Goal: Task Accomplishment & Management: Manage account settings

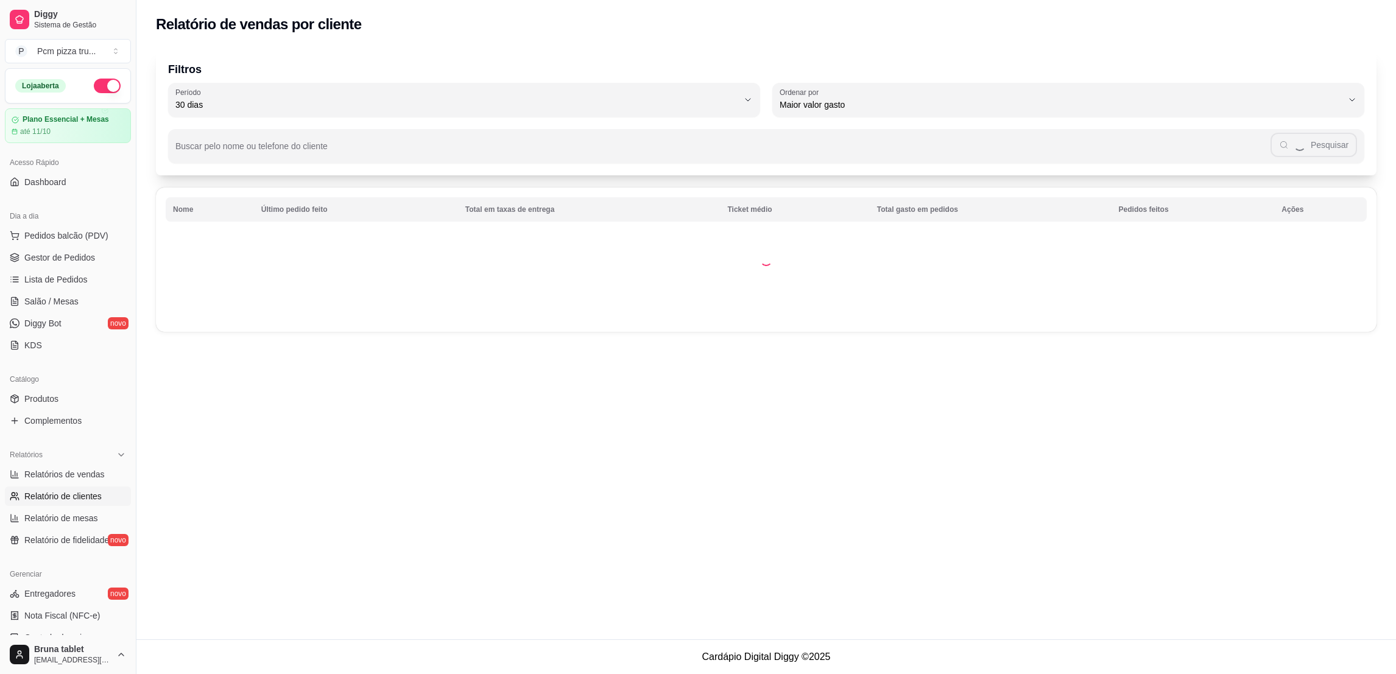
select select "30"
select select "HIGHEST_TOTAL_SPENT_WITH_ORDERS"
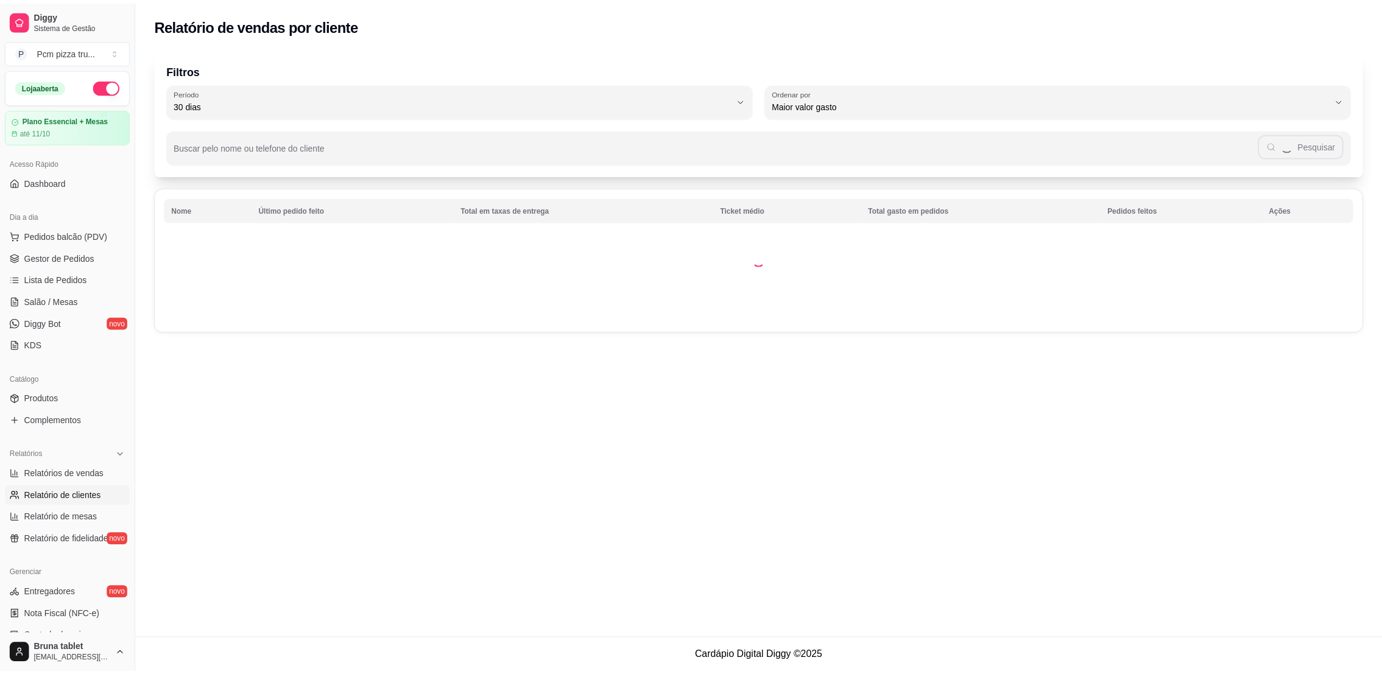
scroll to position [146, 0]
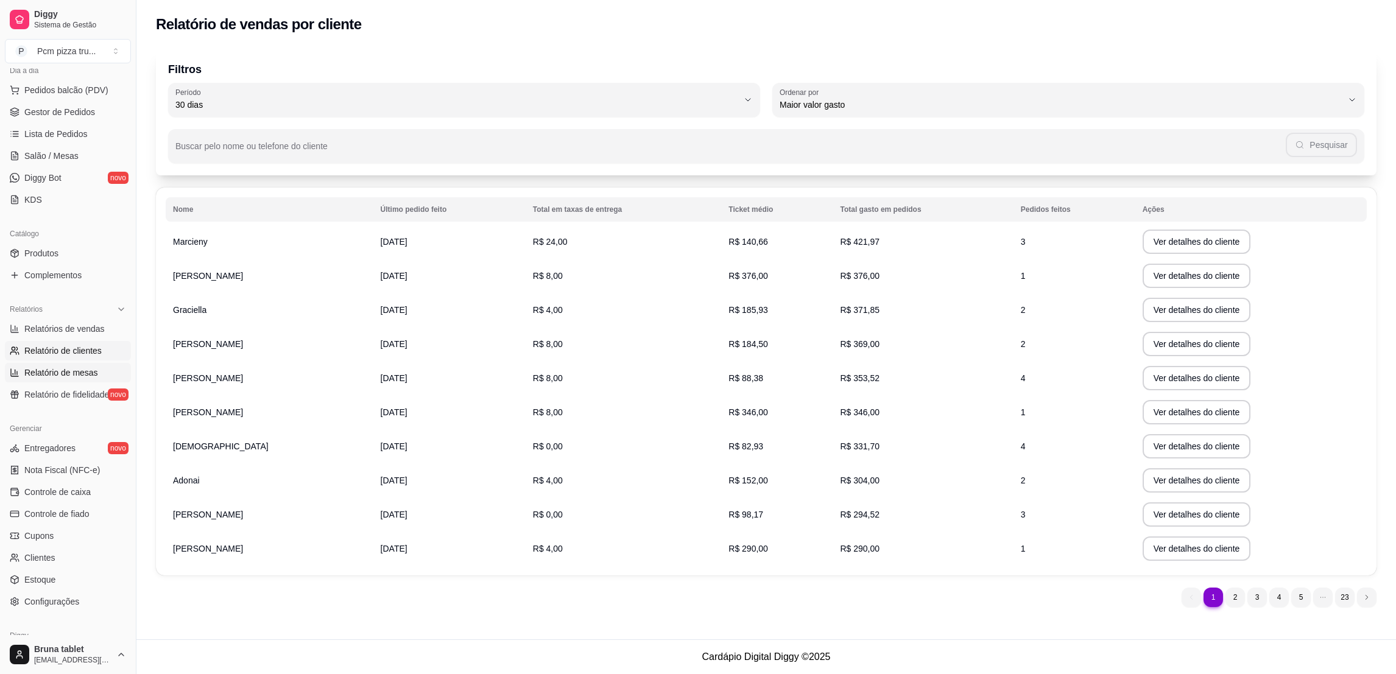
click at [89, 365] on link "Relatório de mesas" at bounding box center [68, 372] width 126 height 19
select select "TOTAL_OF_ORDERS"
select select "7"
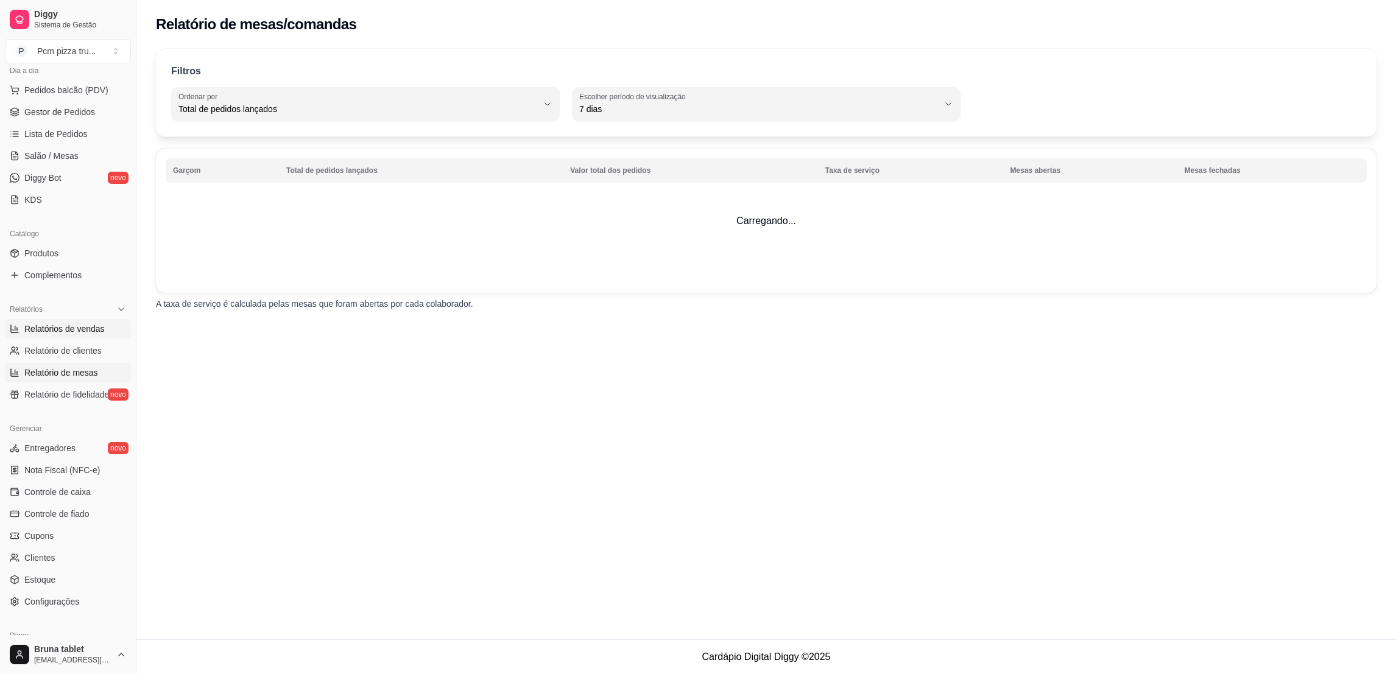
click at [74, 324] on span "Relatórios de vendas" at bounding box center [64, 329] width 80 height 12
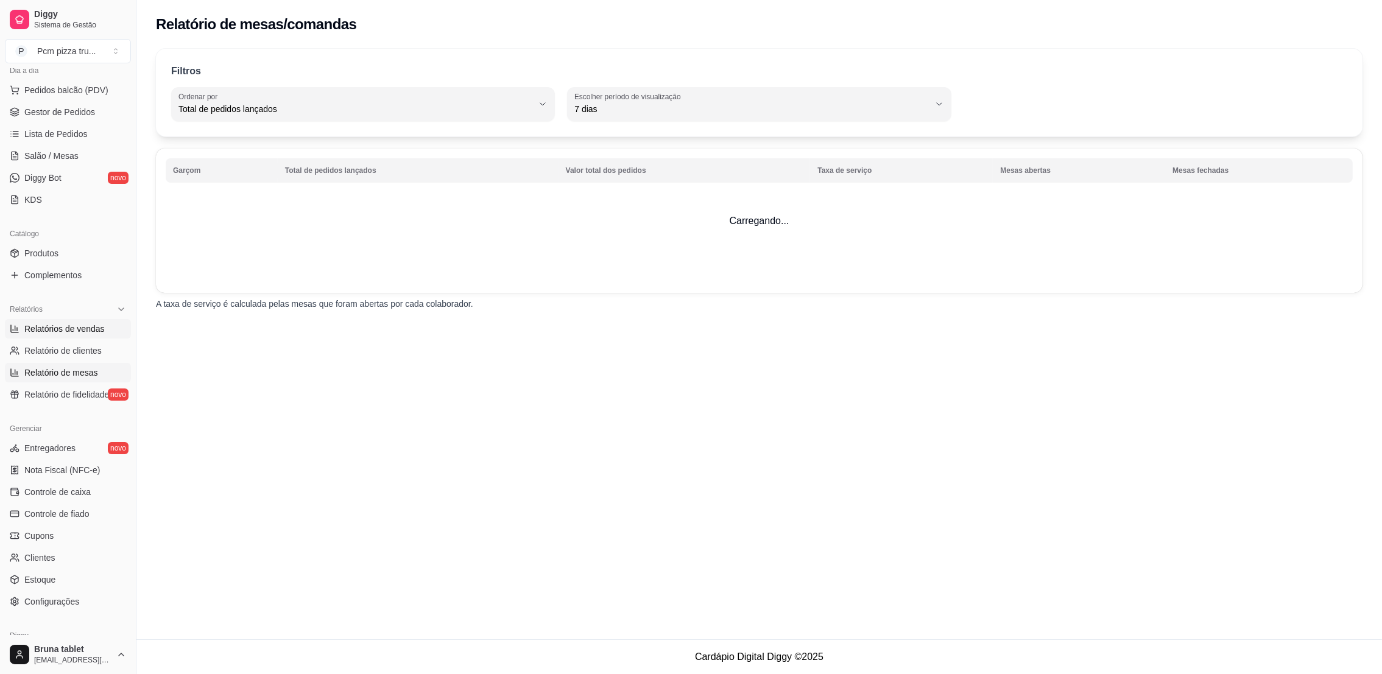
select select "ALL"
select select "0"
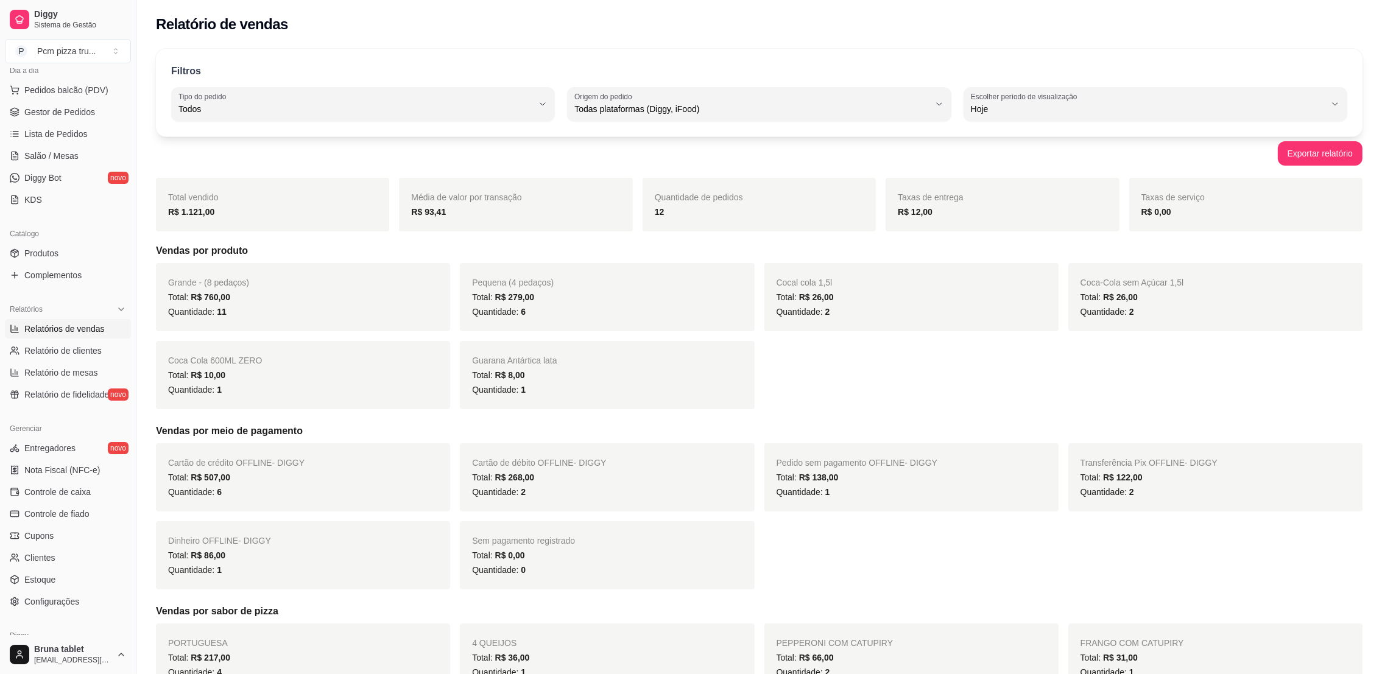
click at [959, 571] on div "Cartão de crédito OFFLINE - DIGGY Total: R$ 507,00 Quantidade: 6 Cartão de débi…" at bounding box center [759, 516] width 1207 height 146
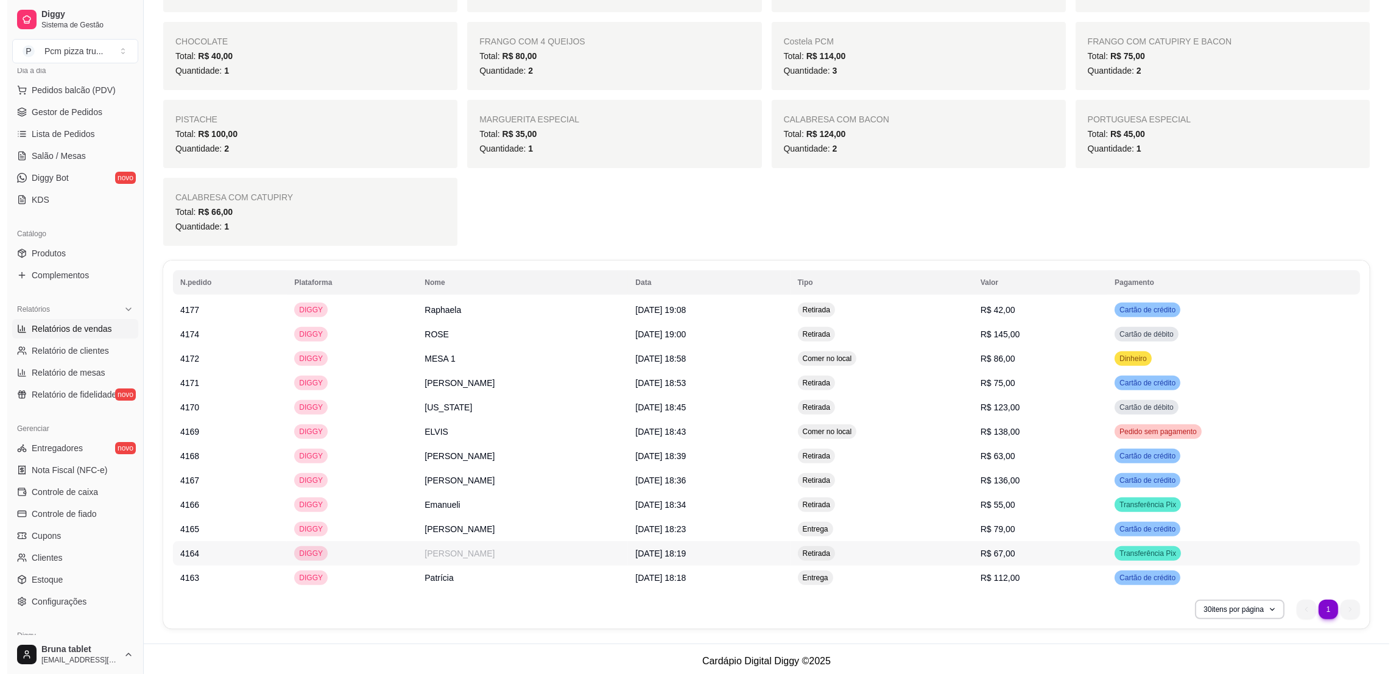
scroll to position [683, 0]
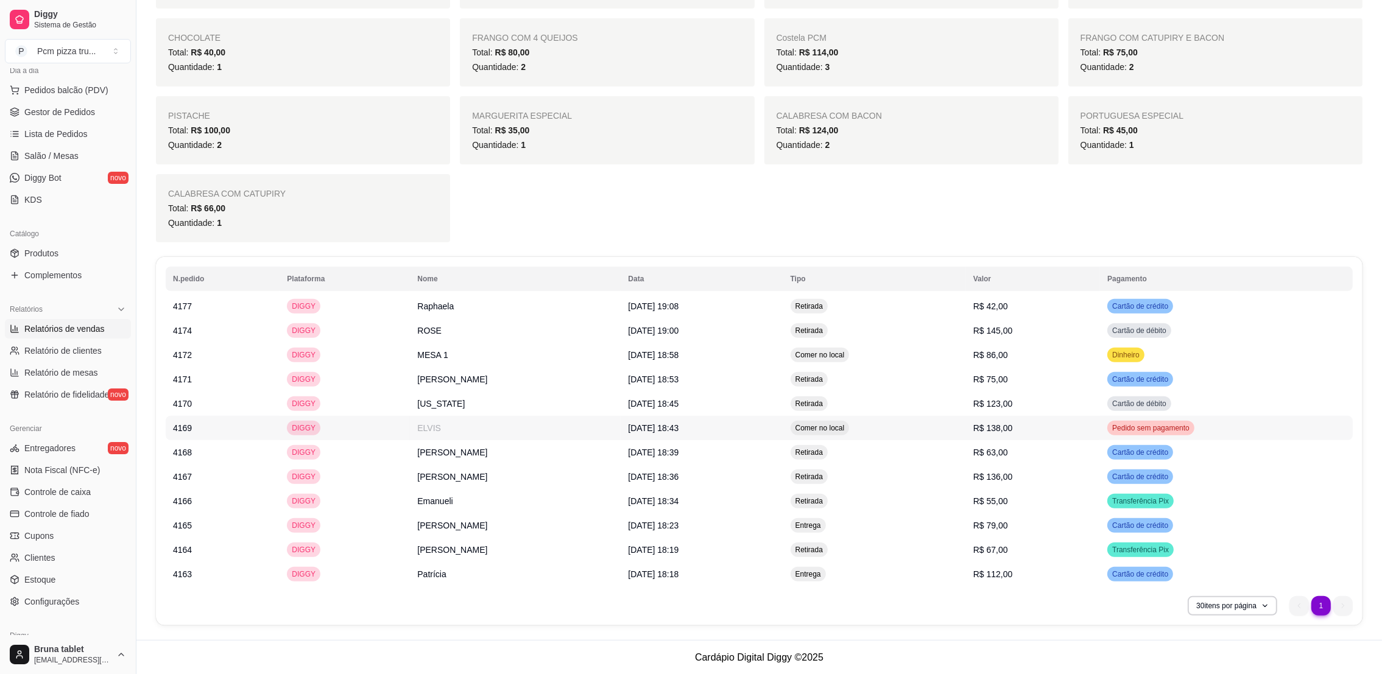
click at [562, 421] on td "ELVIS" at bounding box center [515, 428] width 211 height 24
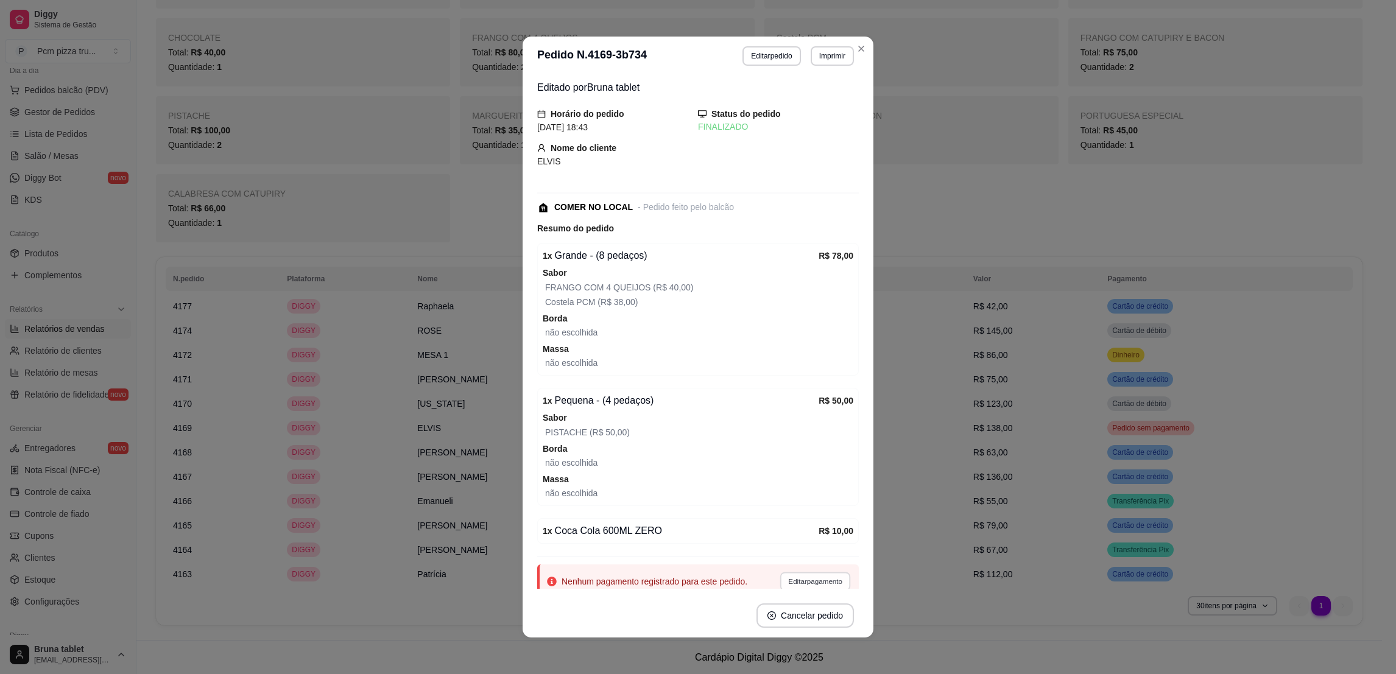
click at [783, 584] on button "Editar pagamento" at bounding box center [815, 581] width 71 height 19
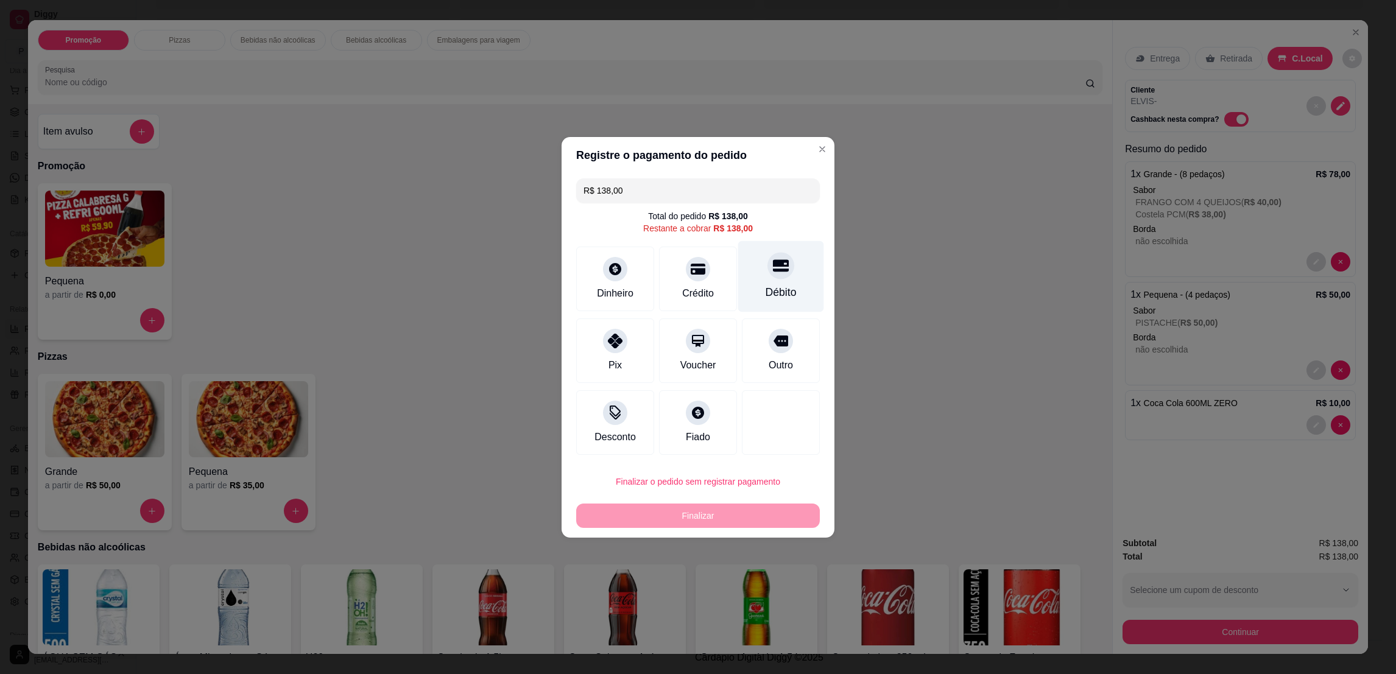
click at [761, 281] on div "Débito" at bounding box center [781, 276] width 86 height 71
type input "R$ 0,00"
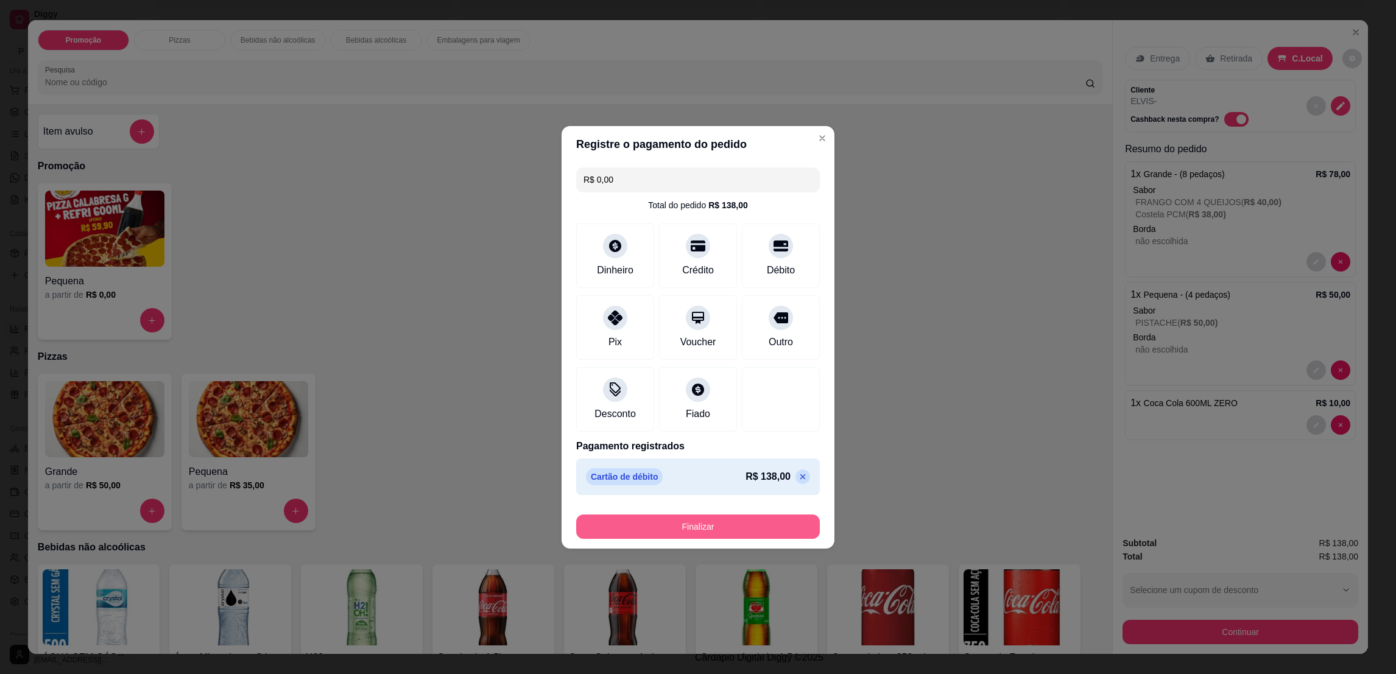
click at [750, 520] on button "Finalizar" at bounding box center [698, 527] width 244 height 24
type input "0"
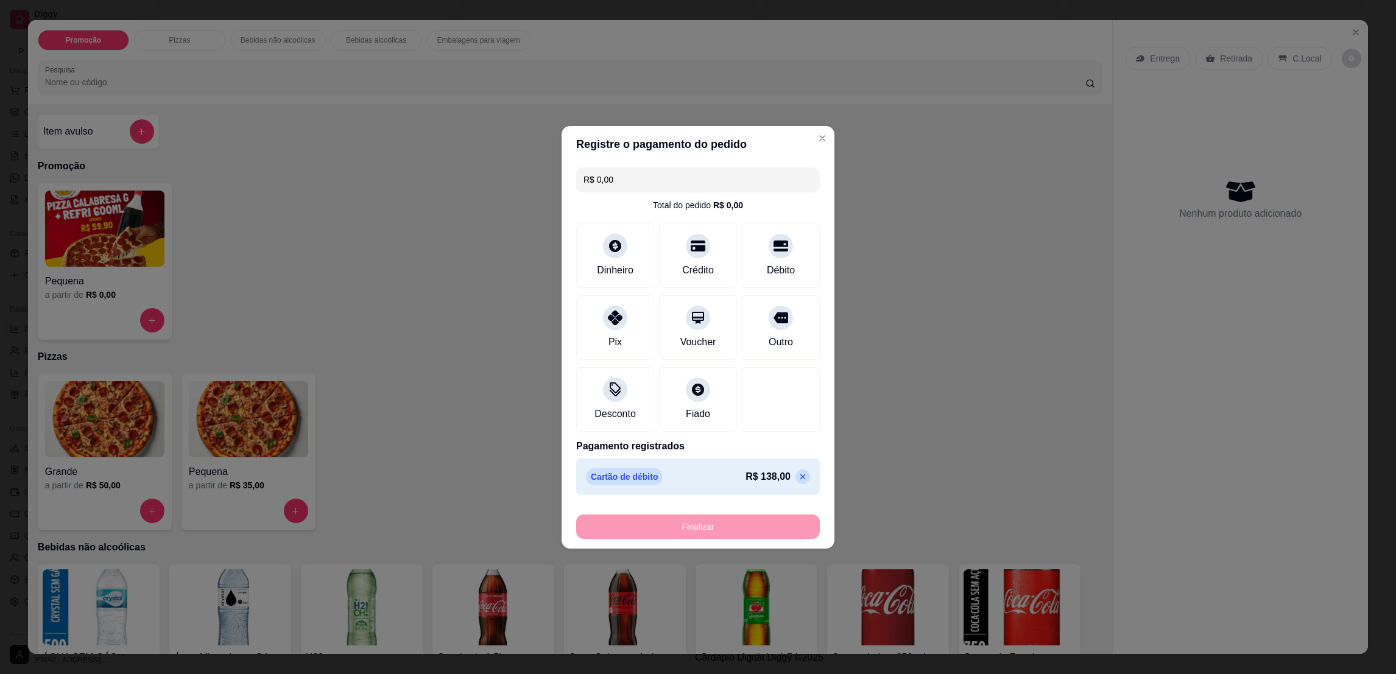
type input "-R$ 138,00"
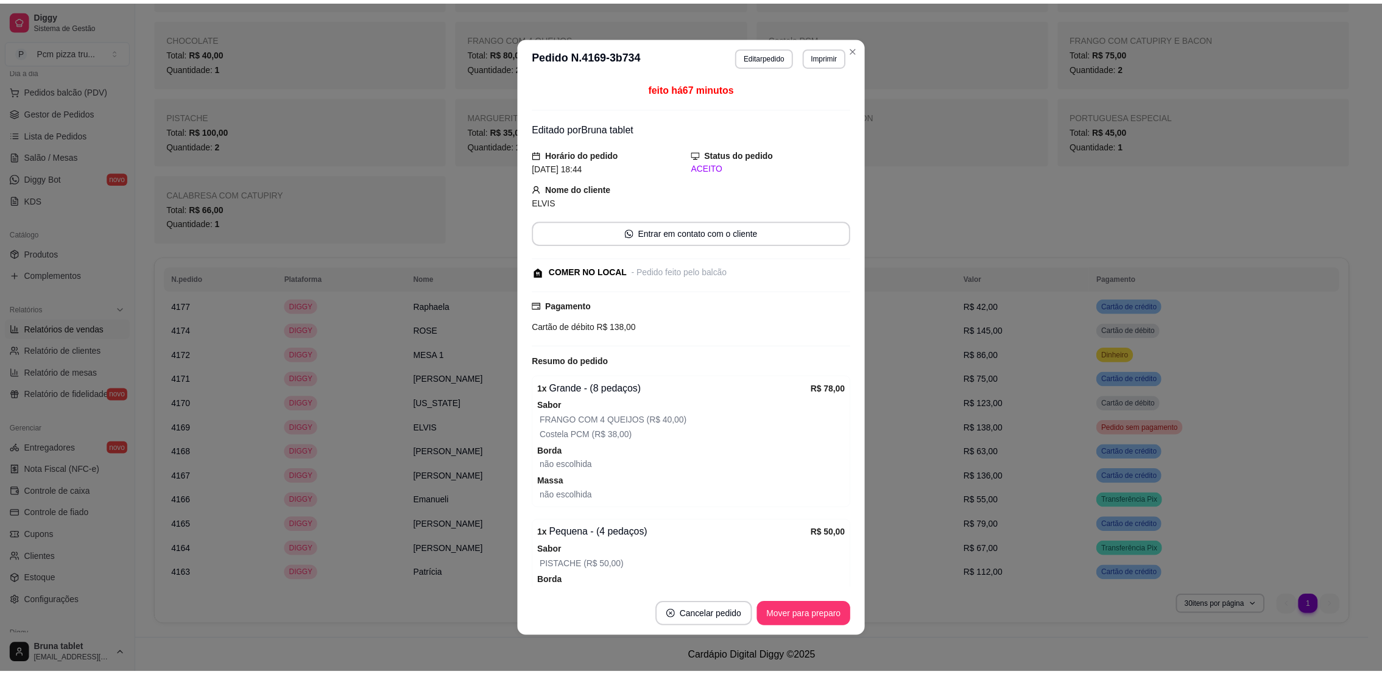
scroll to position [659, 0]
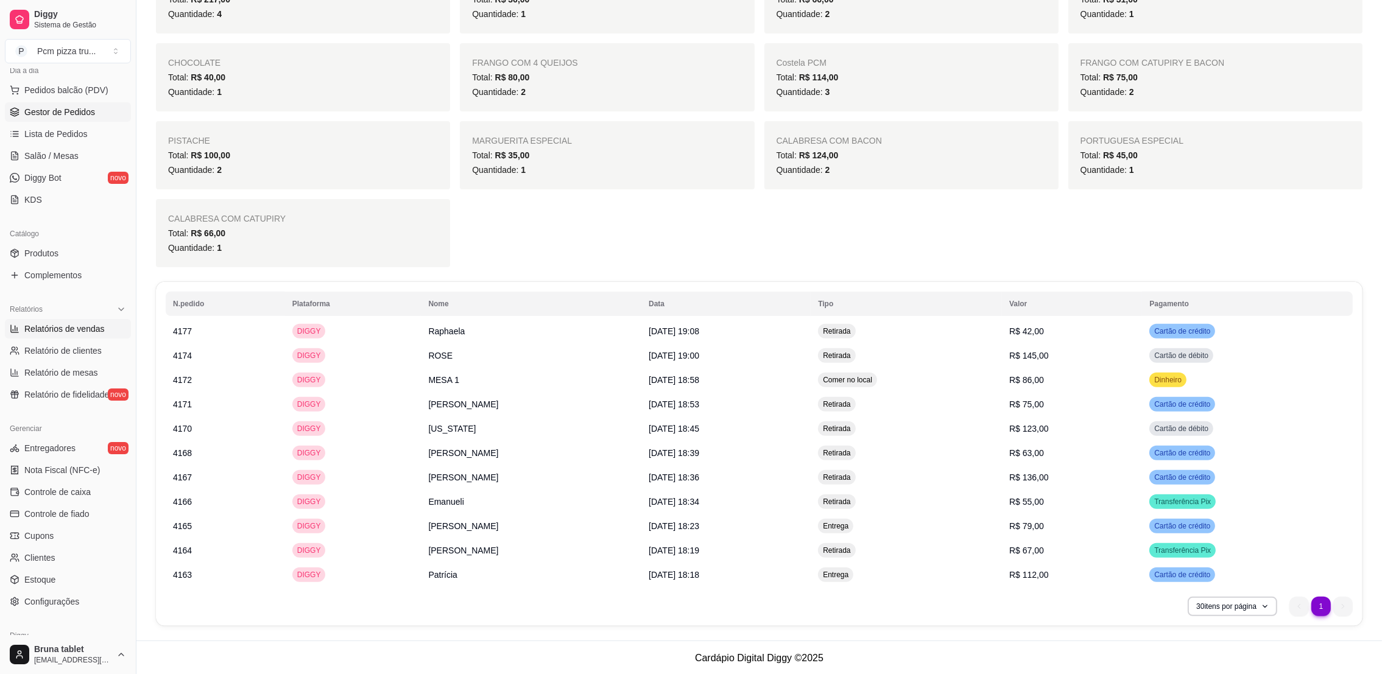
click at [54, 116] on span "Gestor de Pedidos" at bounding box center [59, 112] width 71 height 12
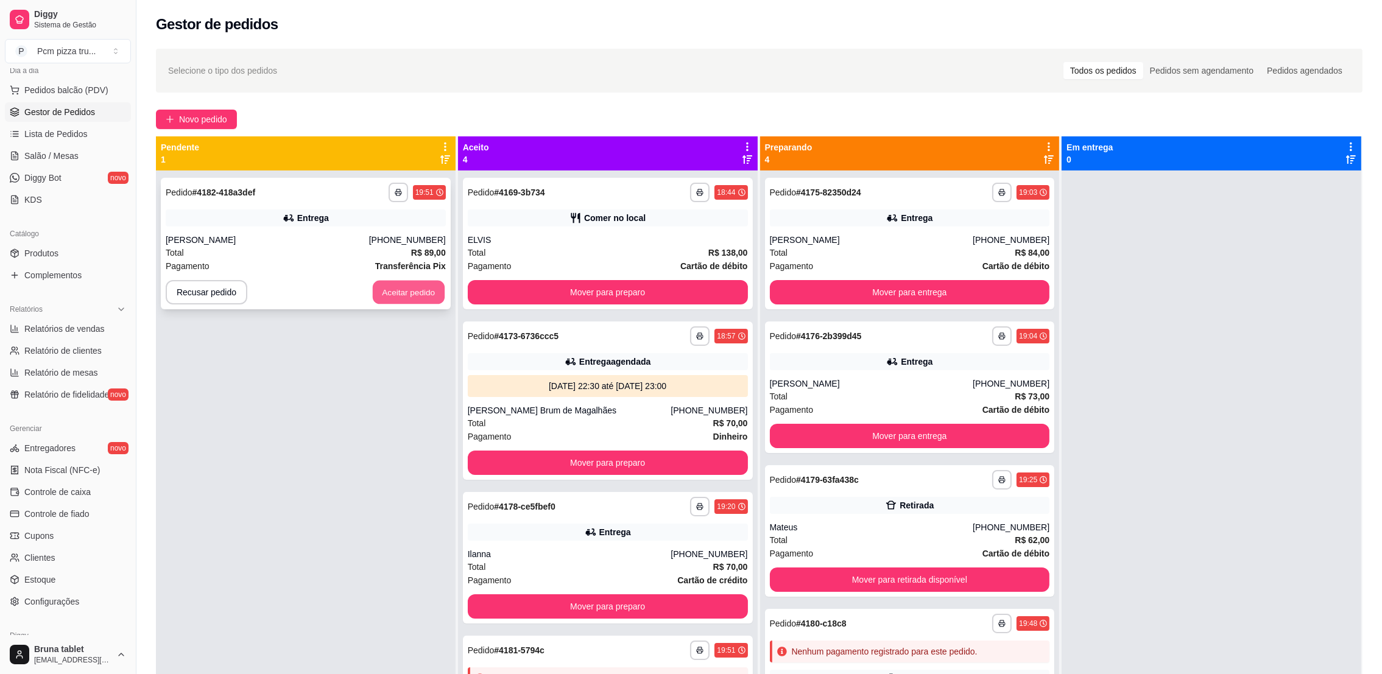
click at [418, 295] on button "Aceitar pedido" at bounding box center [409, 293] width 72 height 24
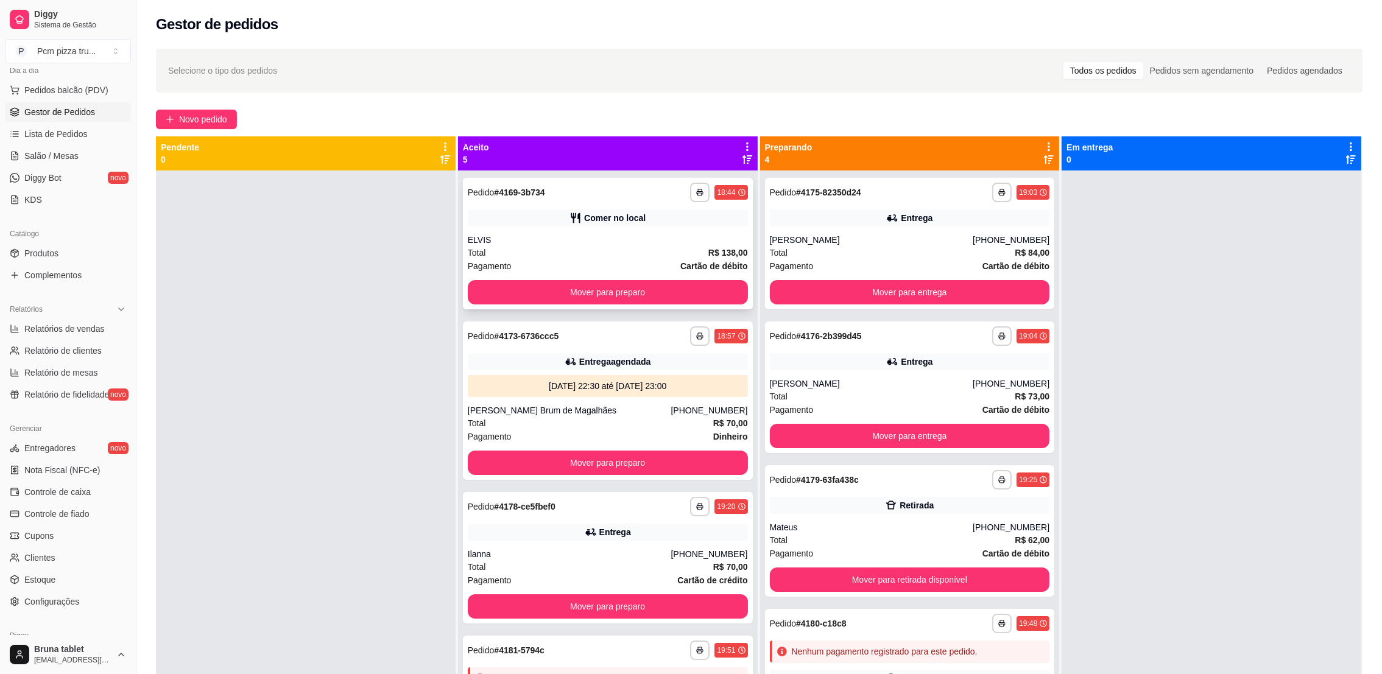
click at [557, 250] on div "Total R$ 138,00" at bounding box center [608, 252] width 280 height 13
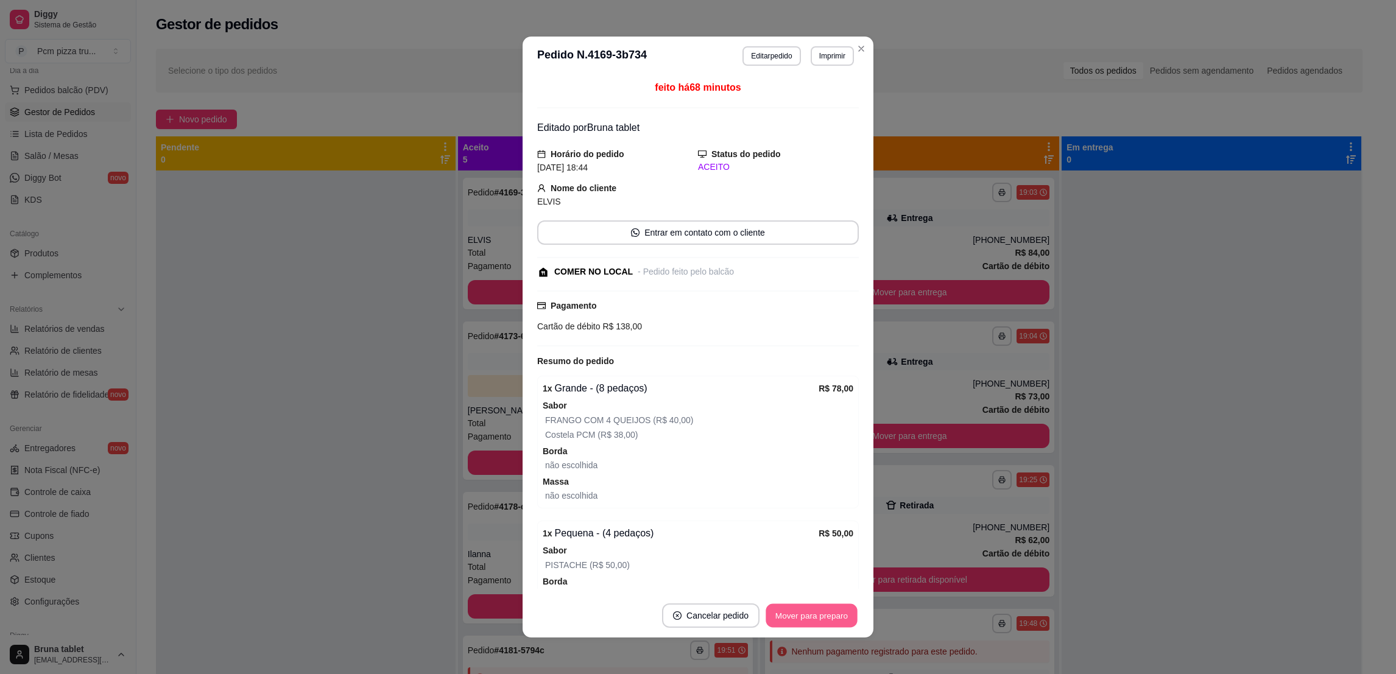
click at [783, 617] on button "Mover para preparo" at bounding box center [811, 616] width 91 height 24
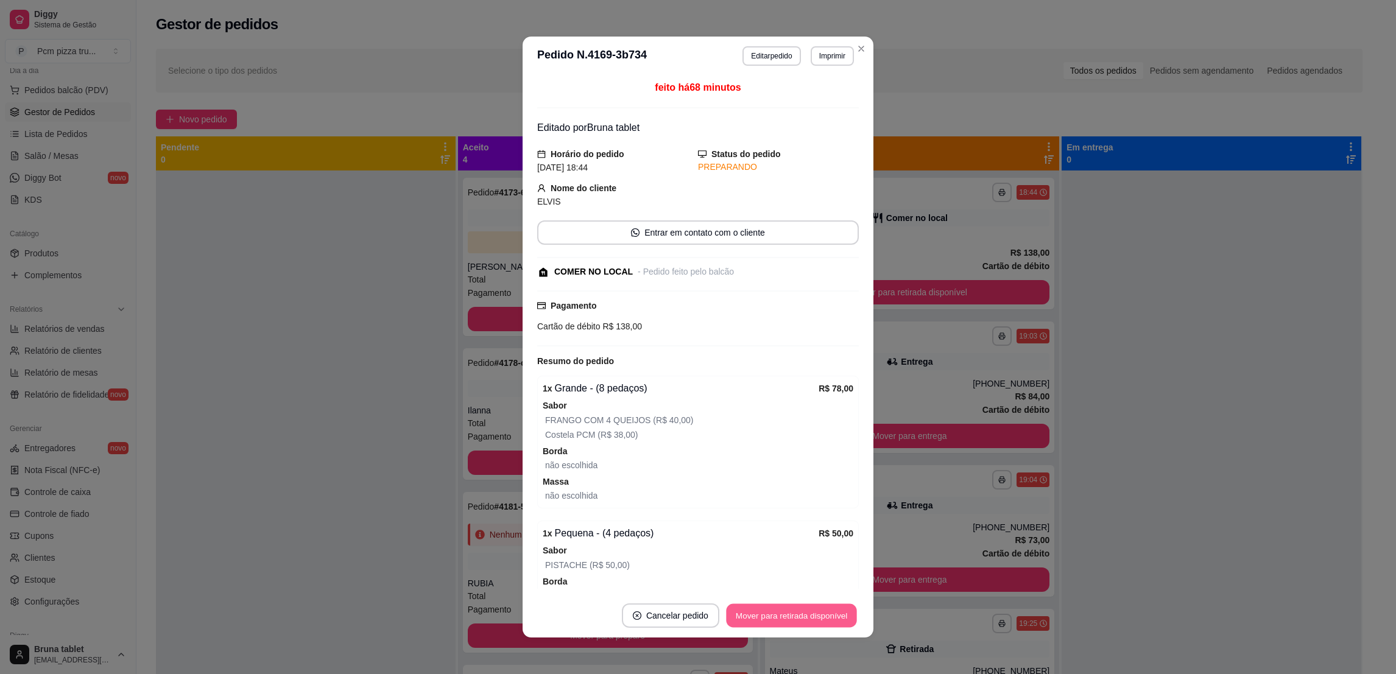
click at [783, 617] on button "Mover para retirada disponível" at bounding box center [791, 616] width 130 height 24
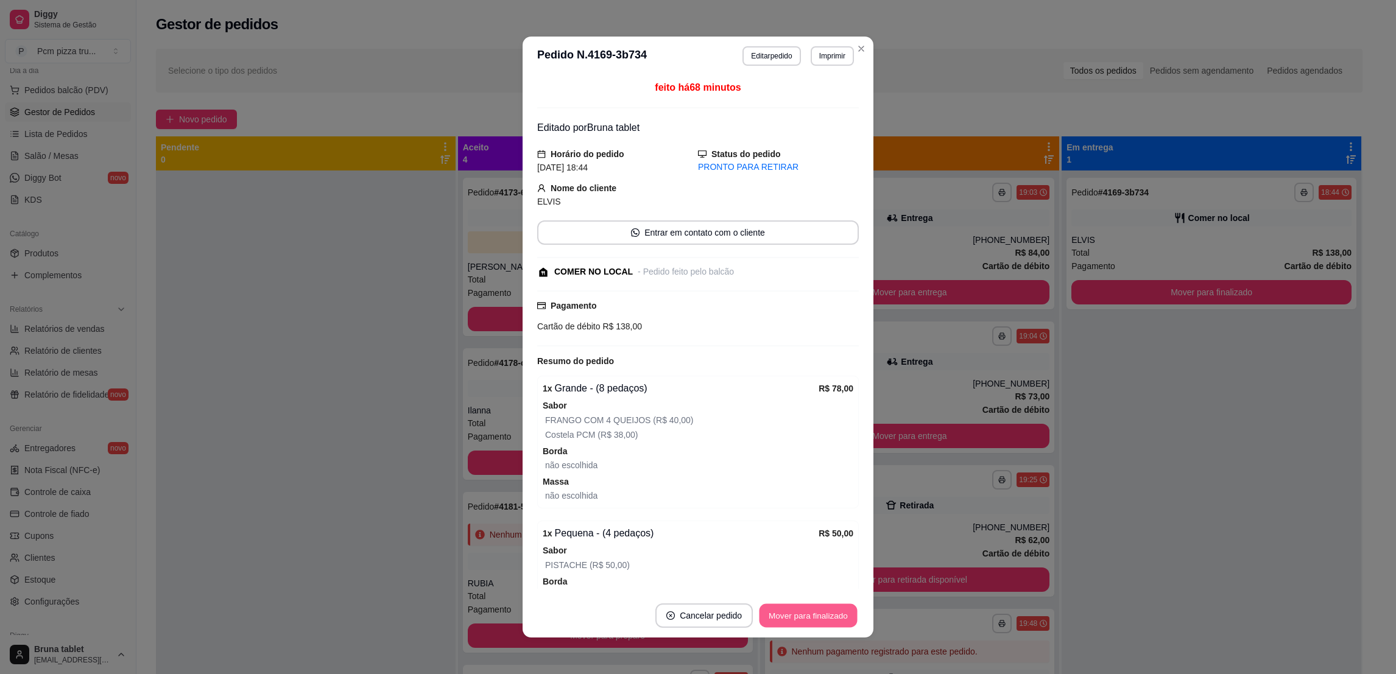
click at [783, 617] on button "Mover para finalizado" at bounding box center [809, 616] width 98 height 24
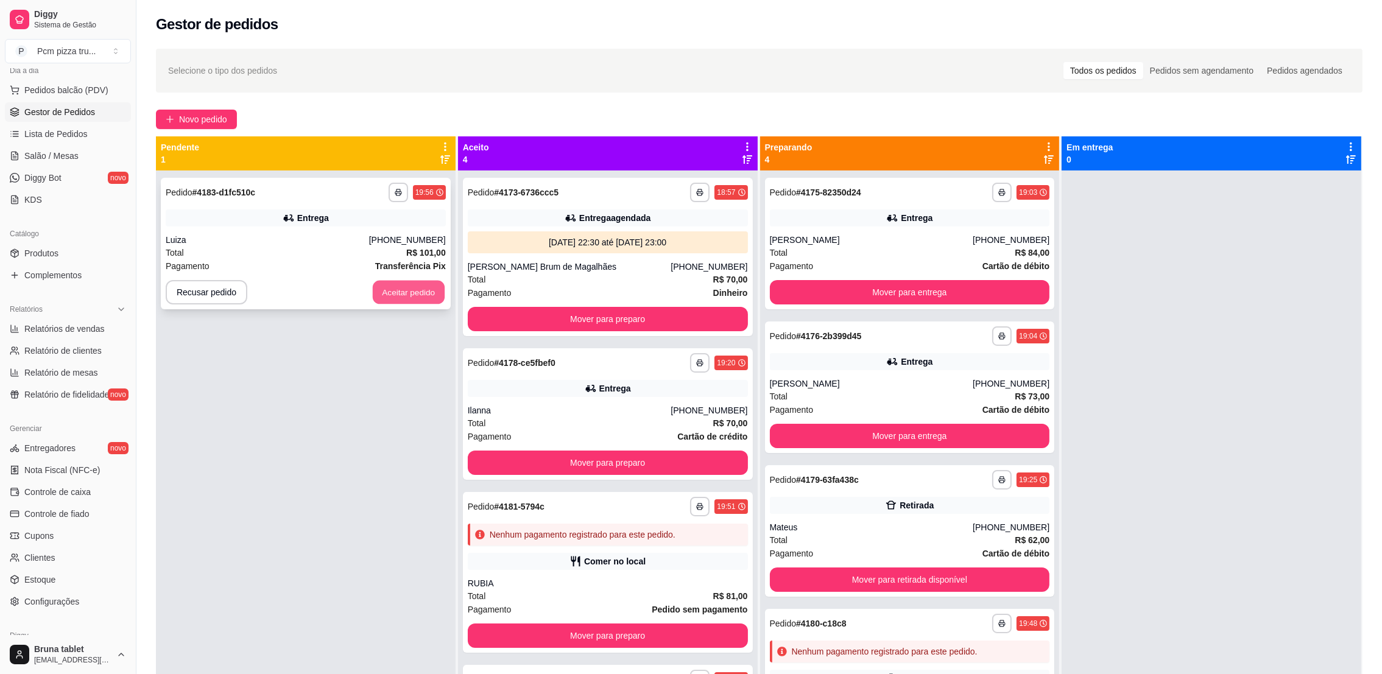
click at [411, 291] on button "Aceitar pedido" at bounding box center [409, 293] width 72 height 24
click at [998, 194] on icon "button" at bounding box center [1001, 192] width 7 height 7
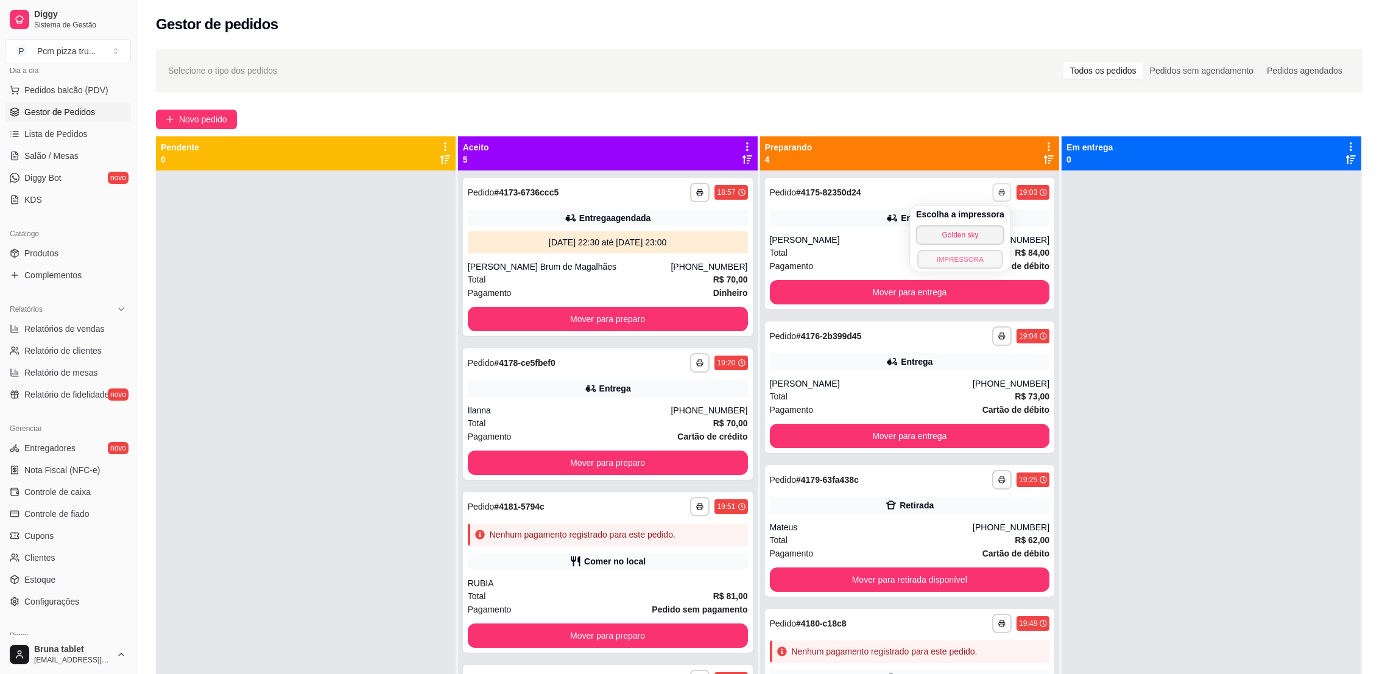
click at [978, 255] on button "IMPRESSORA" at bounding box center [959, 259] width 85 height 19
click at [998, 335] on icon "button" at bounding box center [1001, 336] width 7 height 7
click at [987, 402] on button "IMPRESSORA" at bounding box center [959, 403] width 85 height 19
click at [911, 573] on button "Mover para retirada disponível" at bounding box center [910, 580] width 280 height 24
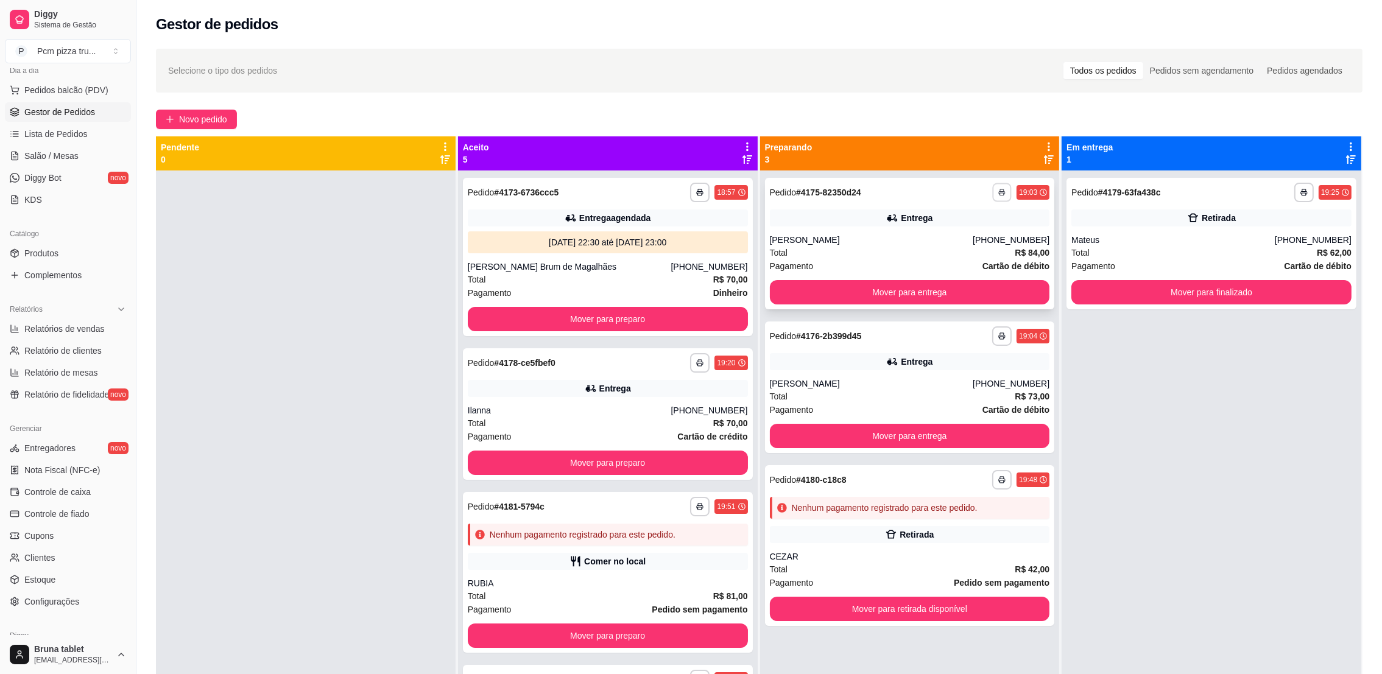
click at [998, 191] on icon "button" at bounding box center [1001, 192] width 7 height 7
click at [955, 257] on button "IMPRESSORA" at bounding box center [959, 259] width 85 height 19
click at [998, 333] on icon "button" at bounding box center [1001, 336] width 7 height 7
click at [978, 400] on button "IMPRESSORA" at bounding box center [959, 403] width 85 height 19
click at [927, 604] on button "Mover para retirada disponível" at bounding box center [910, 610] width 272 height 24
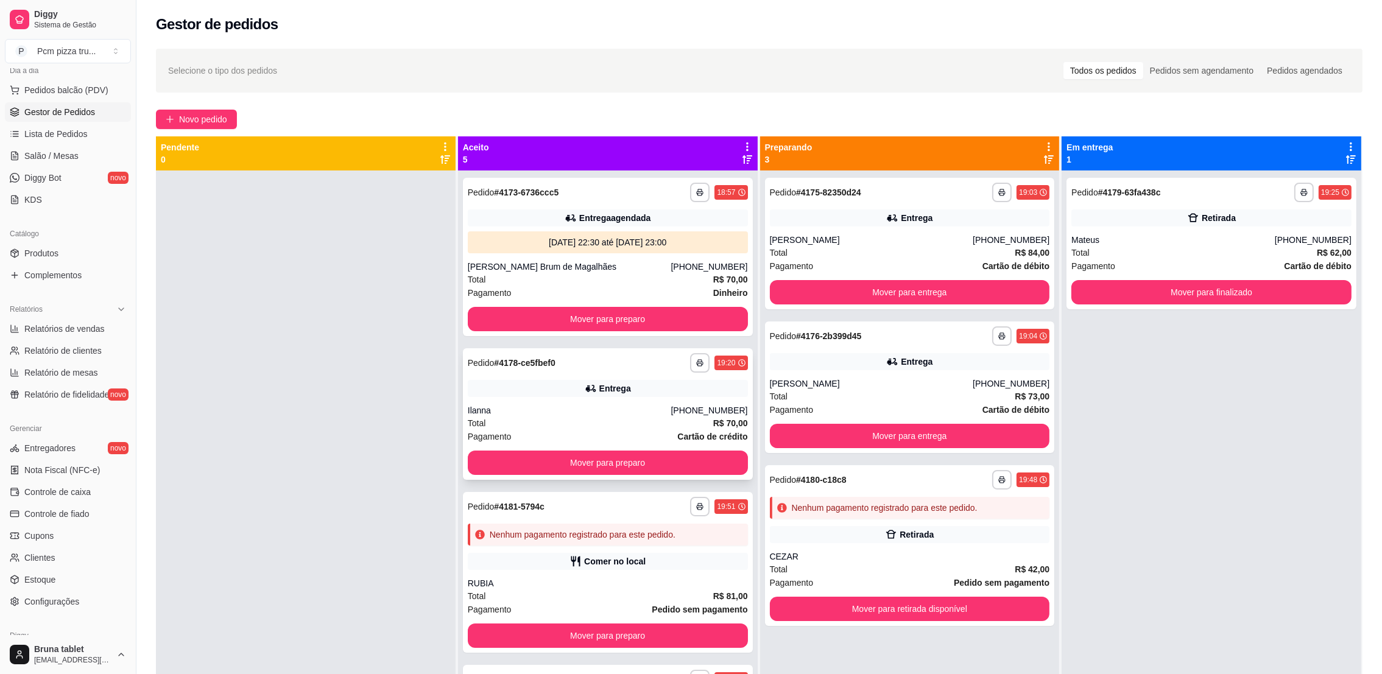
click at [690, 395] on div "Entrega" at bounding box center [608, 388] width 280 height 17
click at [1184, 258] on div "Total R$ 62,00" at bounding box center [1212, 252] width 280 height 13
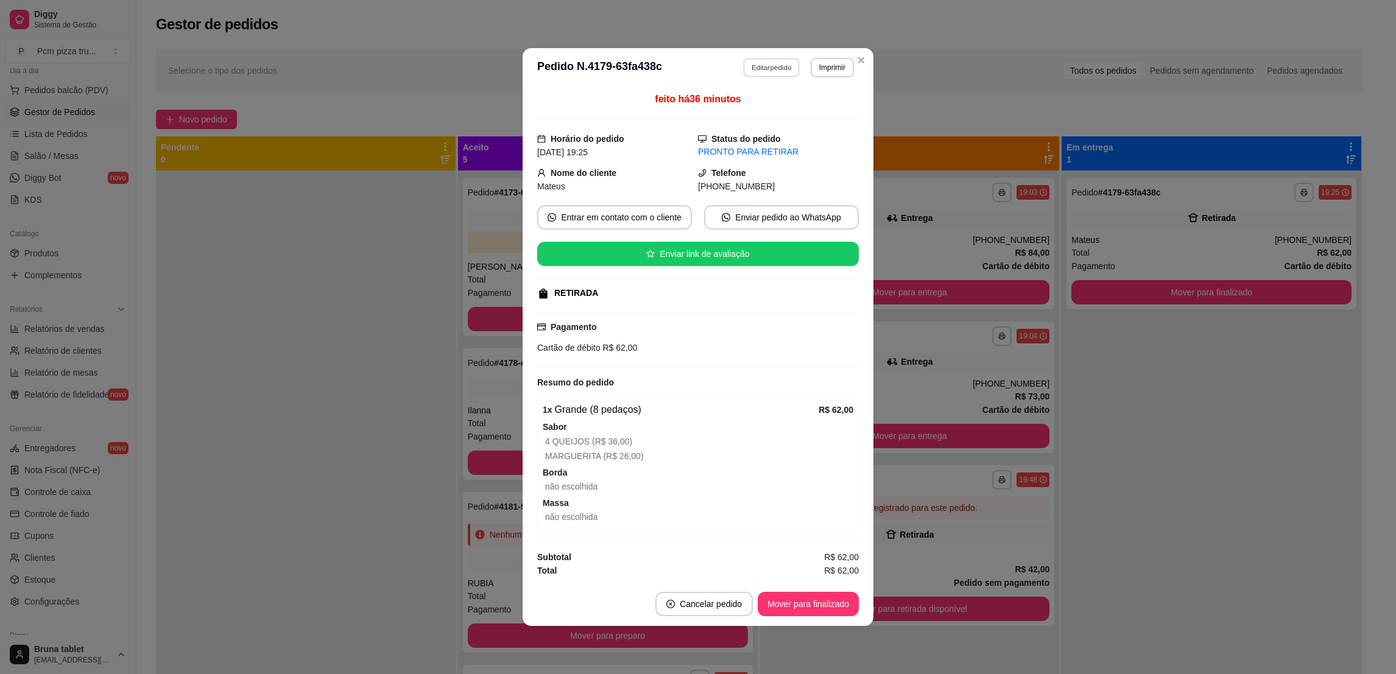
click at [774, 58] on button "Editar pedido" at bounding box center [772, 67] width 57 height 19
click at [795, 65] on button "Editar pedido" at bounding box center [772, 67] width 57 height 19
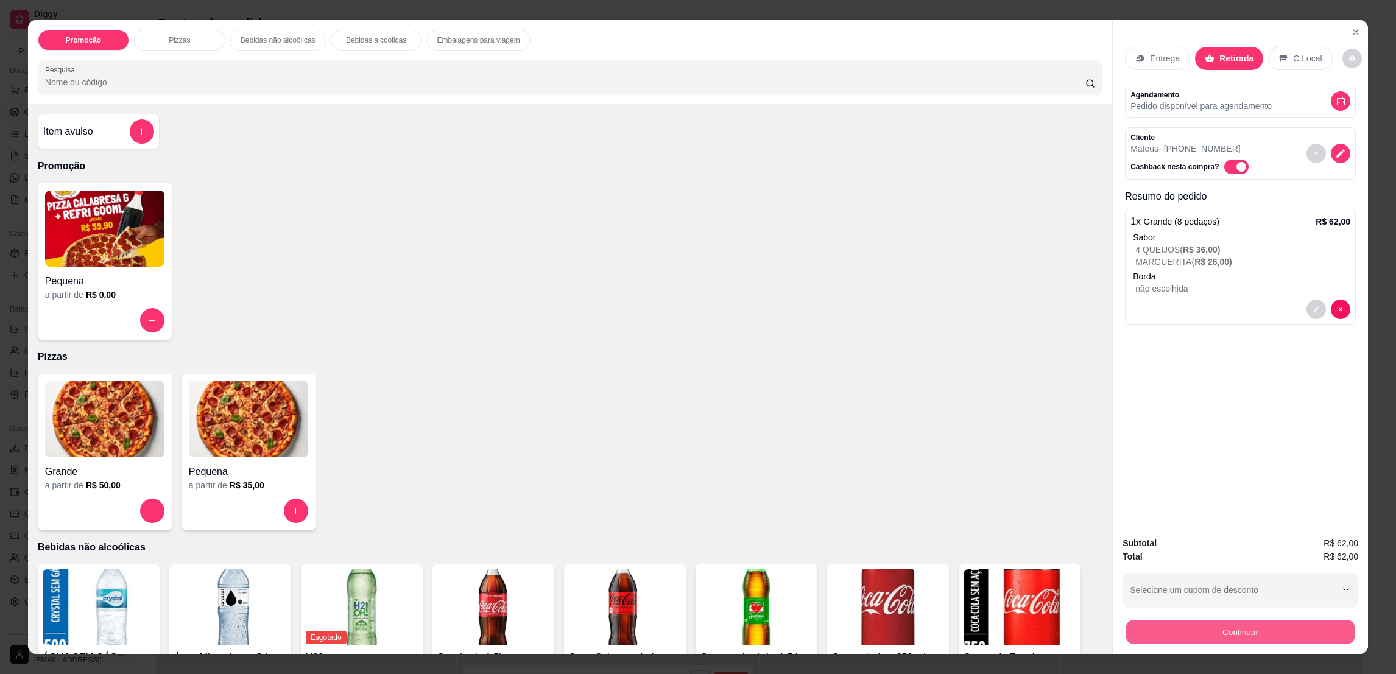
click at [1180, 638] on button "Continuar" at bounding box center [1240, 632] width 228 height 24
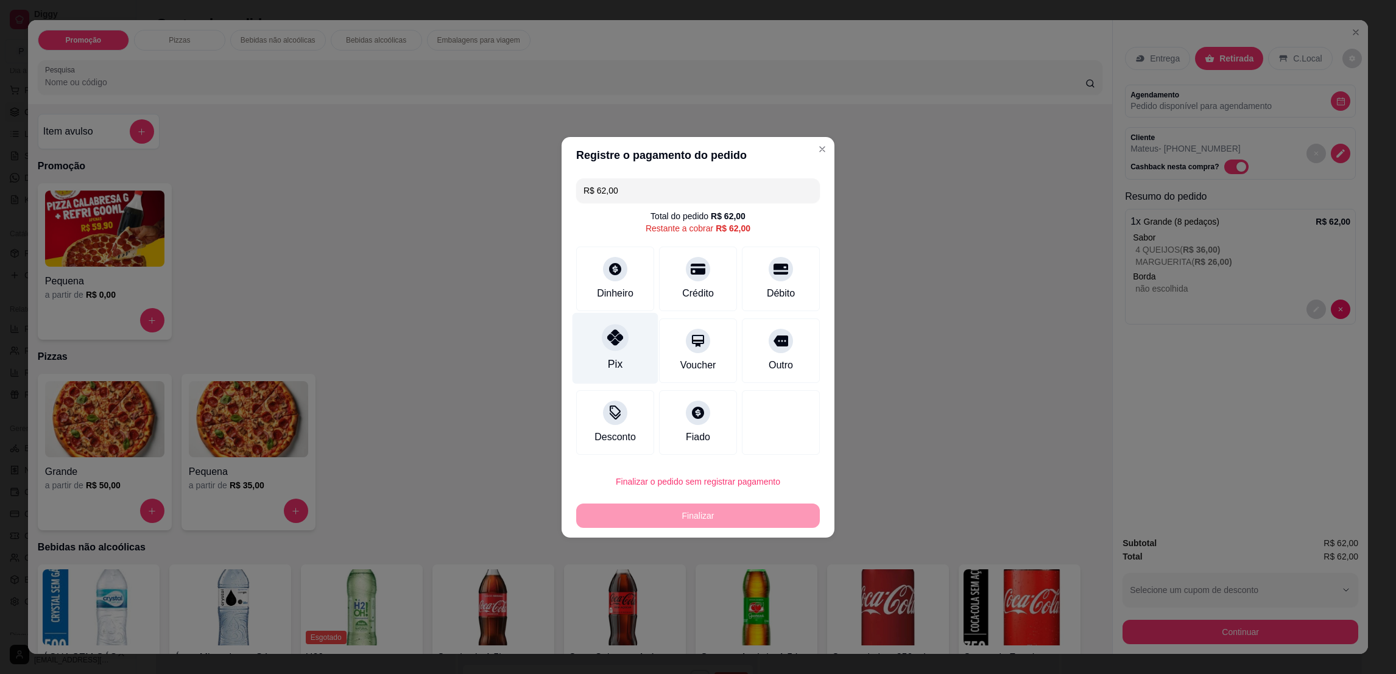
click at [601, 351] on div "Pix" at bounding box center [616, 347] width 86 height 71
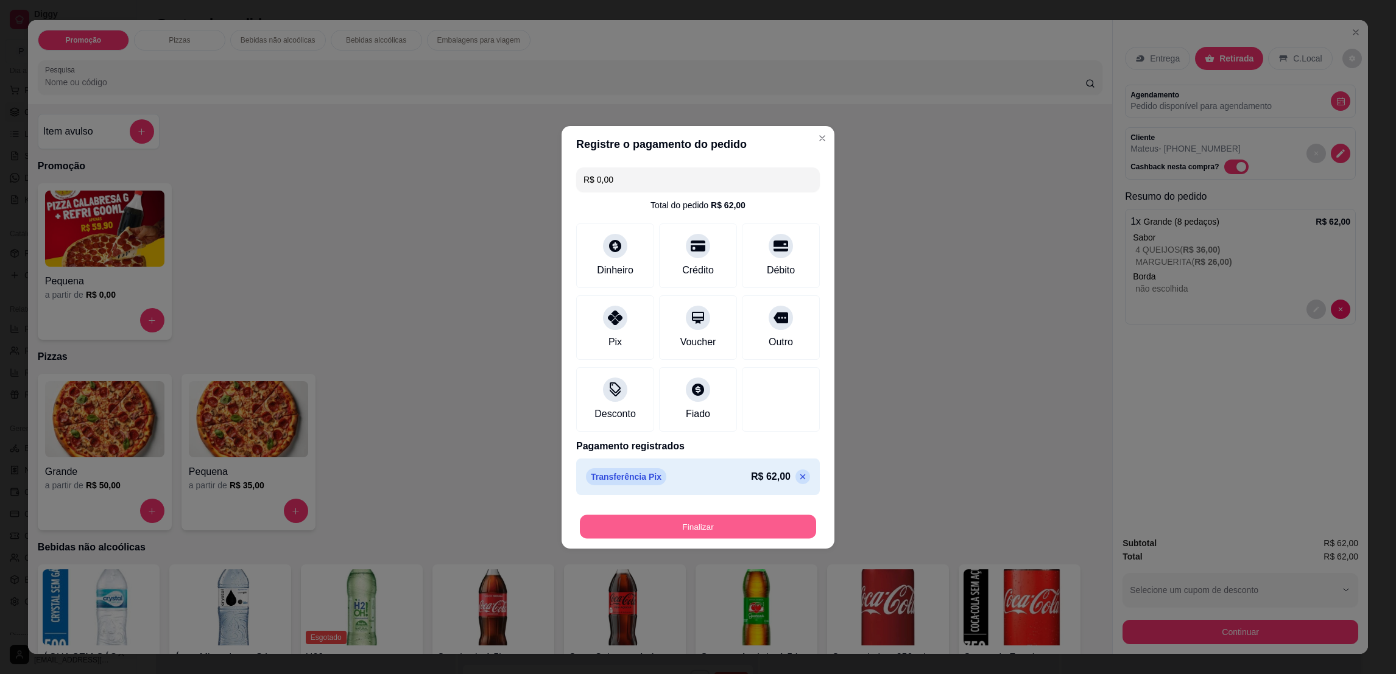
click at [759, 529] on button "Finalizar" at bounding box center [698, 527] width 236 height 24
type input "-R$ 62,00"
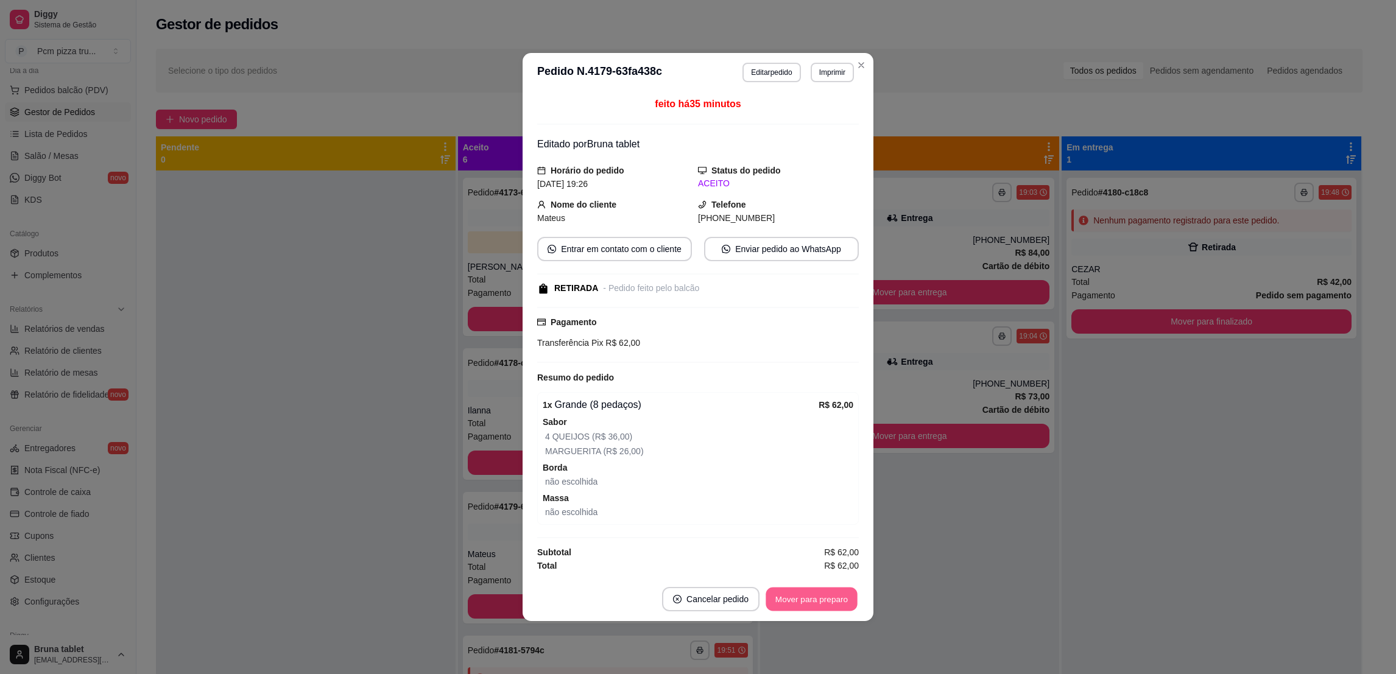
click at [814, 593] on button "Mover para preparo" at bounding box center [811, 600] width 91 height 24
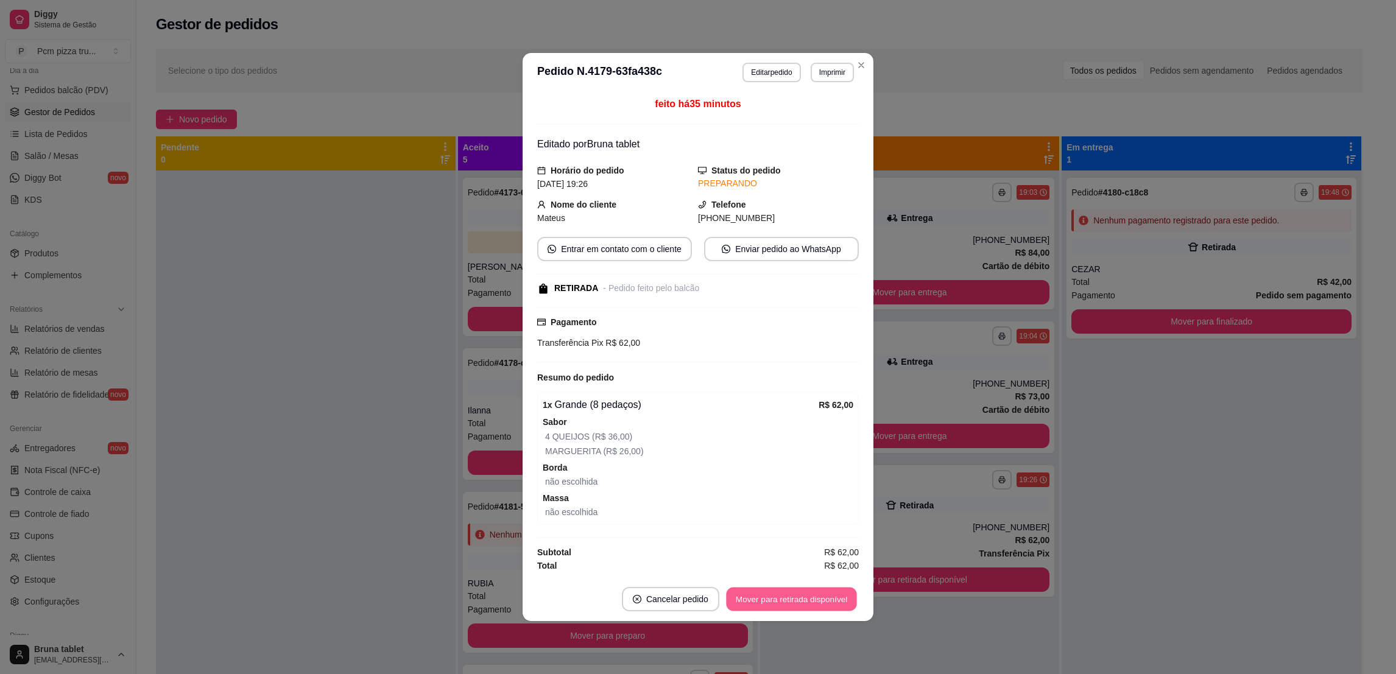
click at [814, 593] on button "Mover para retirada disponível" at bounding box center [791, 600] width 130 height 24
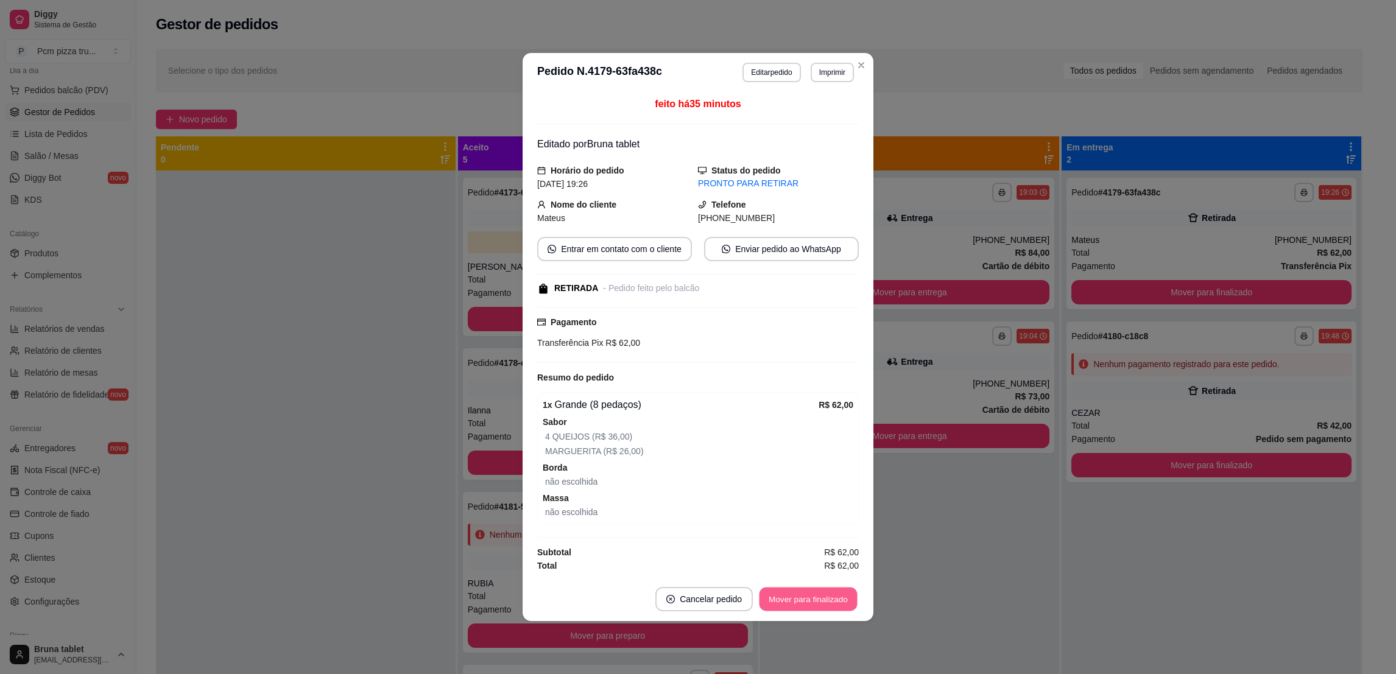
click at [814, 593] on button "Mover para finalizado" at bounding box center [809, 600] width 98 height 24
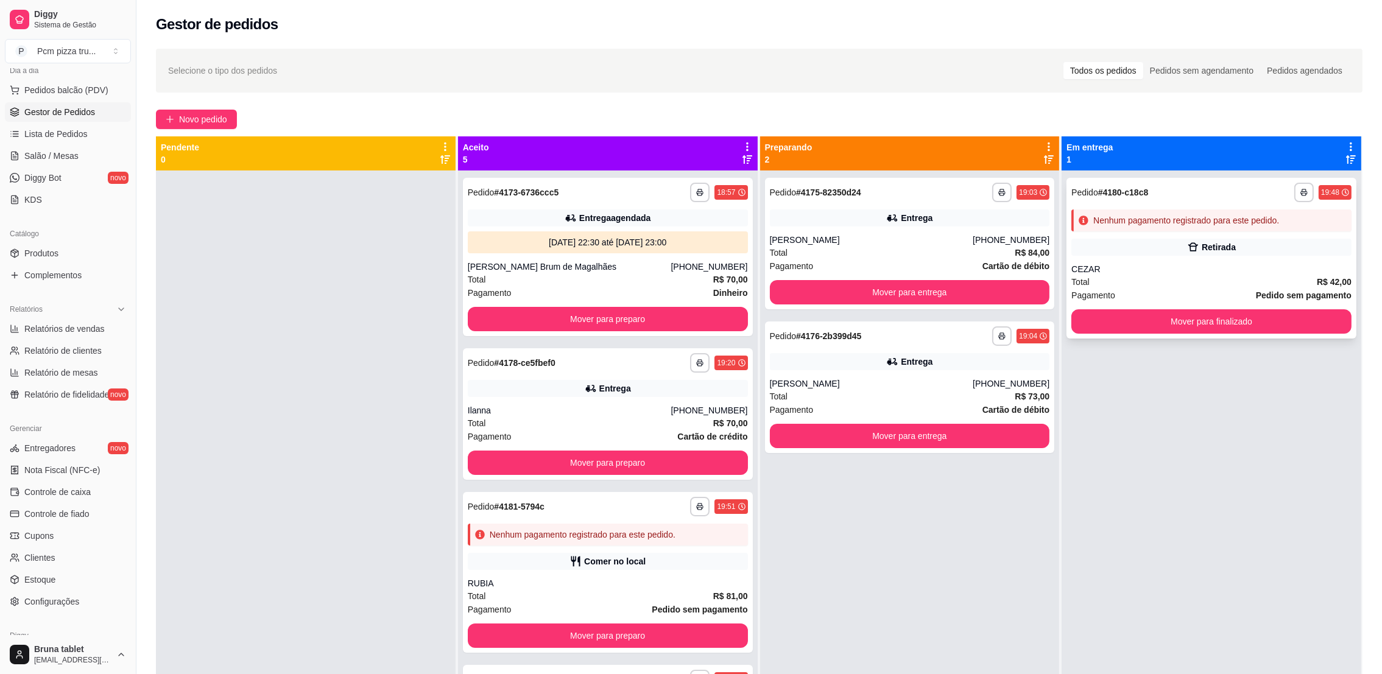
click at [1125, 255] on div "Retirada" at bounding box center [1212, 247] width 280 height 17
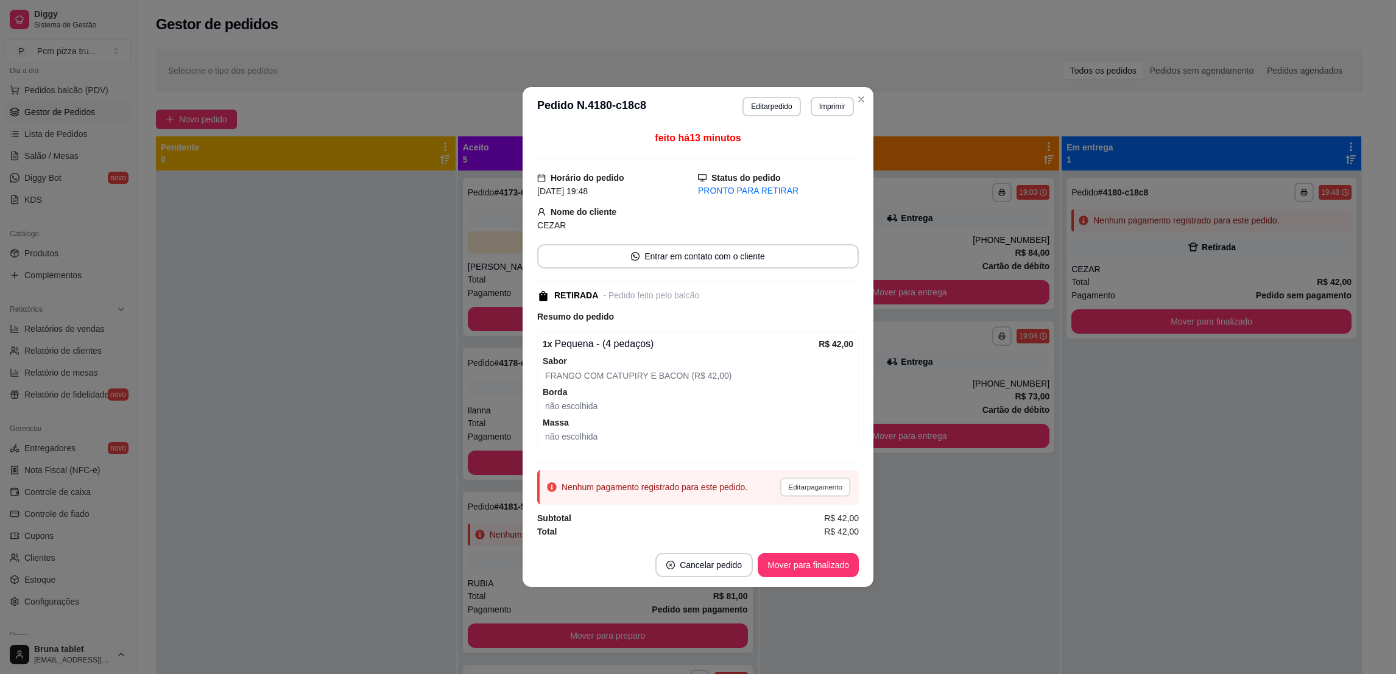
click at [802, 480] on button "Editar pagamento" at bounding box center [815, 487] width 71 height 19
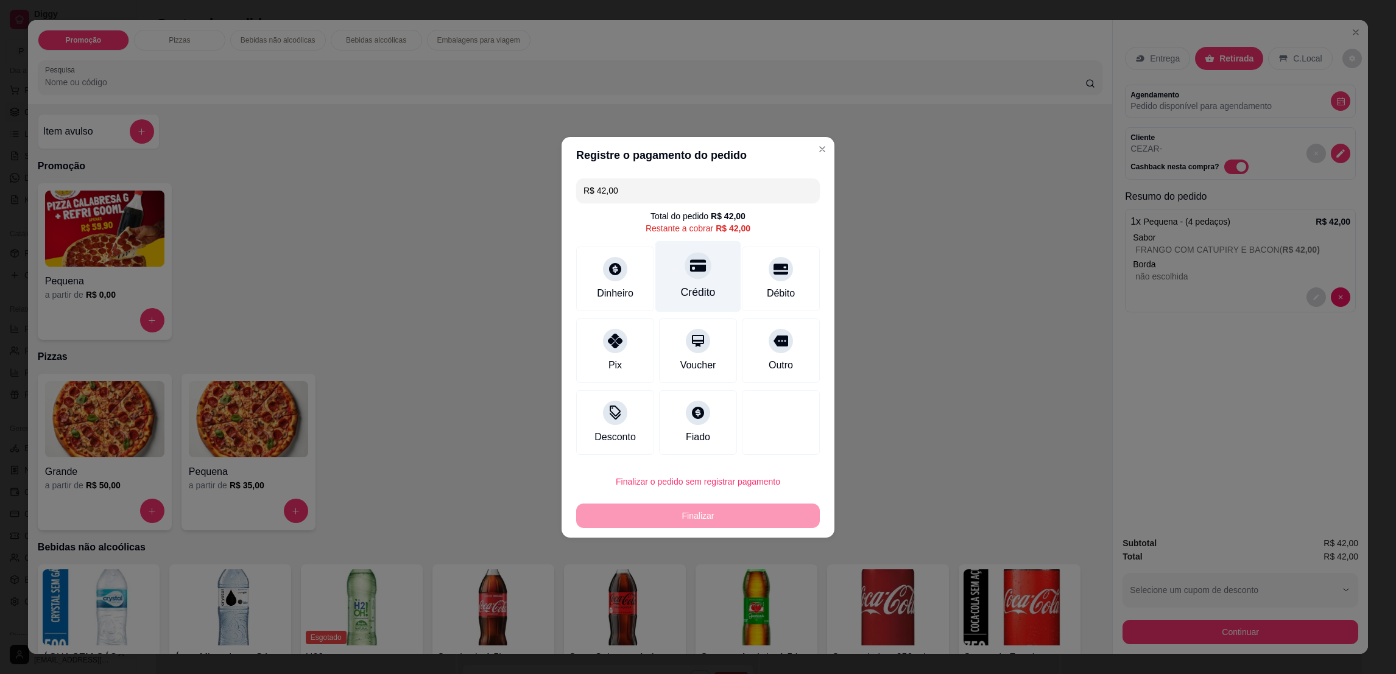
click at [686, 301] on div "Crédito" at bounding box center [698, 276] width 86 height 71
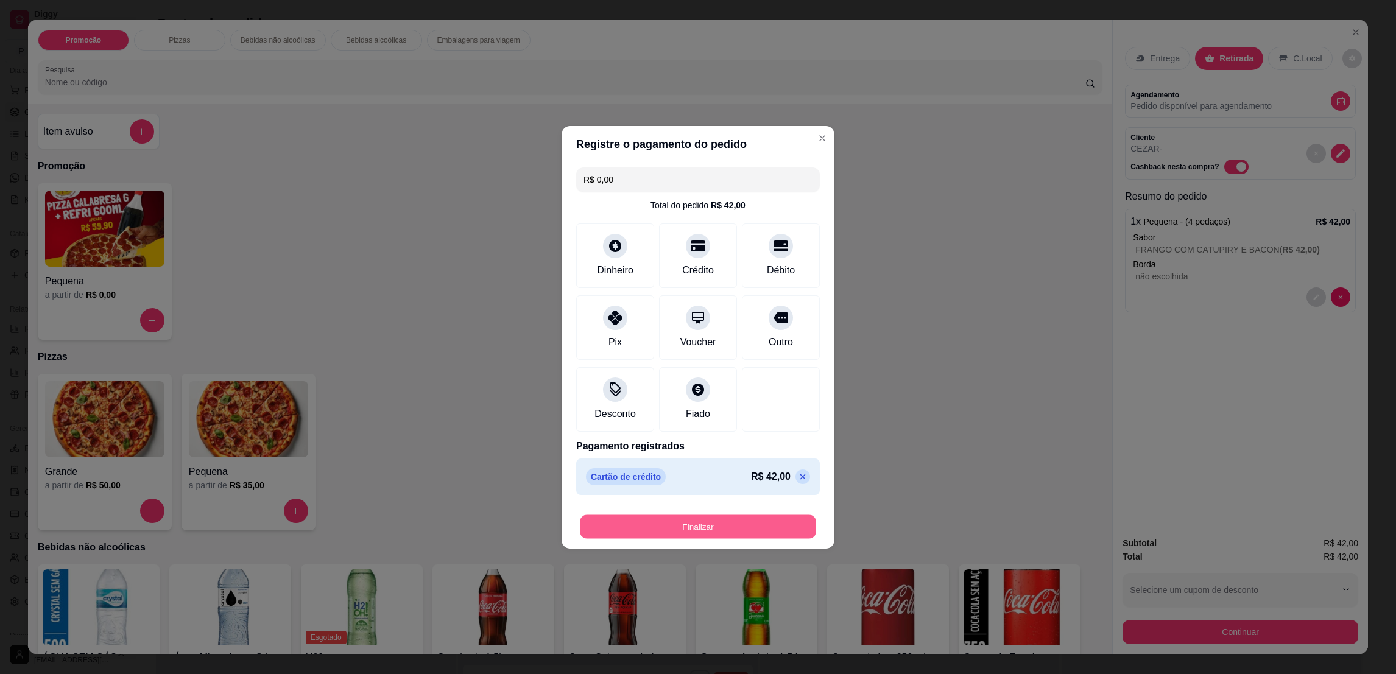
click at [727, 533] on button "Finalizar" at bounding box center [698, 527] width 236 height 24
type input "-R$ 42,00"
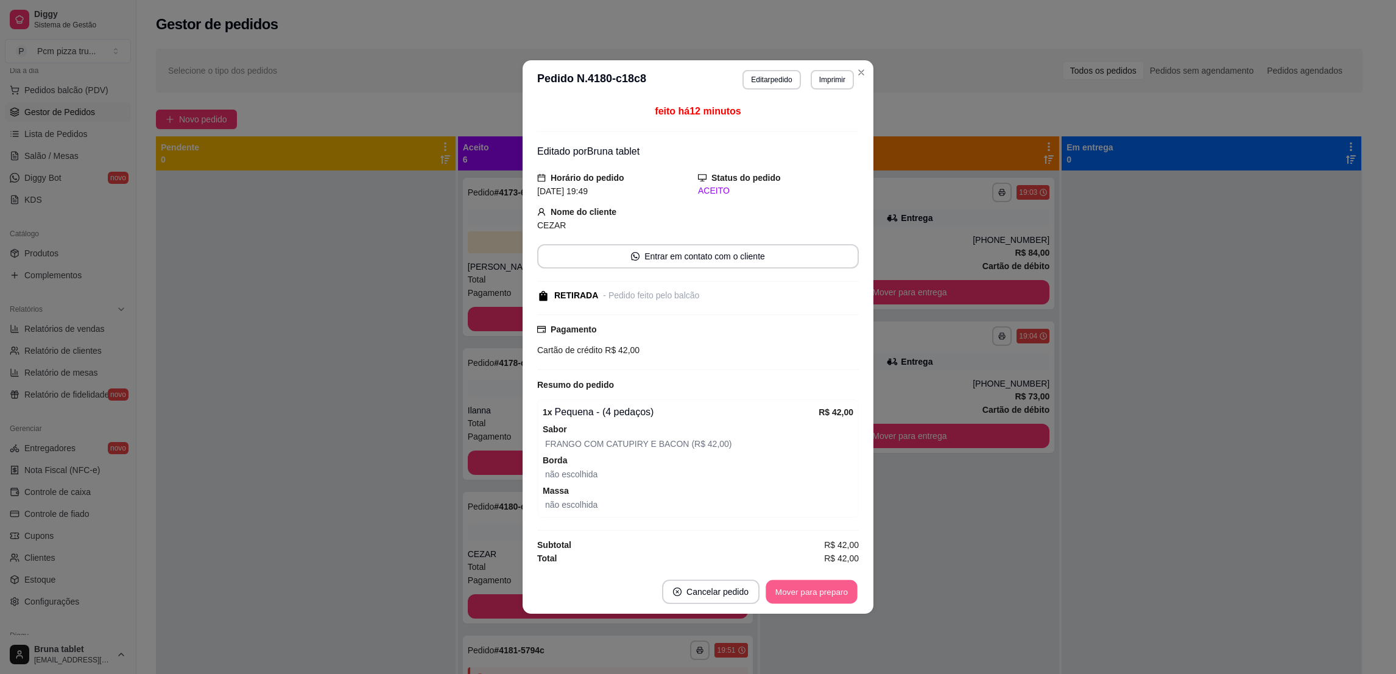
click at [819, 589] on button "Mover para preparo" at bounding box center [811, 593] width 91 height 24
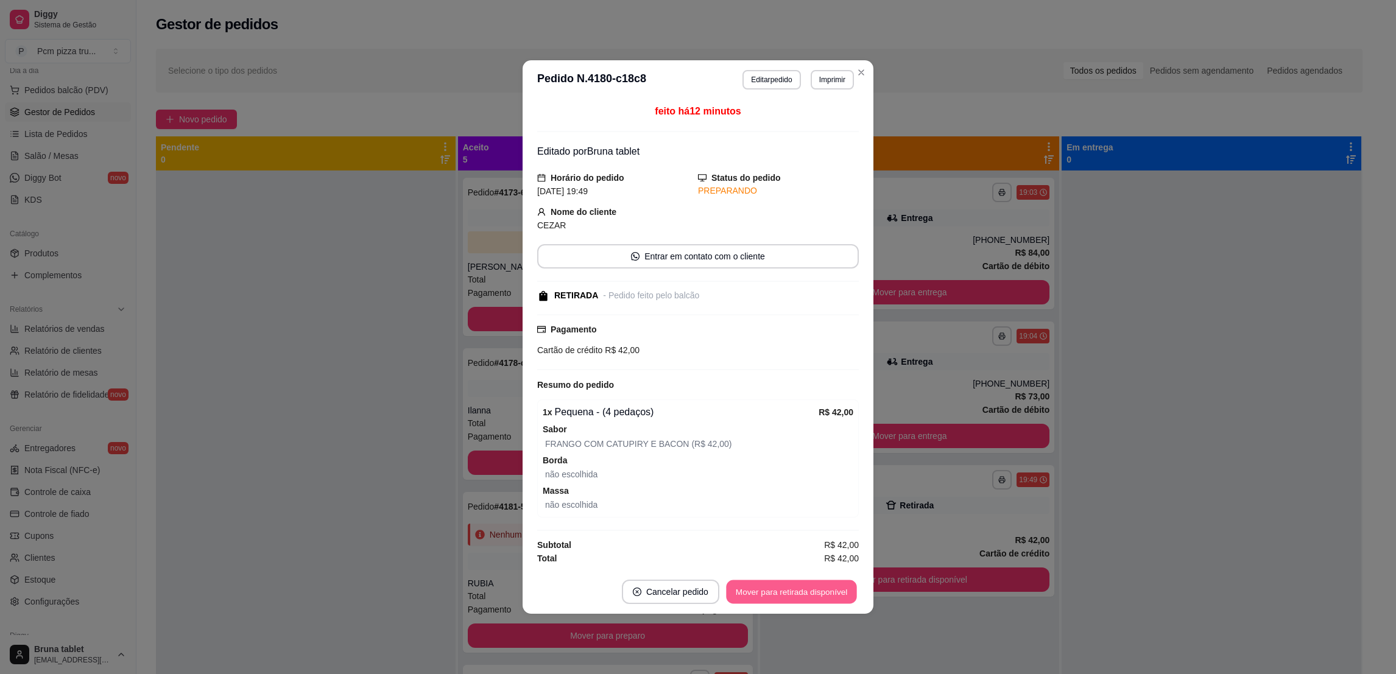
click at [819, 589] on button "Mover para retirada disponível" at bounding box center [791, 593] width 130 height 24
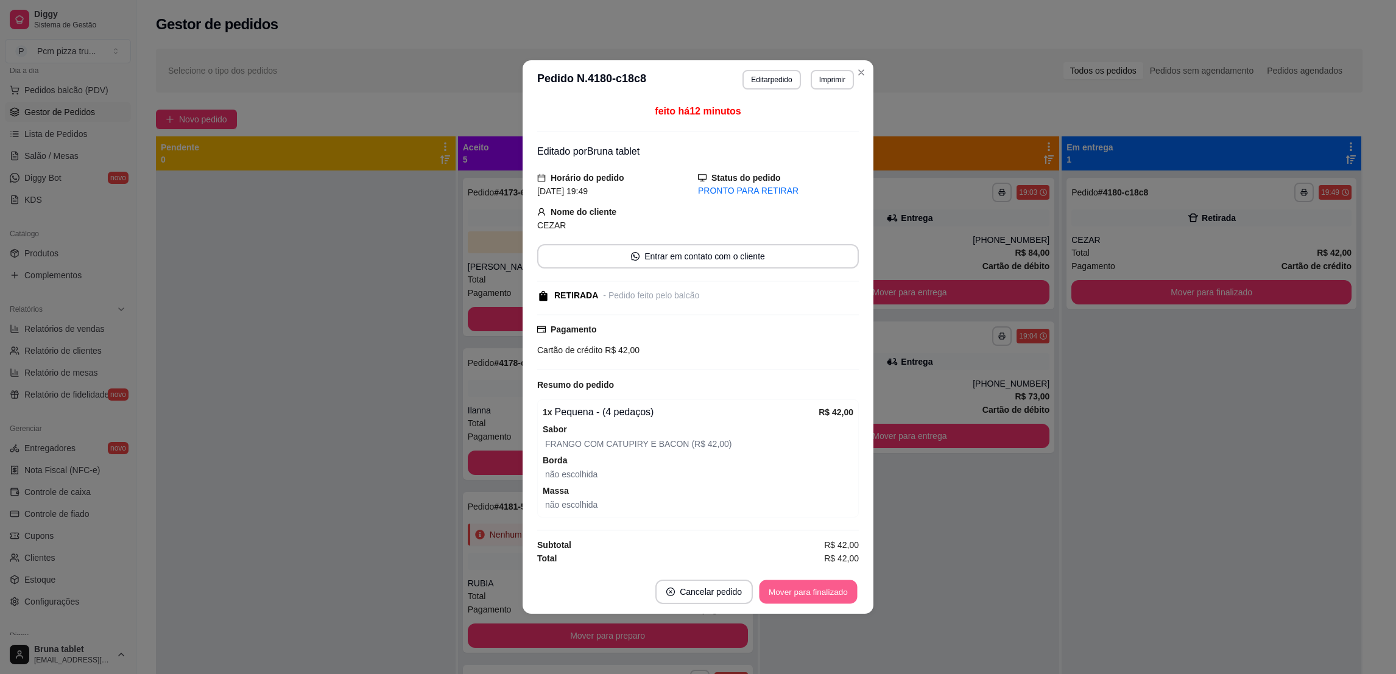
click at [819, 589] on button "Mover para finalizado" at bounding box center [809, 593] width 98 height 24
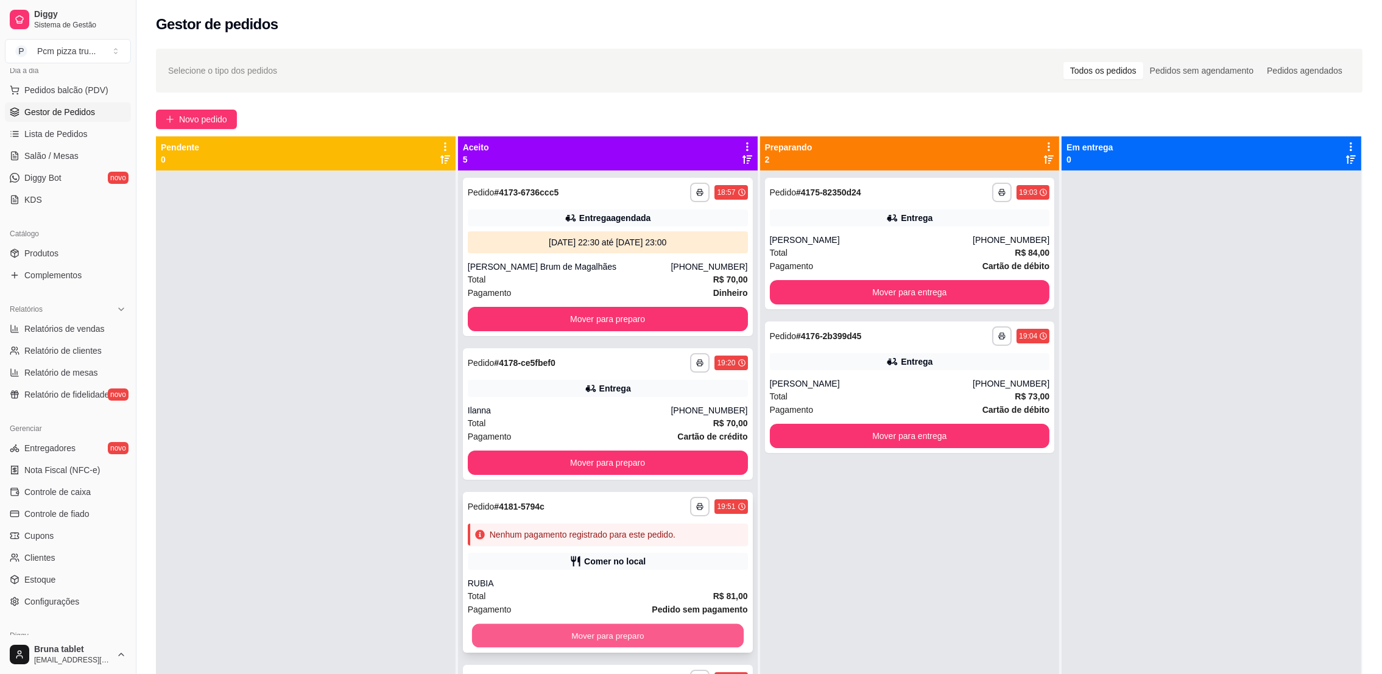
click at [610, 637] on button "Mover para preparo" at bounding box center [608, 636] width 272 height 24
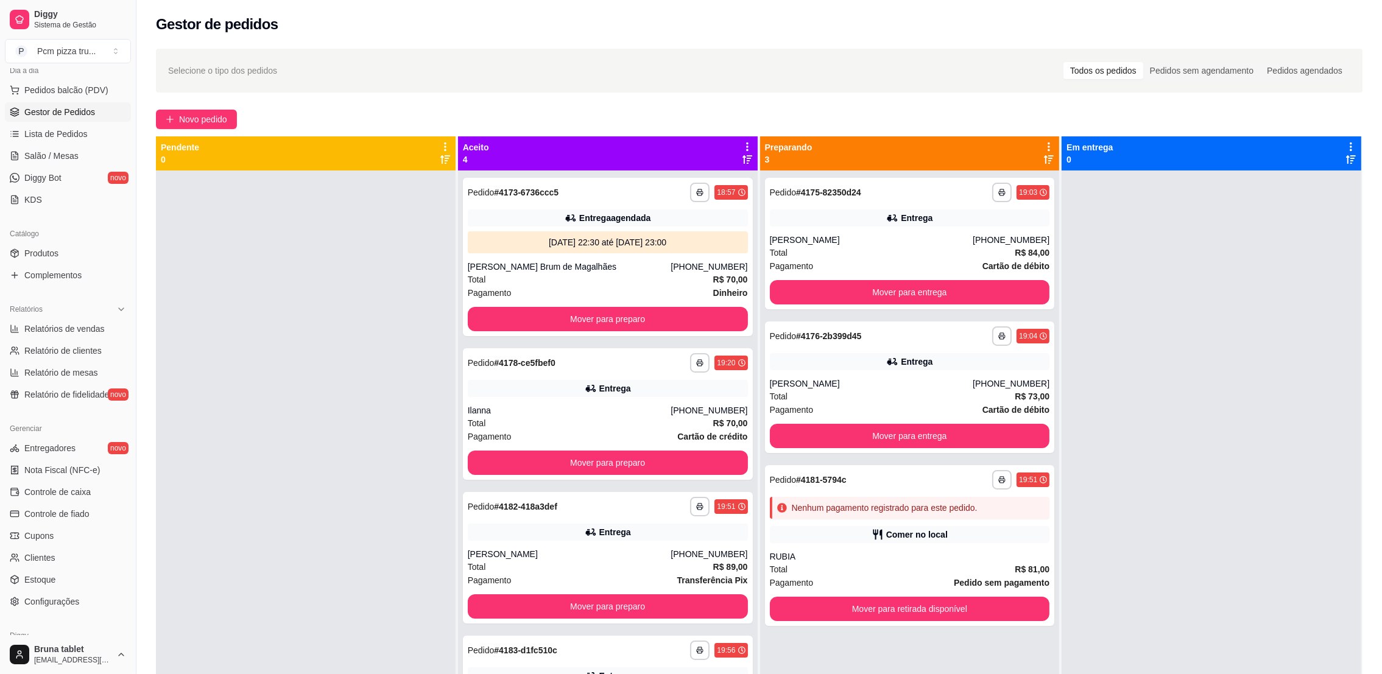
click at [1168, 439] on div at bounding box center [1212, 508] width 300 height 674
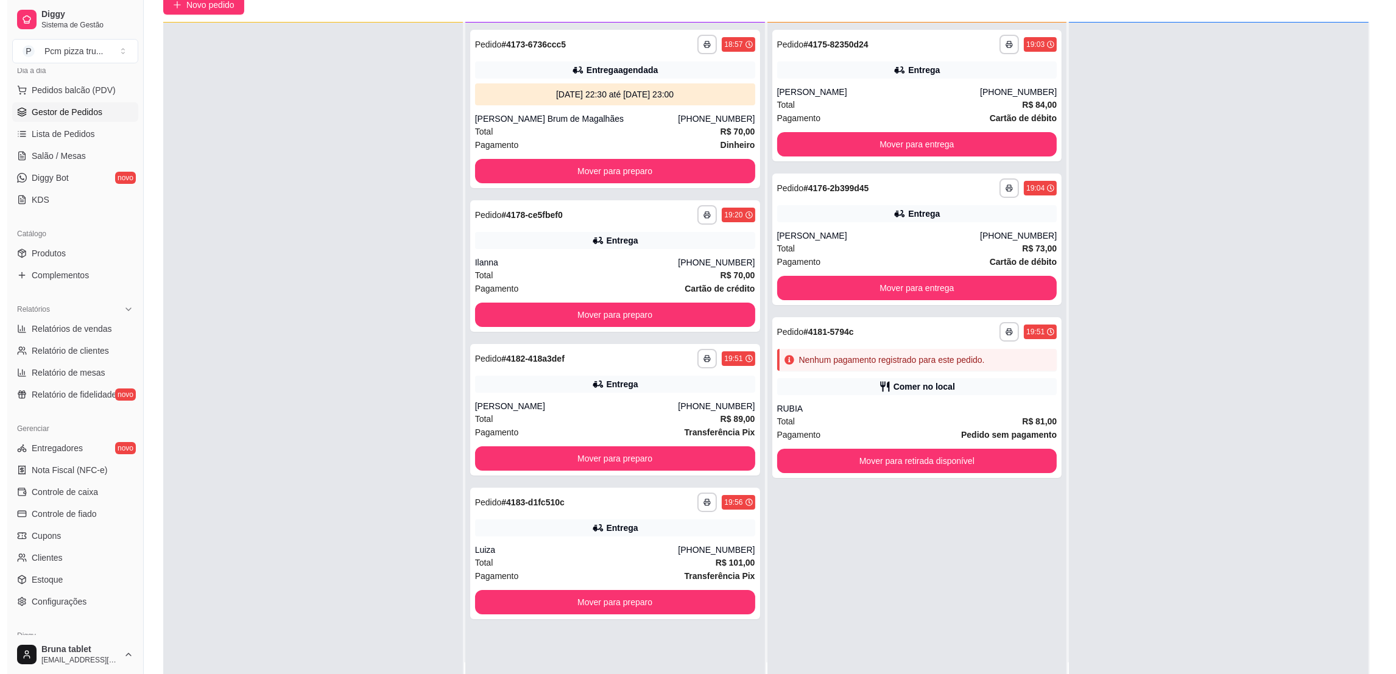
scroll to position [185, 0]
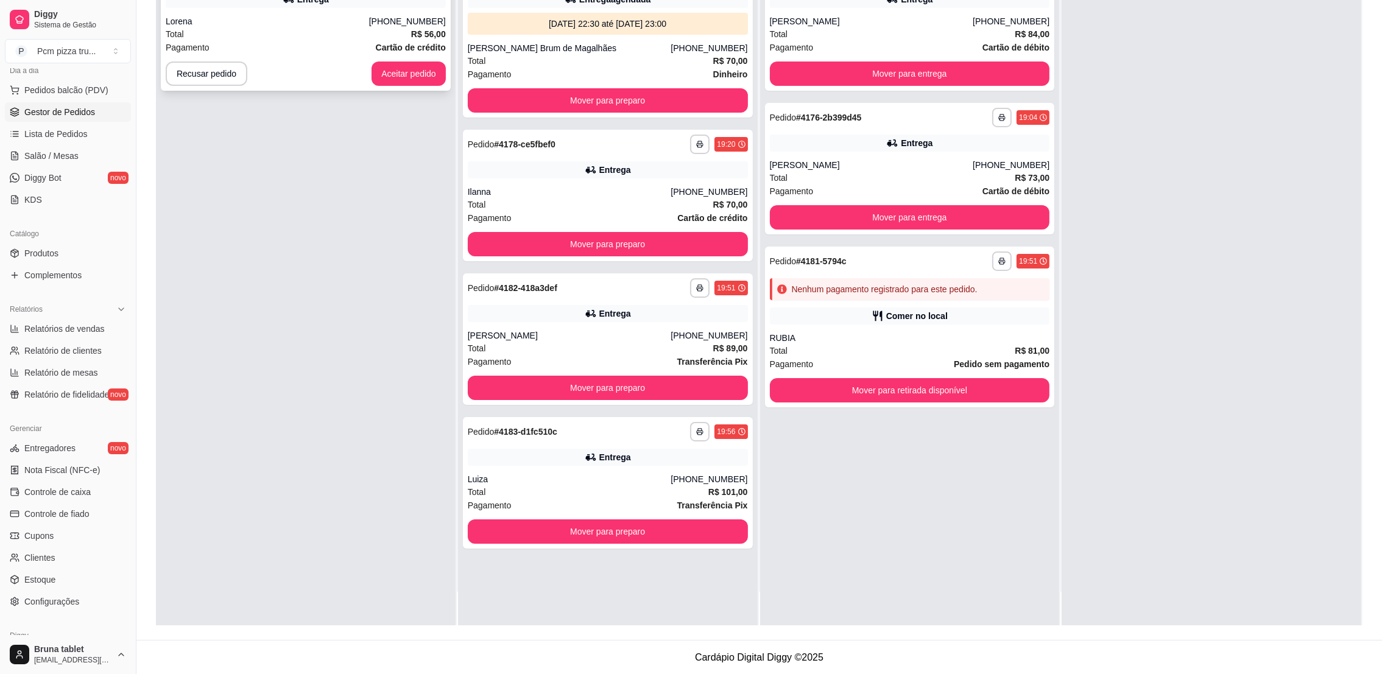
click at [273, 29] on div "Total R$ 56,00" at bounding box center [306, 33] width 280 height 13
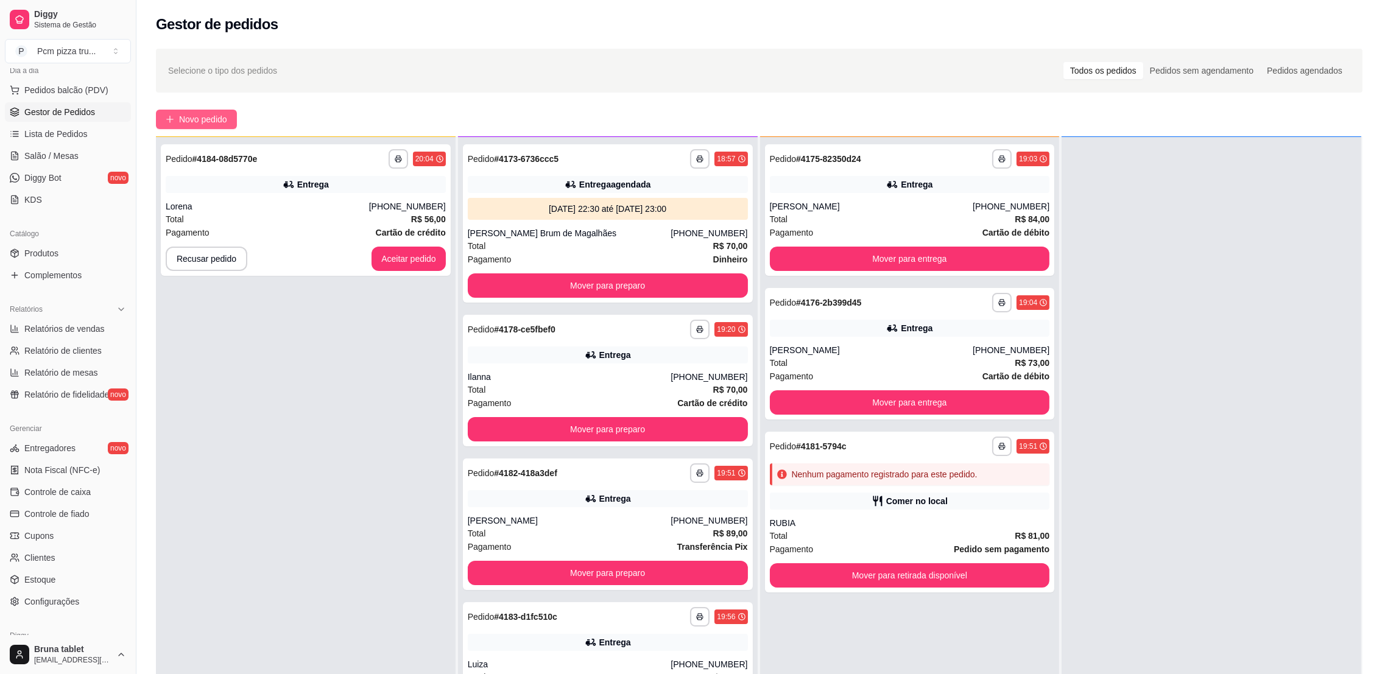
click at [211, 115] on span "Novo pedido" at bounding box center [203, 119] width 48 height 13
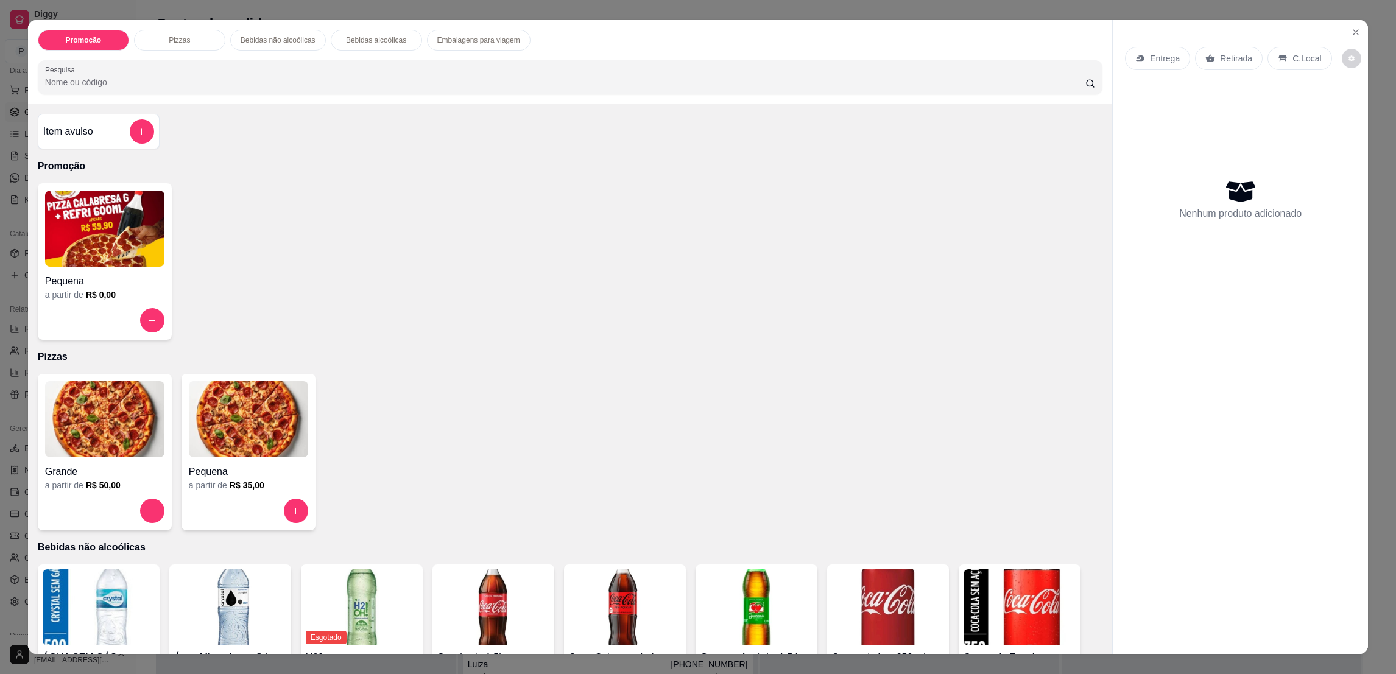
click at [133, 496] on div "Grande a partir de R$ 50,00" at bounding box center [105, 452] width 134 height 157
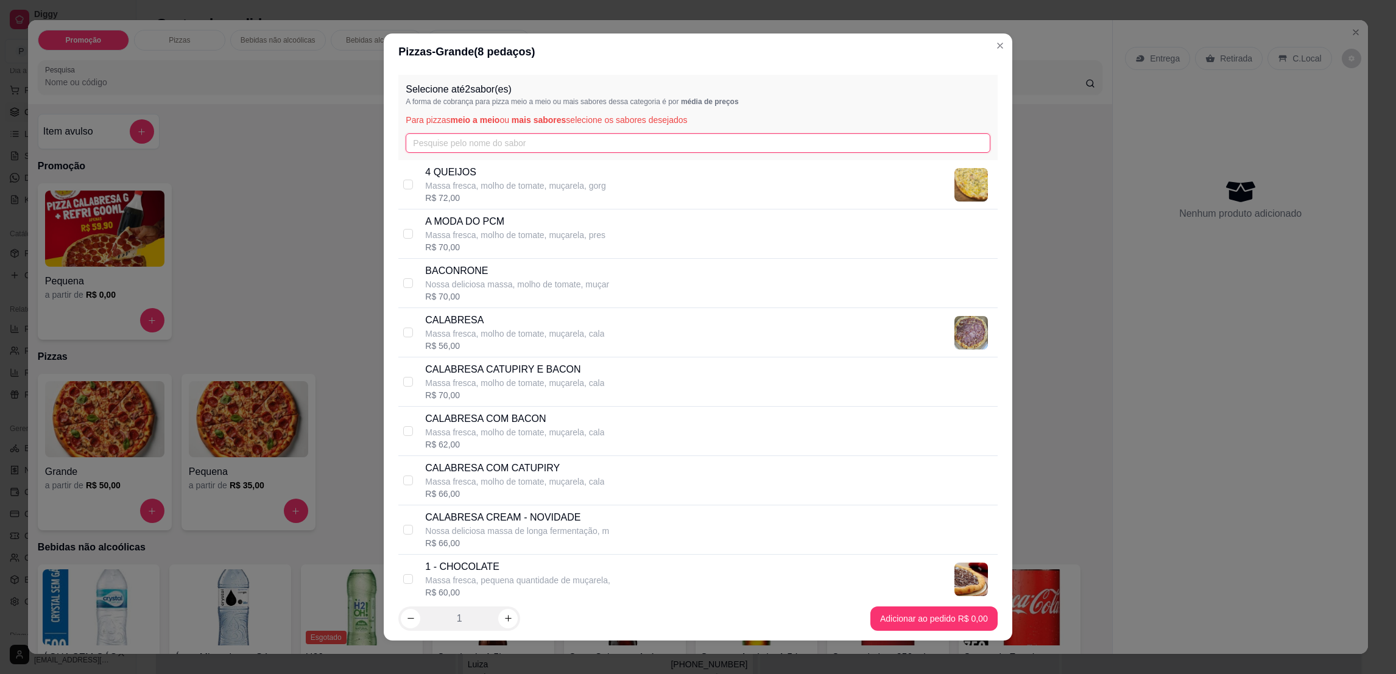
click at [560, 144] on input "text" at bounding box center [698, 142] width 584 height 19
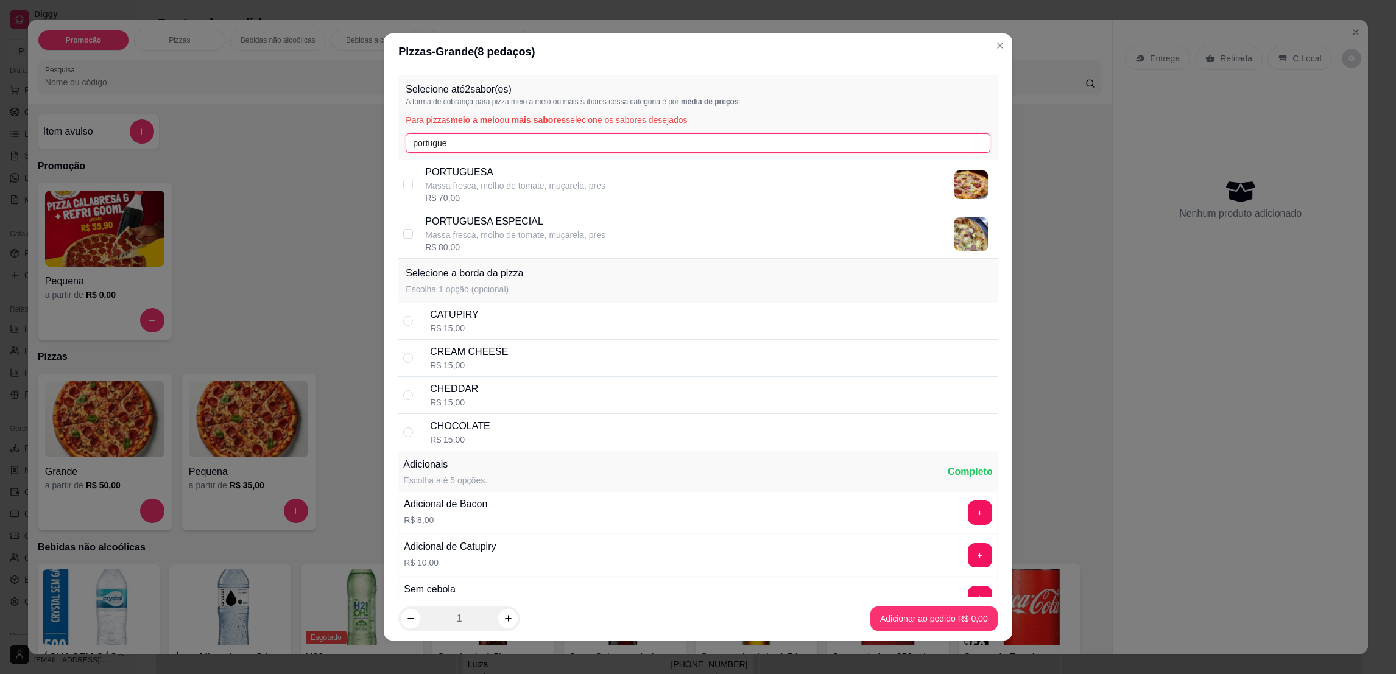
type input "portugue"
click at [535, 253] on div "R$ 80,00" at bounding box center [515, 247] width 180 height 12
checkbox input "true"
click at [466, 147] on input "portugue" at bounding box center [698, 142] width 584 height 19
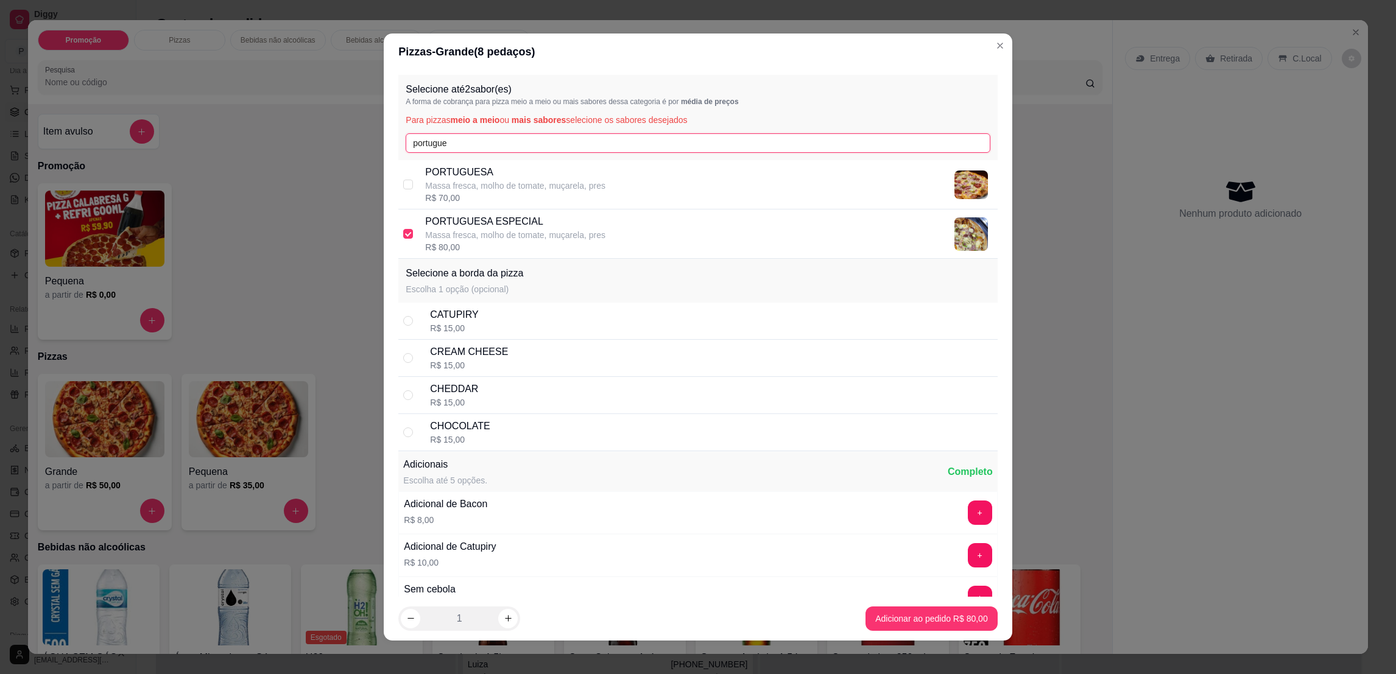
click at [466, 147] on input "portugue" at bounding box center [698, 142] width 584 height 19
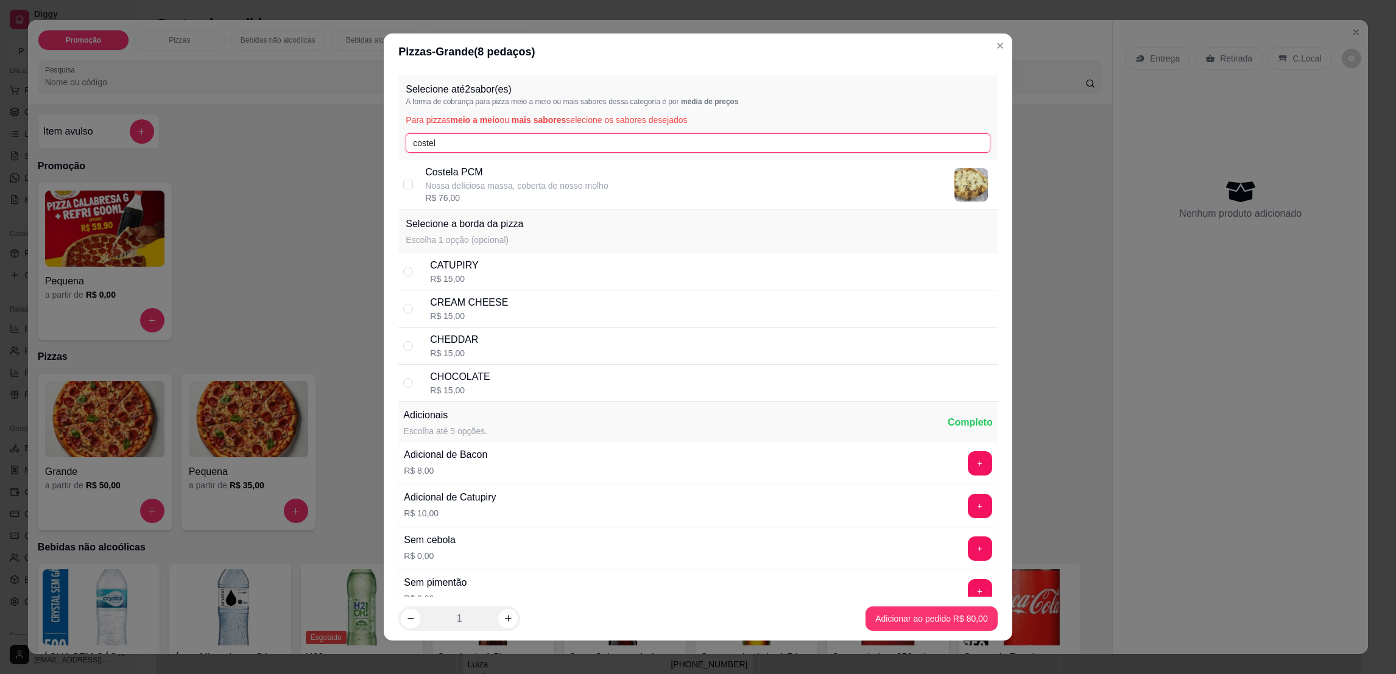
type input "costel"
click at [553, 189] on p "Nossa deliciosa massa, coberta de nosso molho" at bounding box center [516, 186] width 183 height 12
checkbox input "true"
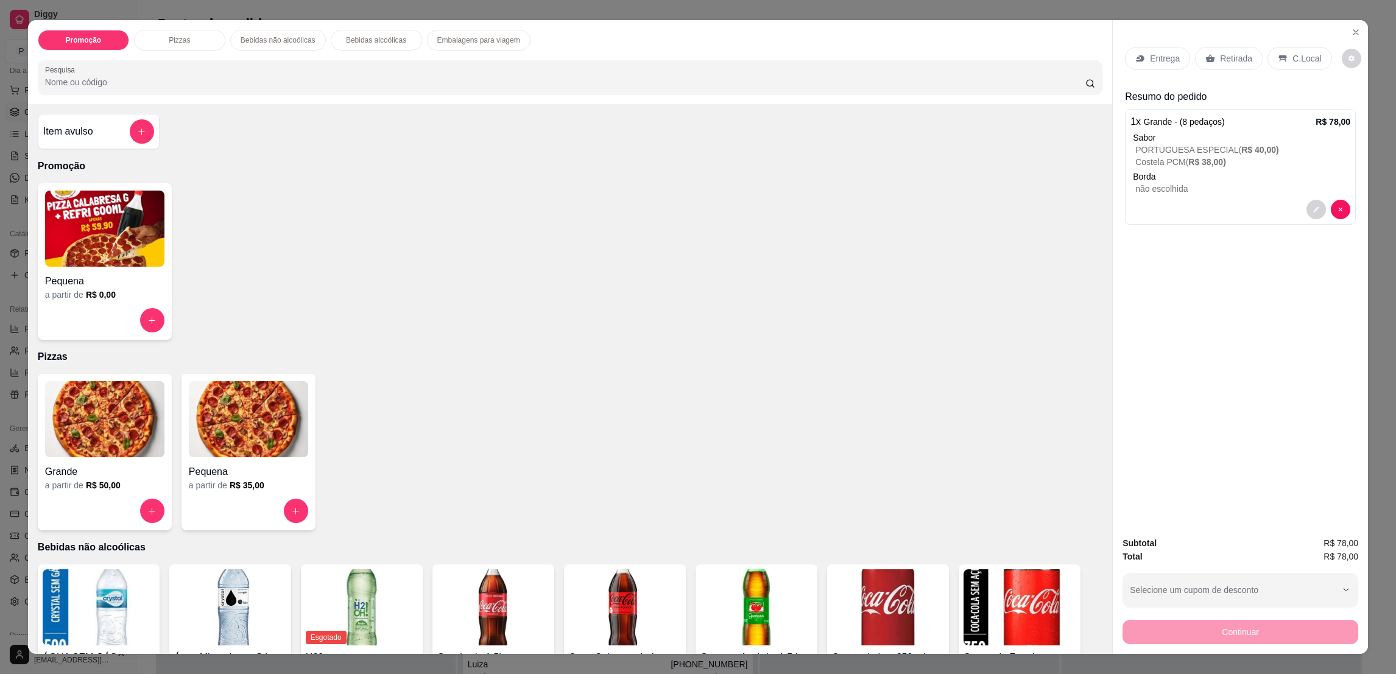
click at [1241, 58] on p "Retirada" at bounding box center [1236, 58] width 32 height 12
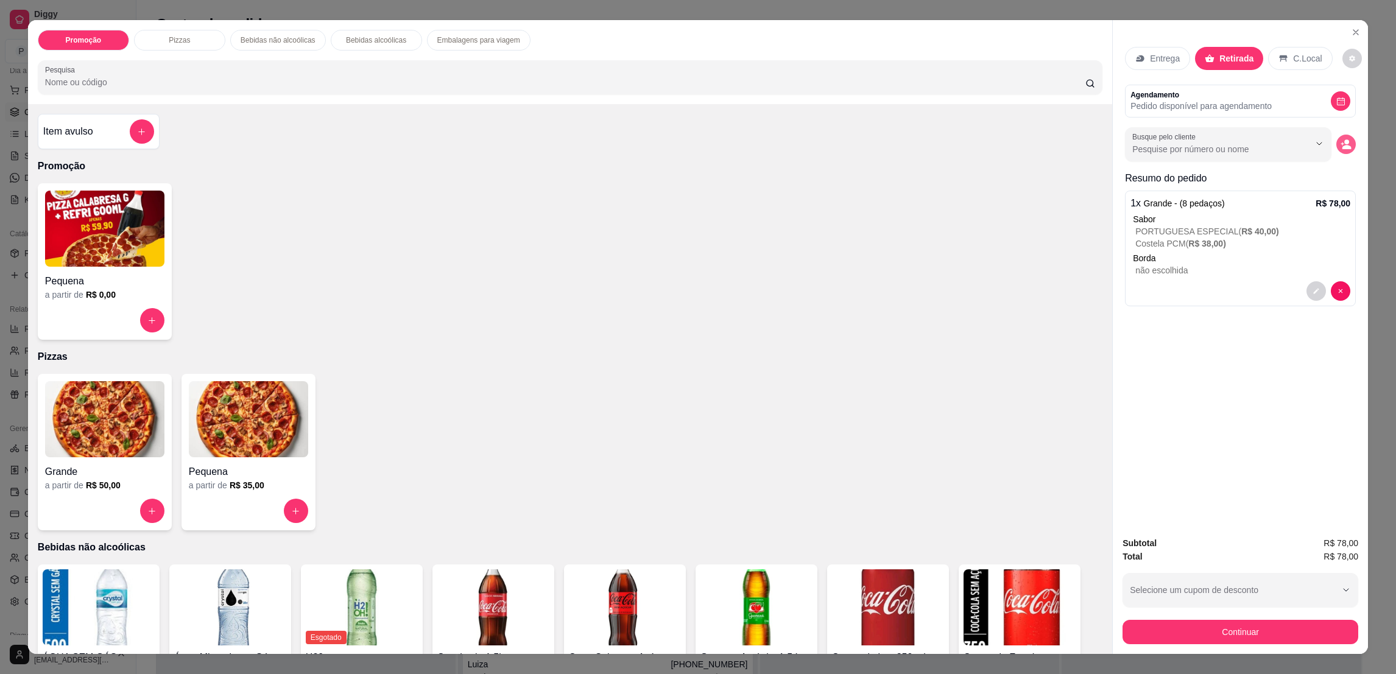
click at [1344, 144] on circle "decrease-product-quantity" at bounding box center [1346, 141] width 5 height 5
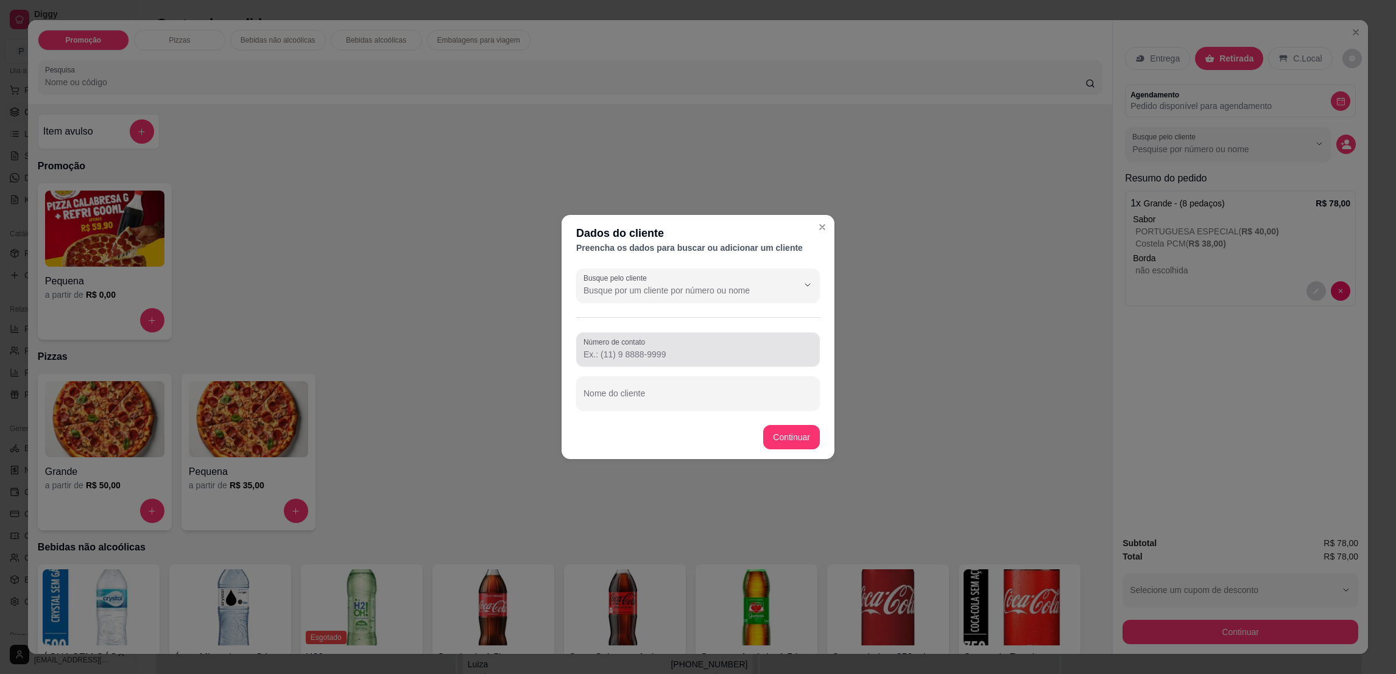
click at [664, 359] on input "Número de contato" at bounding box center [698, 354] width 229 height 12
type input "[PHONE_NUMBER]"
click at [670, 408] on div "Nome do cliente" at bounding box center [698, 393] width 244 height 34
type input "Vinicius"
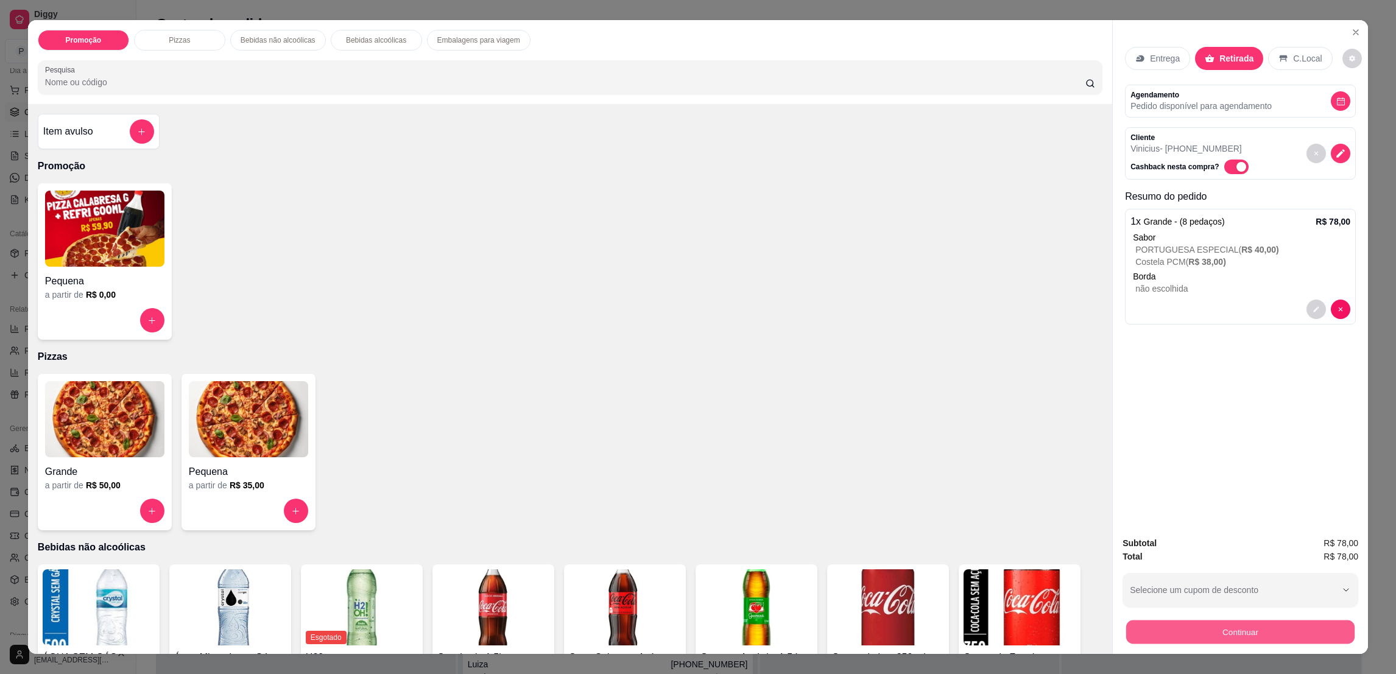
click at [1156, 630] on button "Continuar" at bounding box center [1240, 632] width 228 height 24
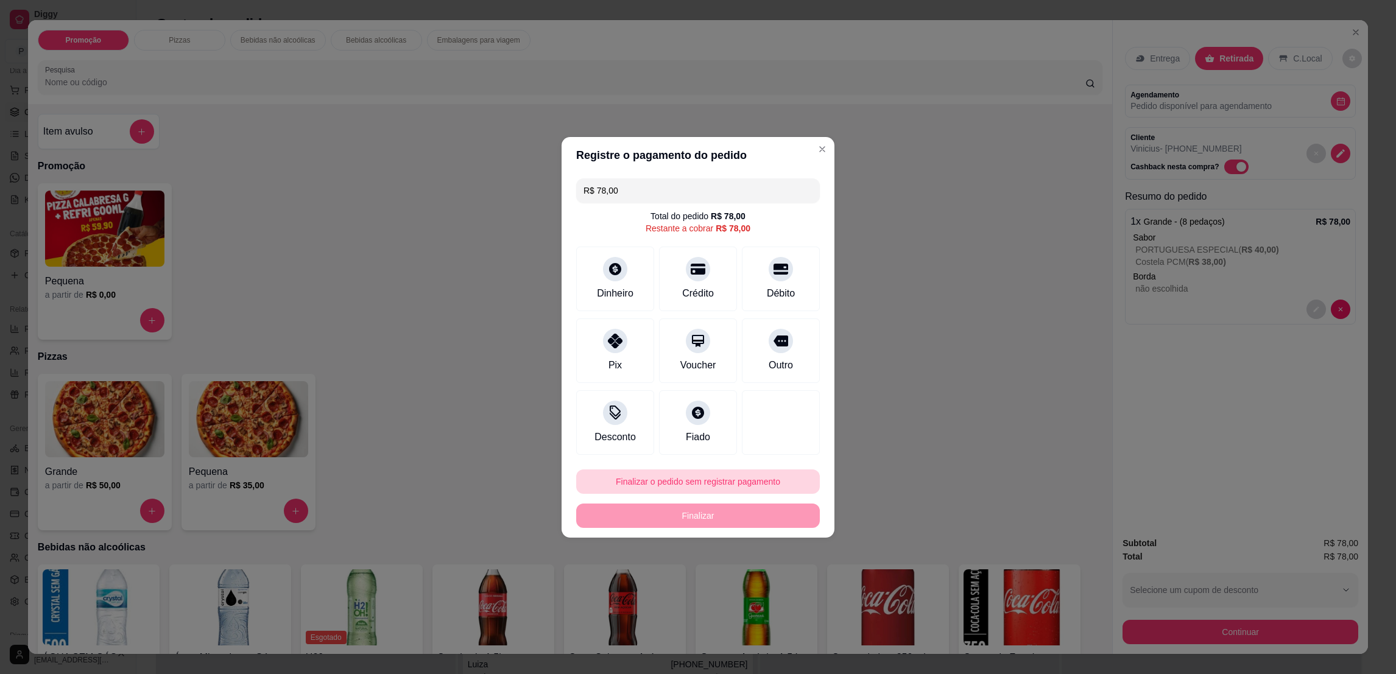
click at [715, 481] on button "Finalizar o pedido sem registrar pagamento" at bounding box center [698, 482] width 244 height 24
click at [771, 581] on button "Confirmar" at bounding box center [772, 582] width 45 height 19
type input "R$ 0,00"
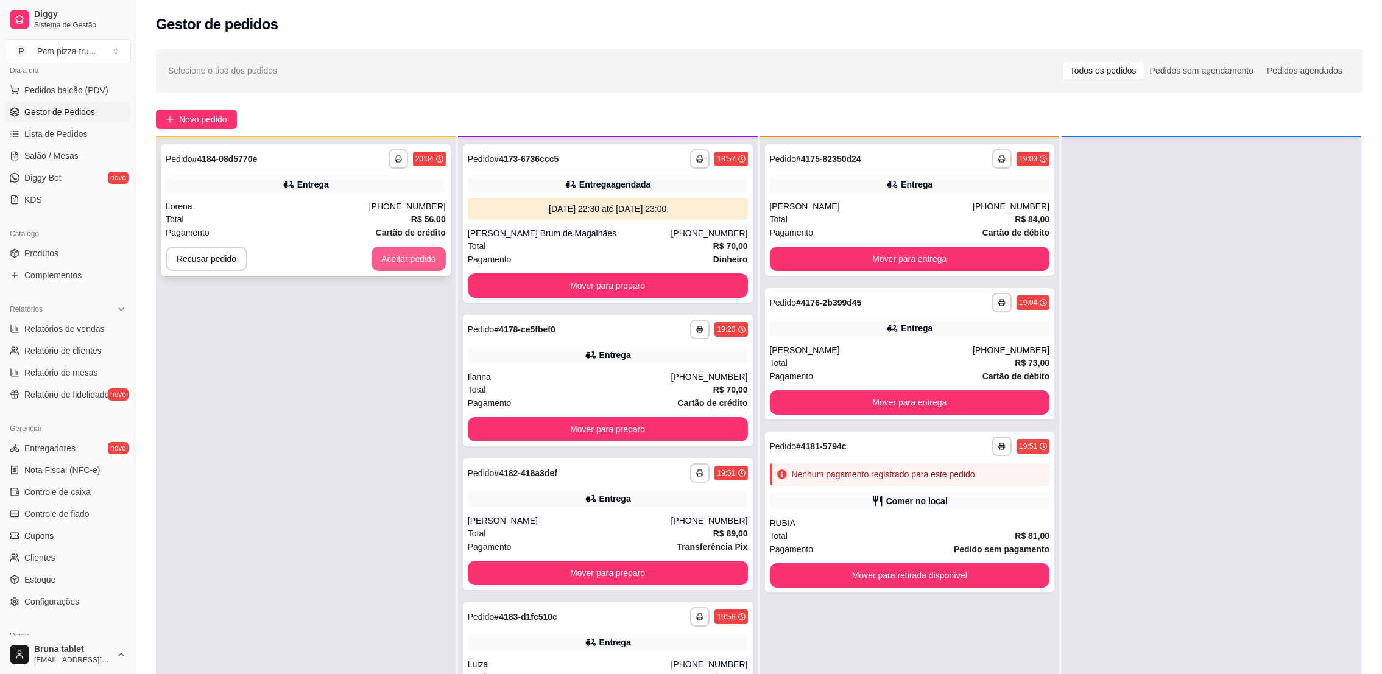
click at [405, 264] on button "Aceitar pedido" at bounding box center [409, 259] width 74 height 24
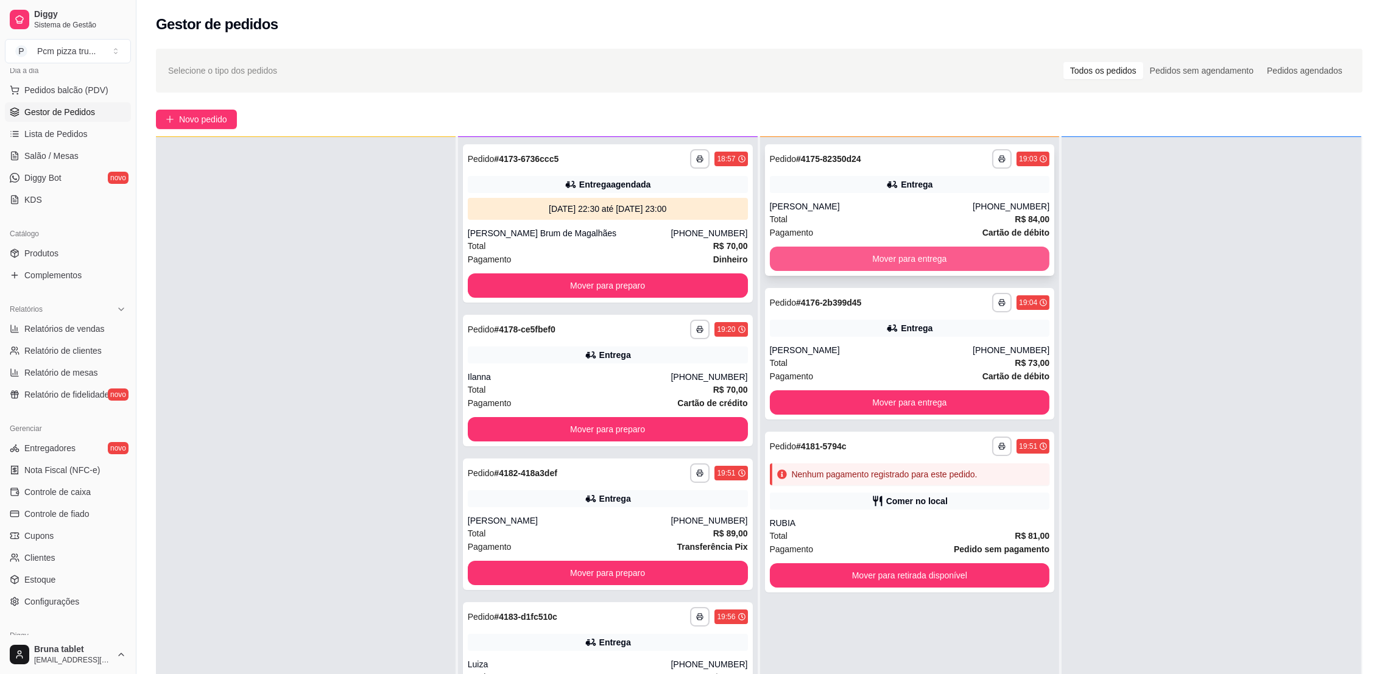
click at [816, 253] on button "Mover para entrega" at bounding box center [910, 259] width 280 height 24
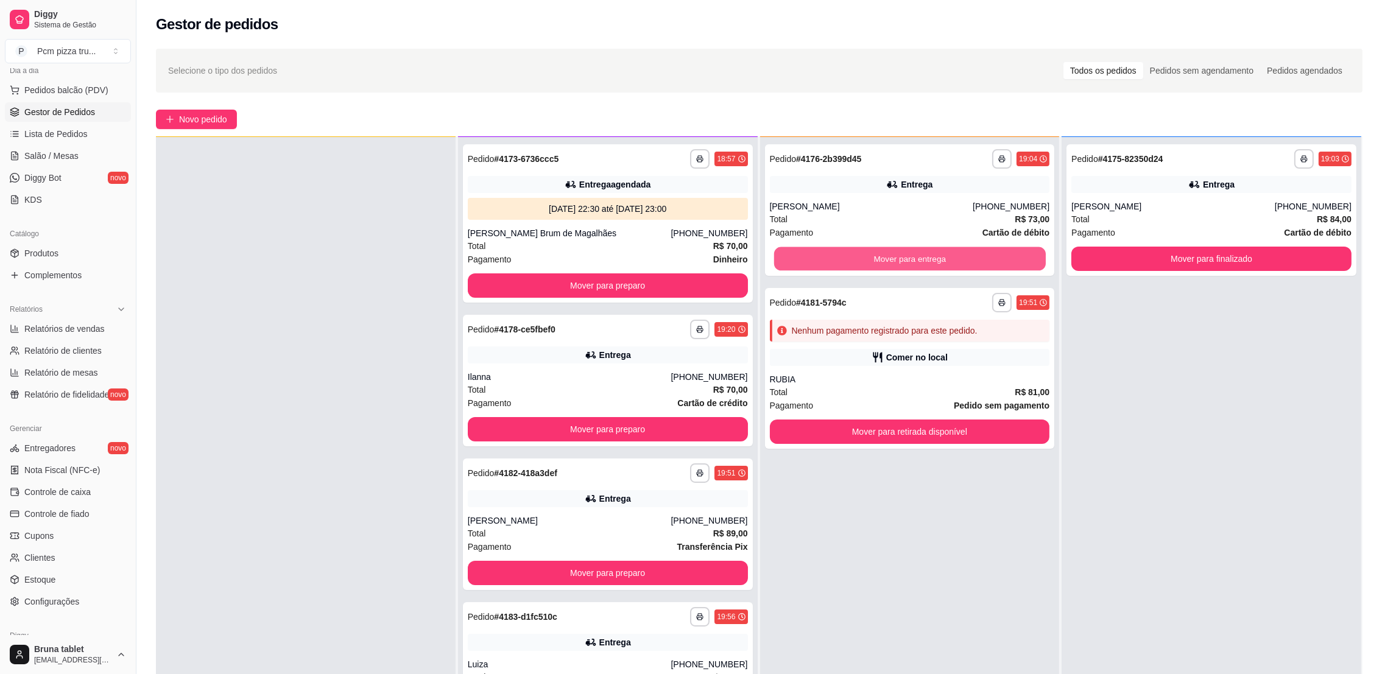
click at [816, 253] on button "Mover para entrega" at bounding box center [910, 259] width 272 height 24
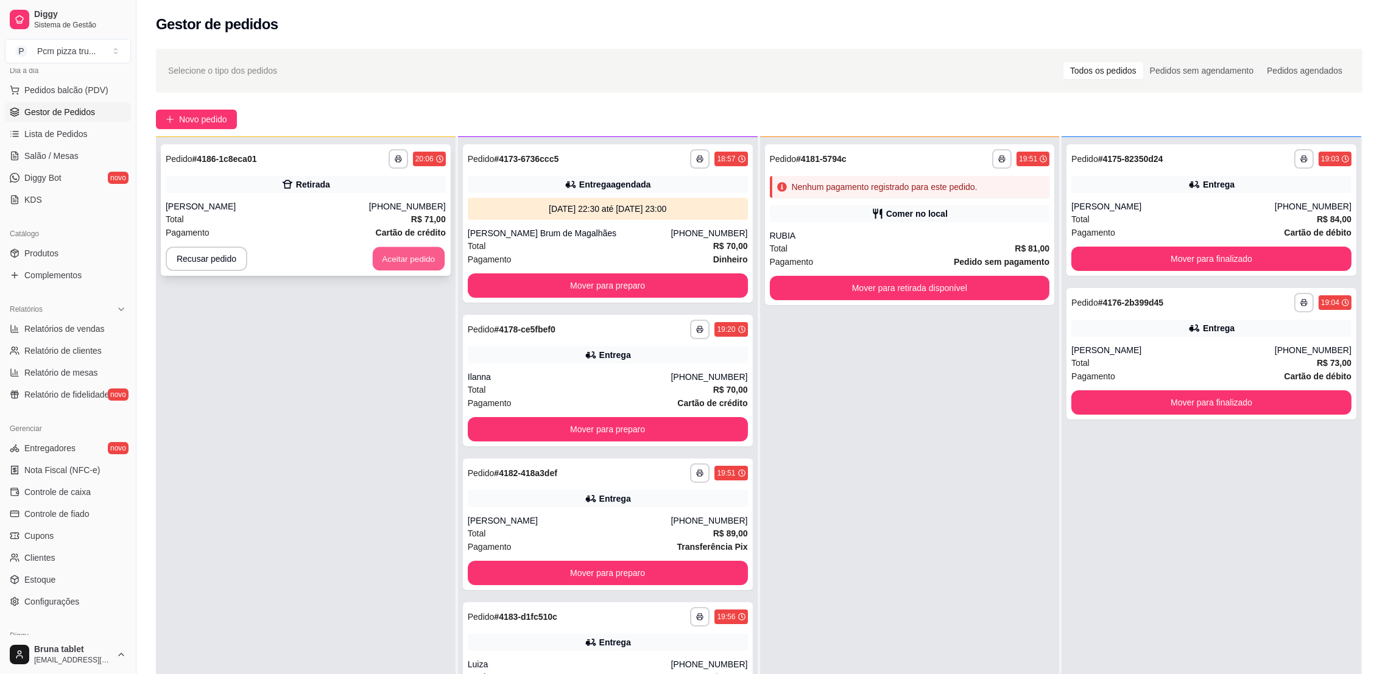
click at [405, 256] on button "Aceitar pedido" at bounding box center [409, 259] width 72 height 24
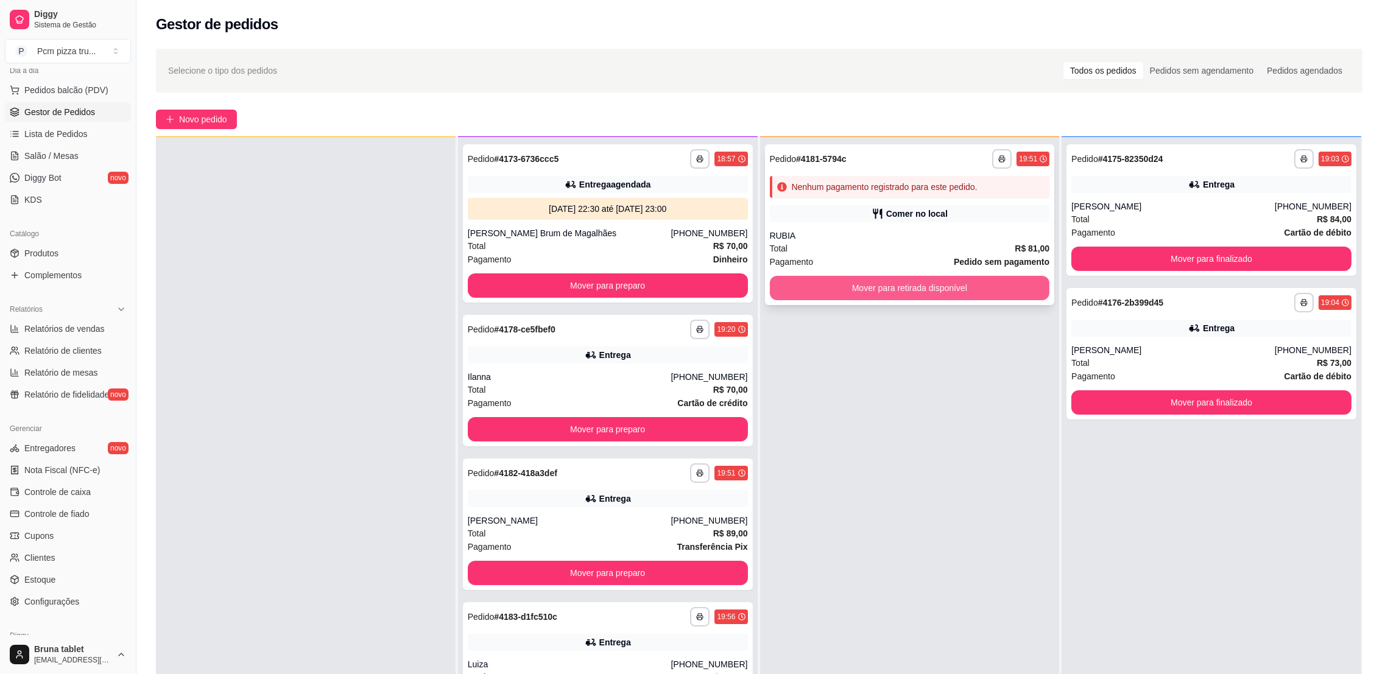
click at [934, 295] on button "Mover para retirada disponível" at bounding box center [910, 288] width 280 height 24
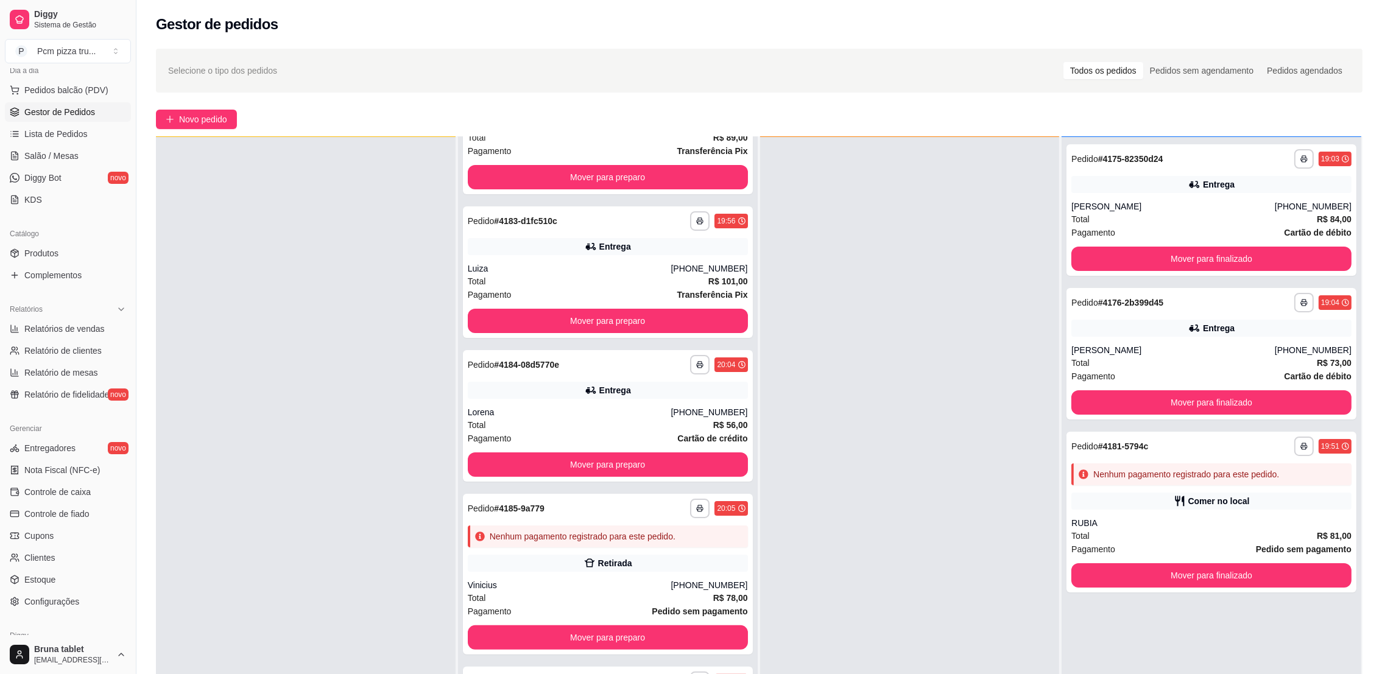
scroll to position [400, 0]
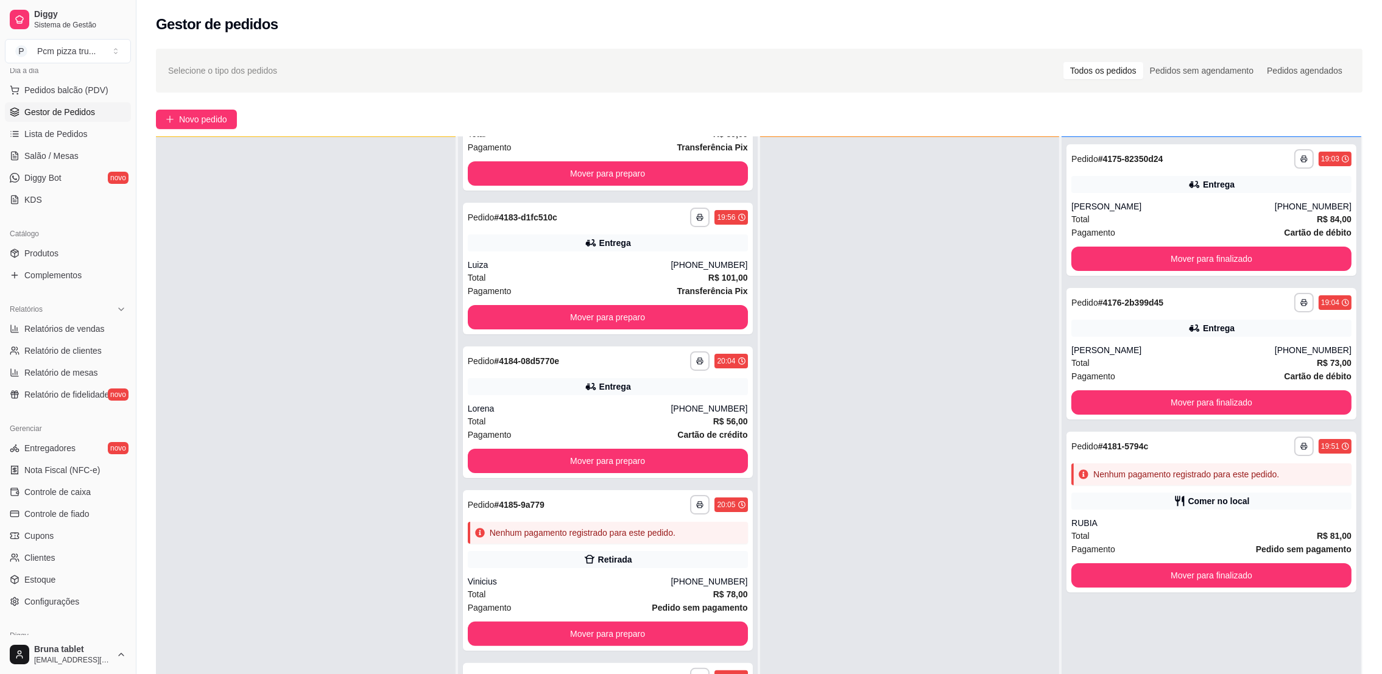
click at [913, 523] on div at bounding box center [910, 474] width 300 height 674
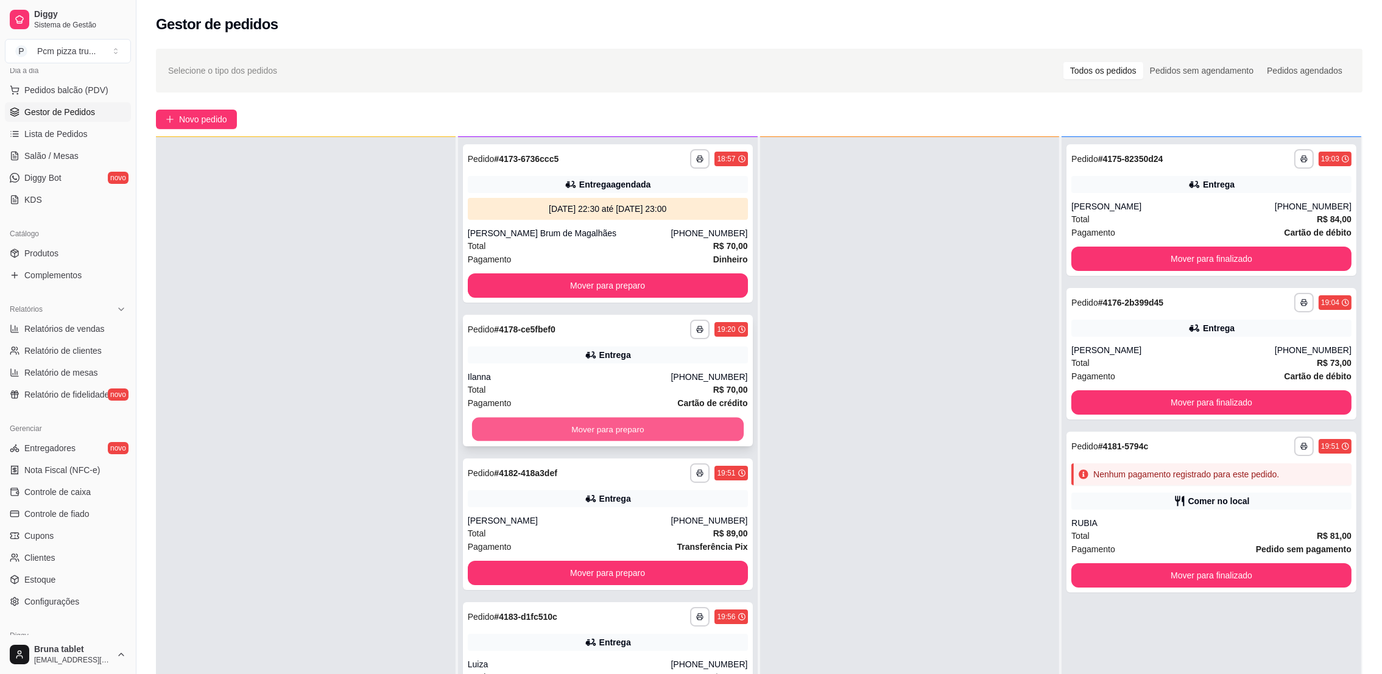
click at [527, 427] on button "Mover para preparo" at bounding box center [608, 430] width 272 height 24
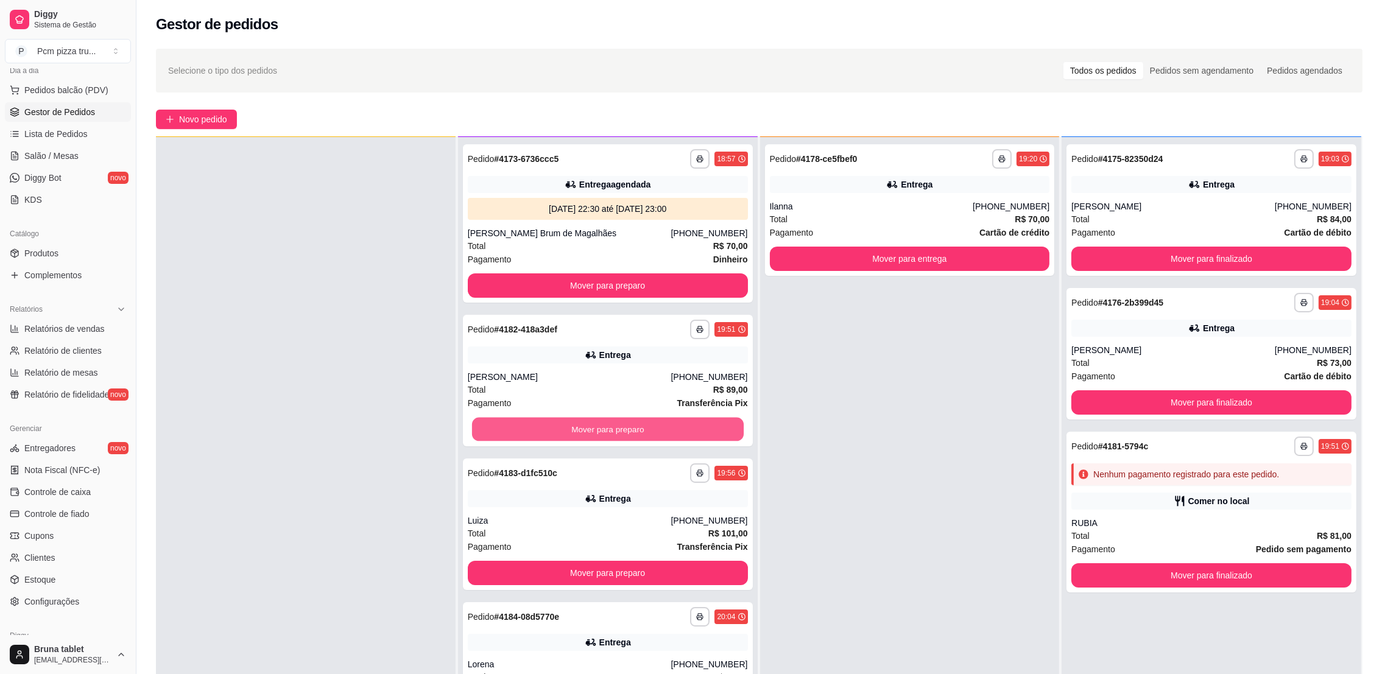
click at [527, 427] on button "Mover para preparo" at bounding box center [608, 430] width 272 height 24
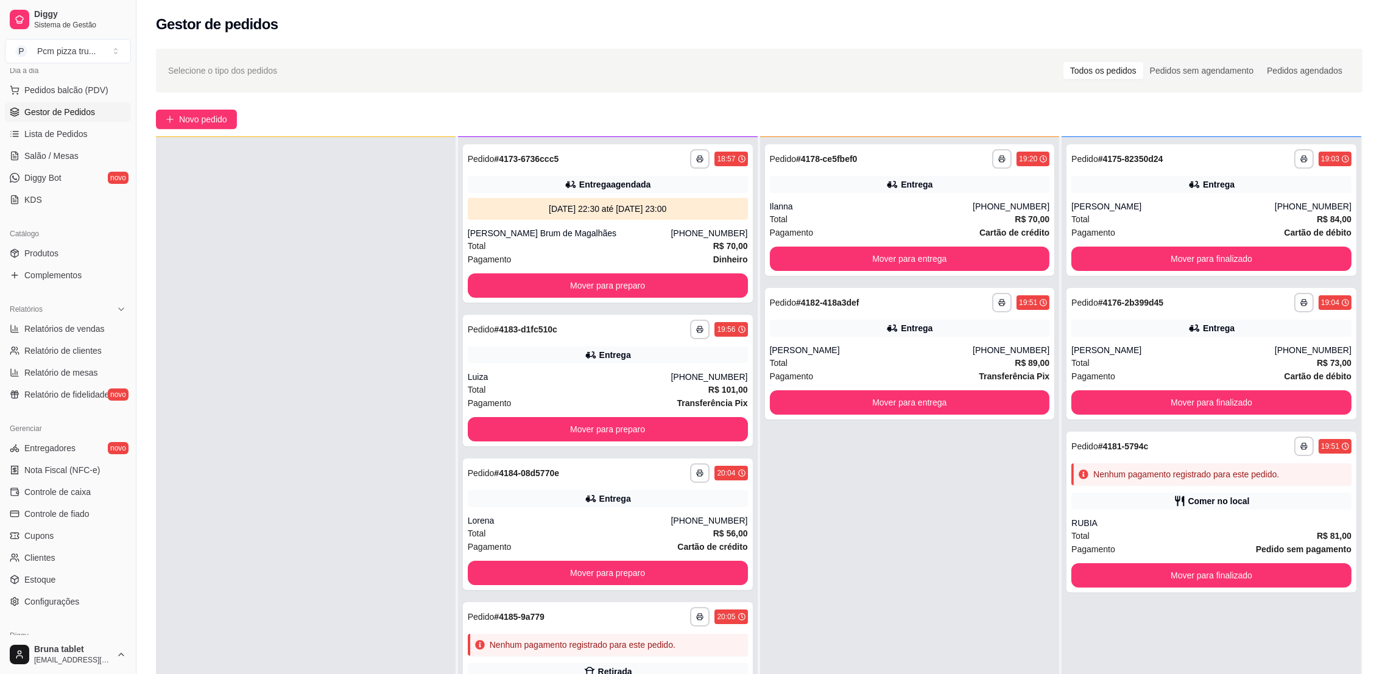
scroll to position [111, 0]
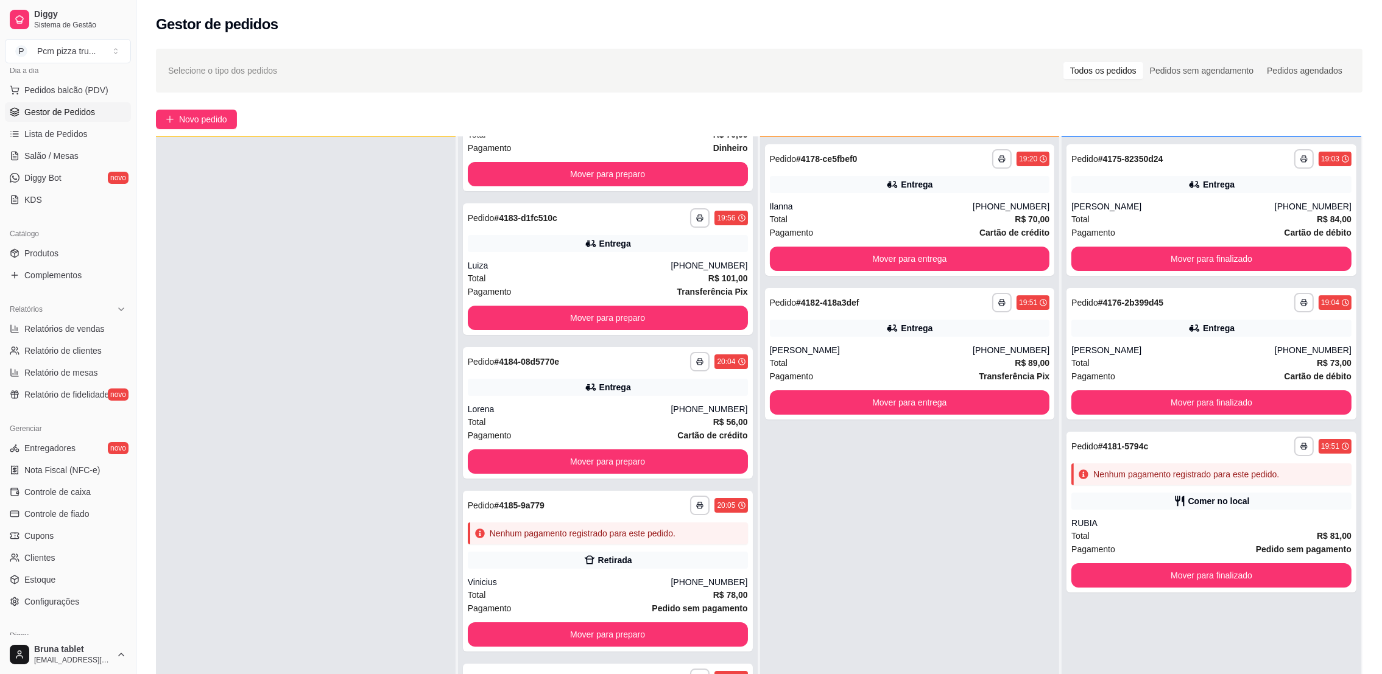
click at [802, 581] on div "**********" at bounding box center [910, 474] width 300 height 674
click at [644, 632] on button "Mover para preparo" at bounding box center [608, 635] width 280 height 24
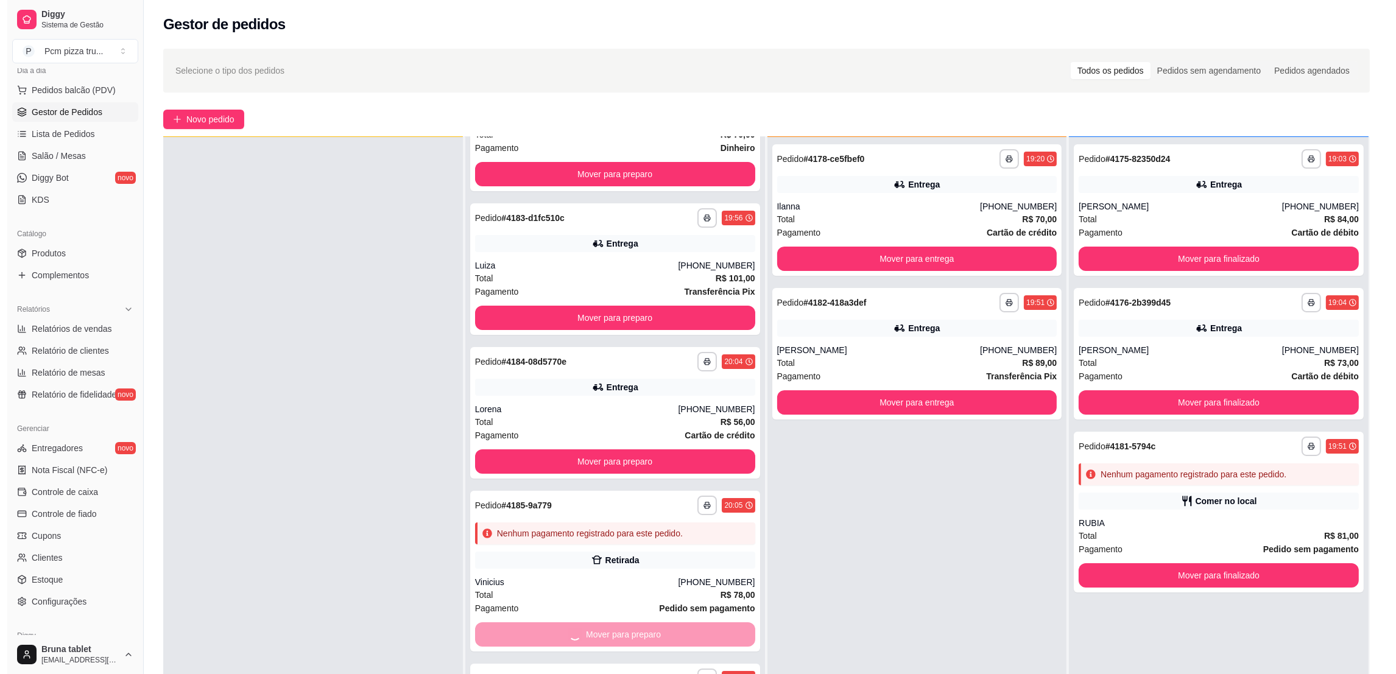
scroll to position [0, 0]
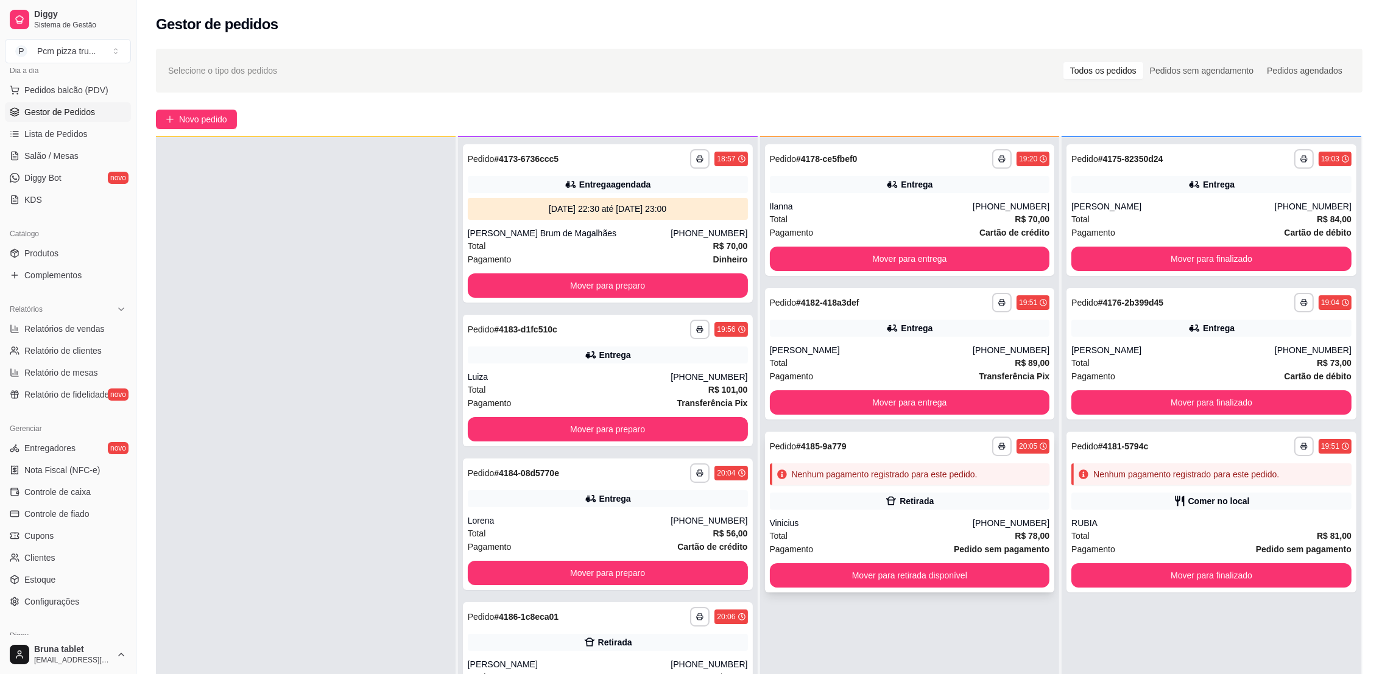
click at [886, 529] on div "Vinicius" at bounding box center [871, 523] width 203 height 12
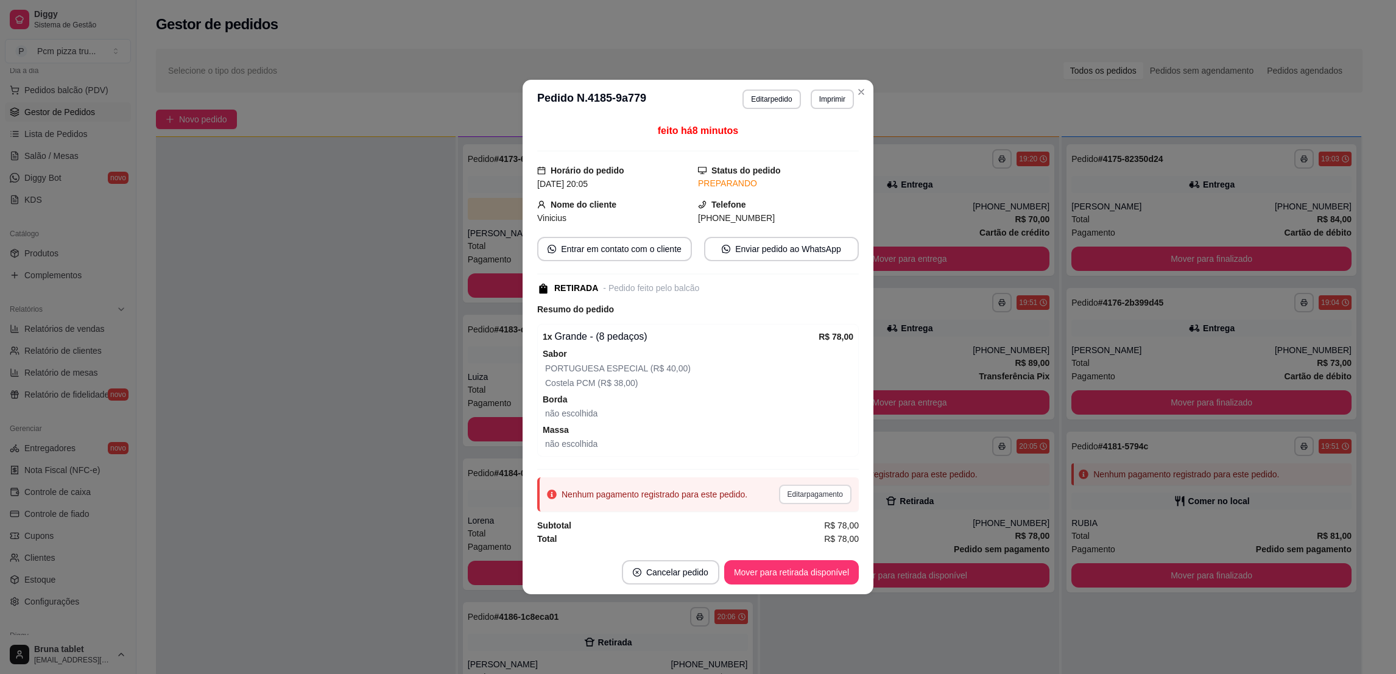
click at [828, 500] on button "Editar pagamento" at bounding box center [815, 494] width 72 height 19
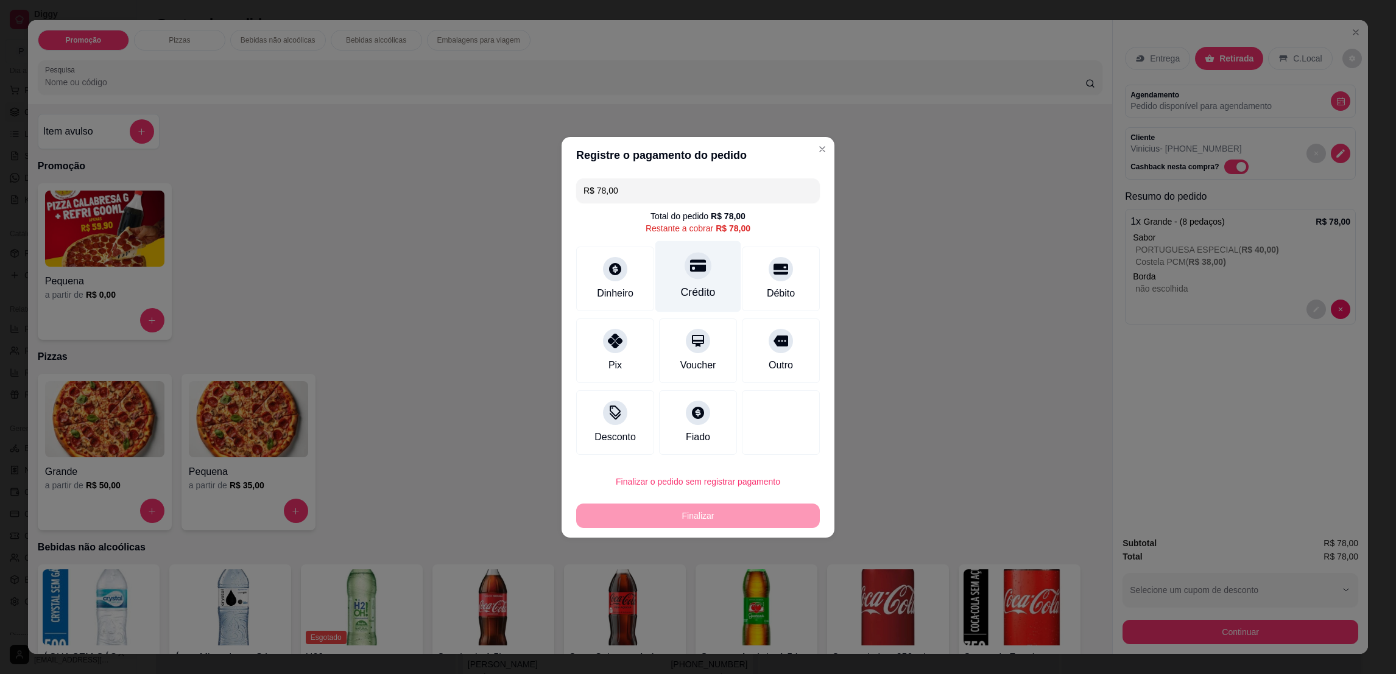
click at [685, 267] on div at bounding box center [698, 265] width 27 height 27
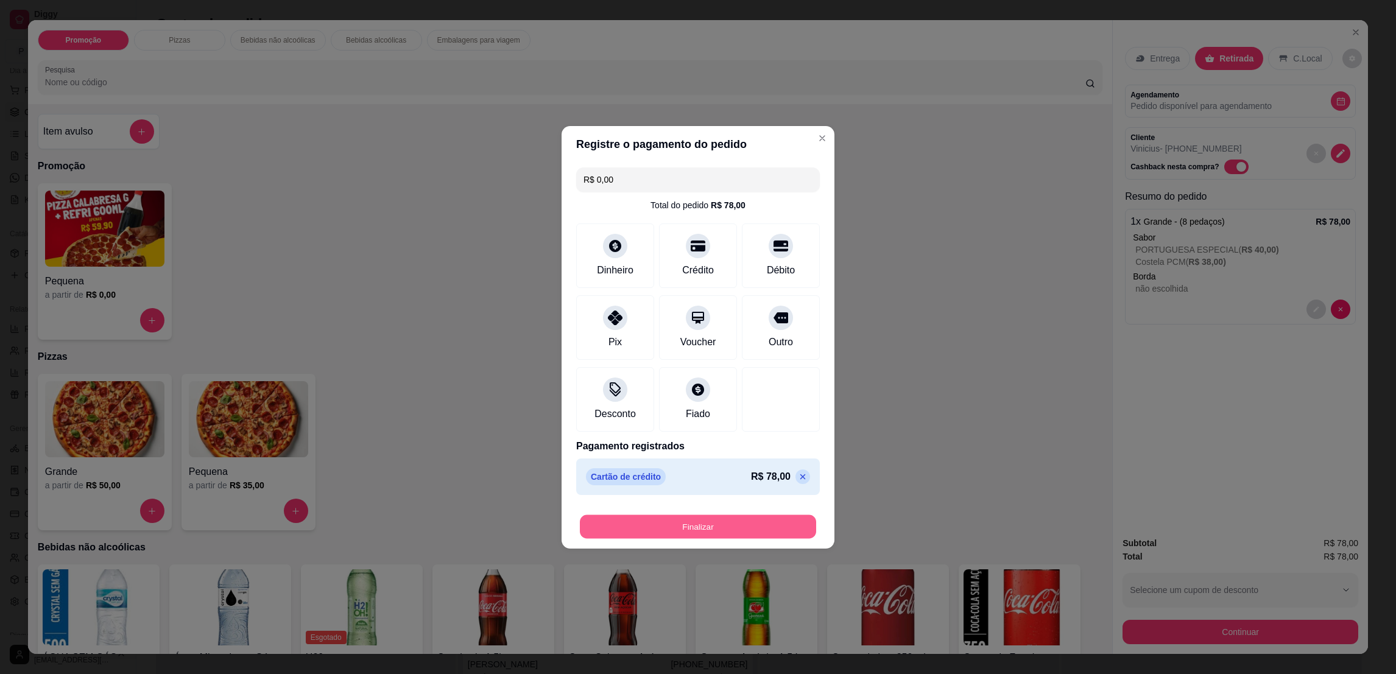
click at [710, 526] on button "Finalizar" at bounding box center [698, 527] width 236 height 24
type input "-R$ 78,00"
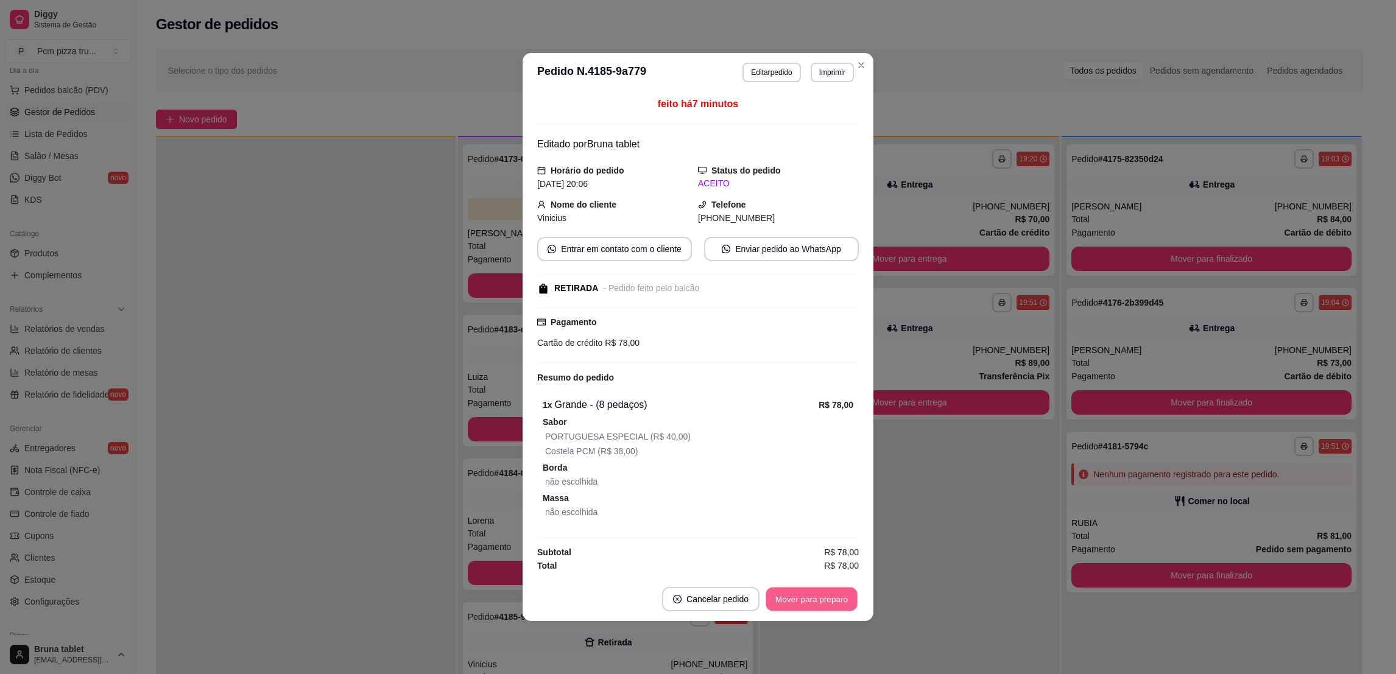
click at [808, 606] on button "Mover para preparo" at bounding box center [811, 600] width 91 height 24
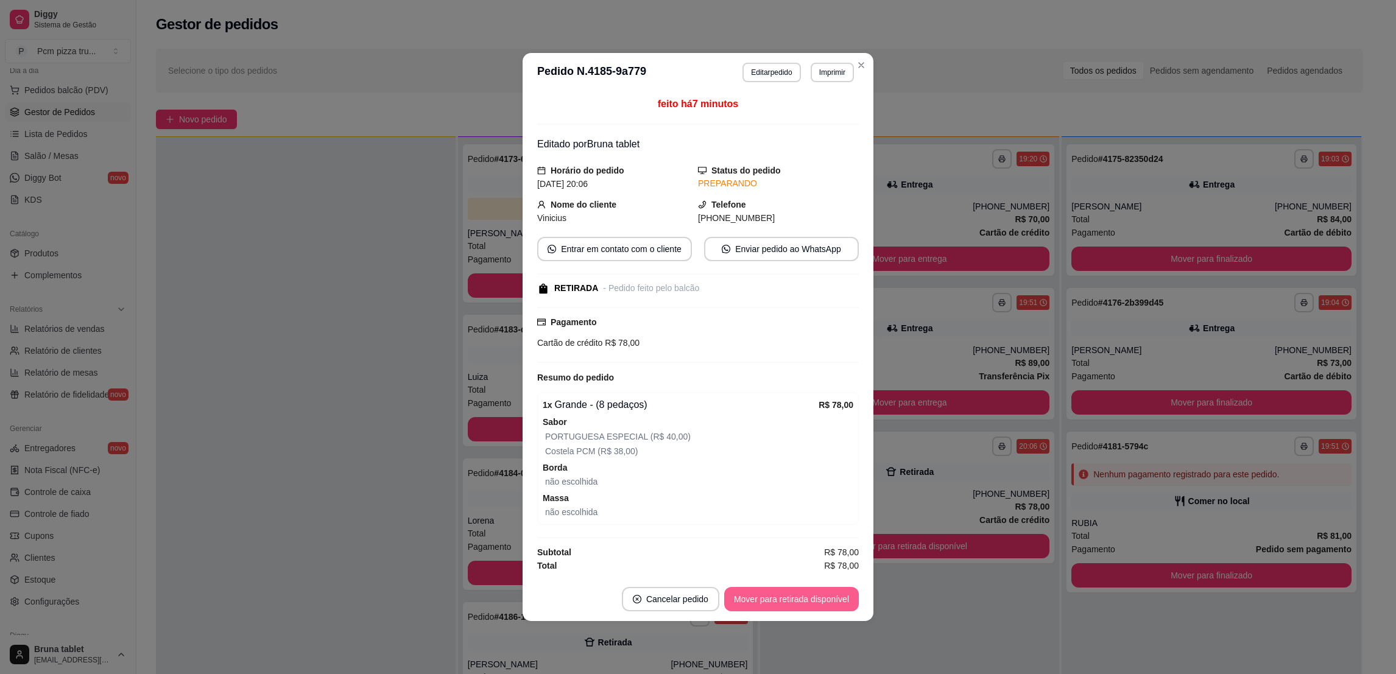
click at [808, 606] on button "Mover para retirada disponível" at bounding box center [791, 599] width 135 height 24
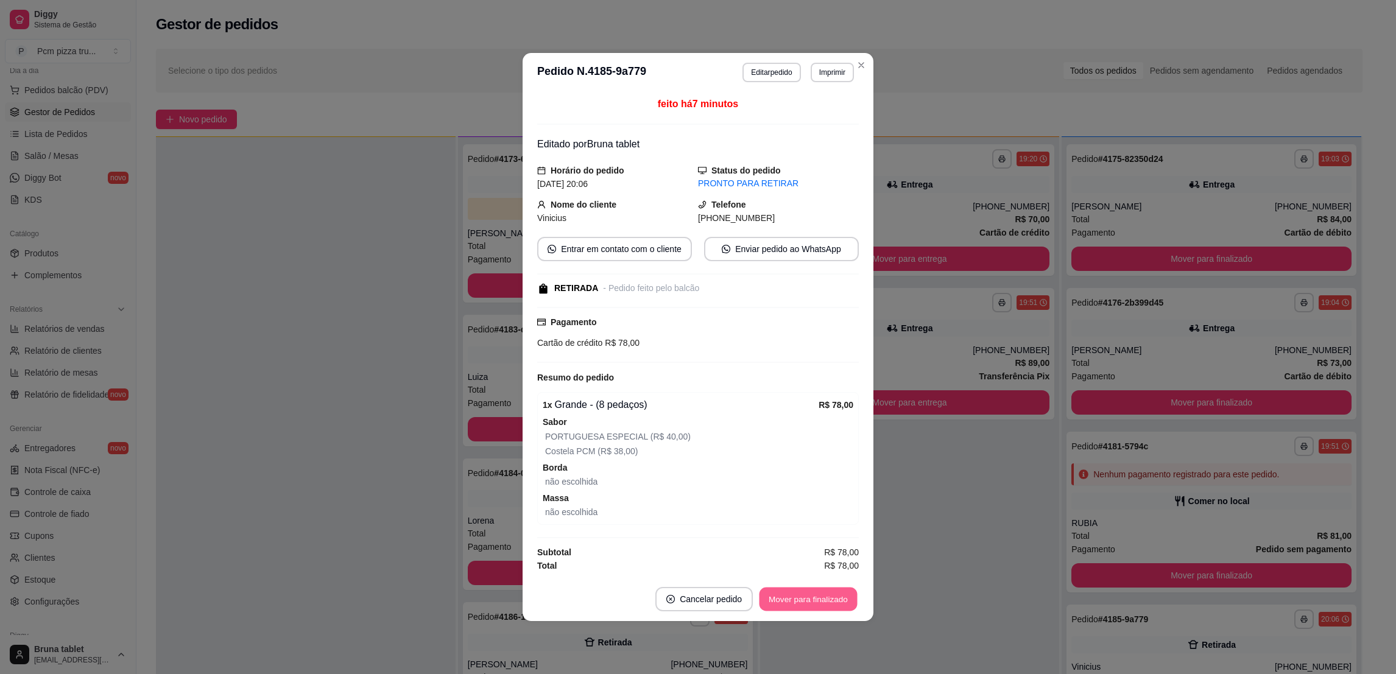
click at [808, 606] on button "Mover para finalizado" at bounding box center [809, 600] width 98 height 24
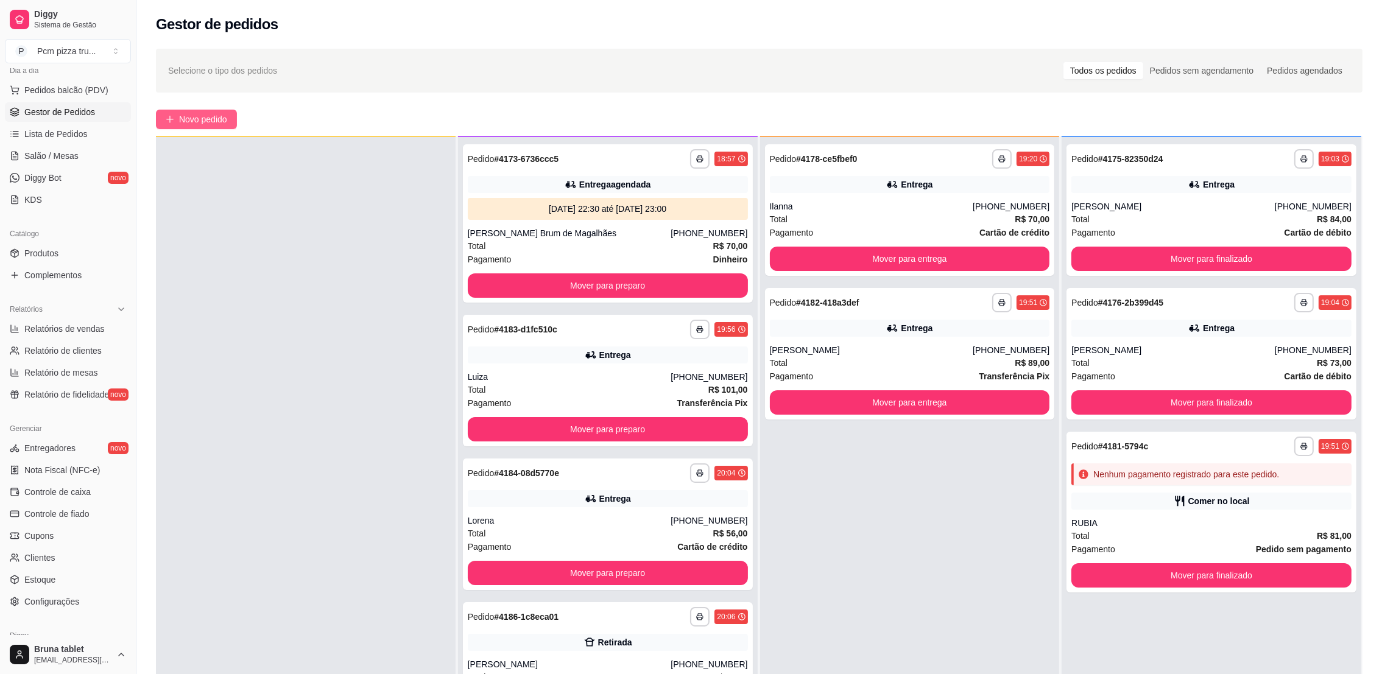
click at [194, 123] on span "Novo pedido" at bounding box center [203, 119] width 48 height 13
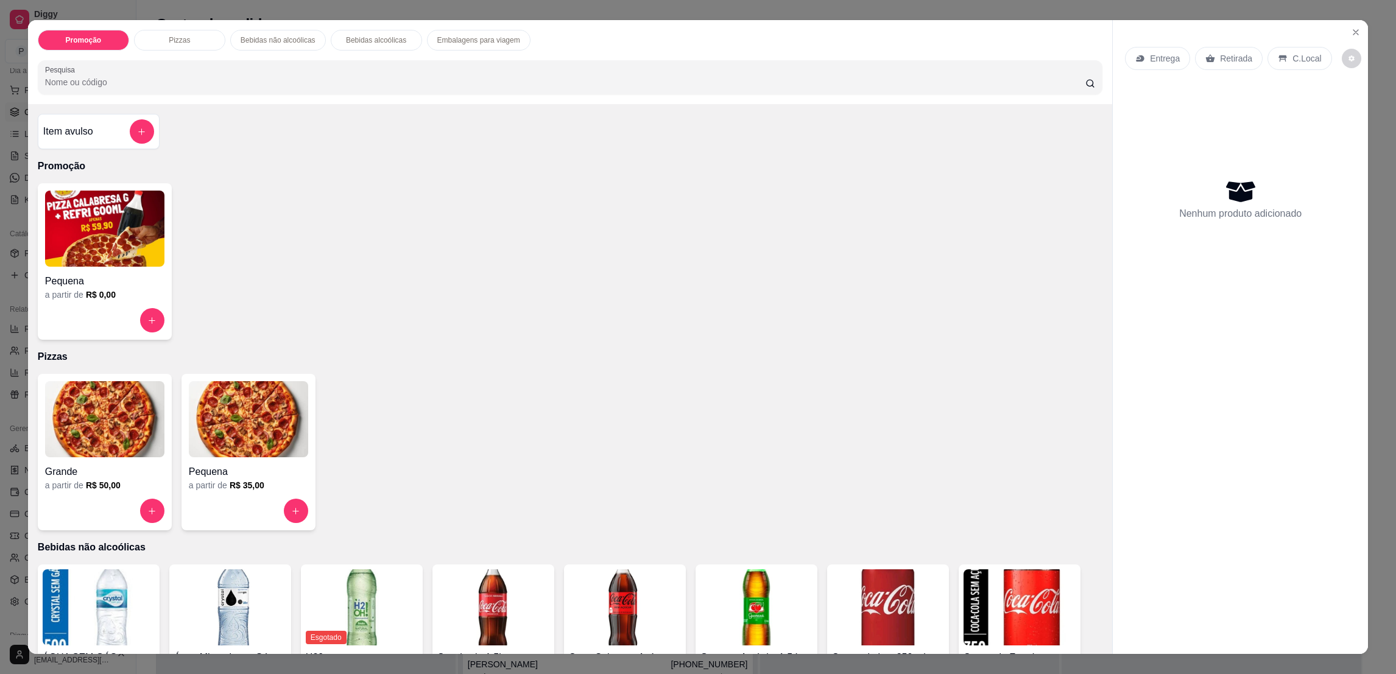
click at [125, 517] on div at bounding box center [104, 511] width 119 height 24
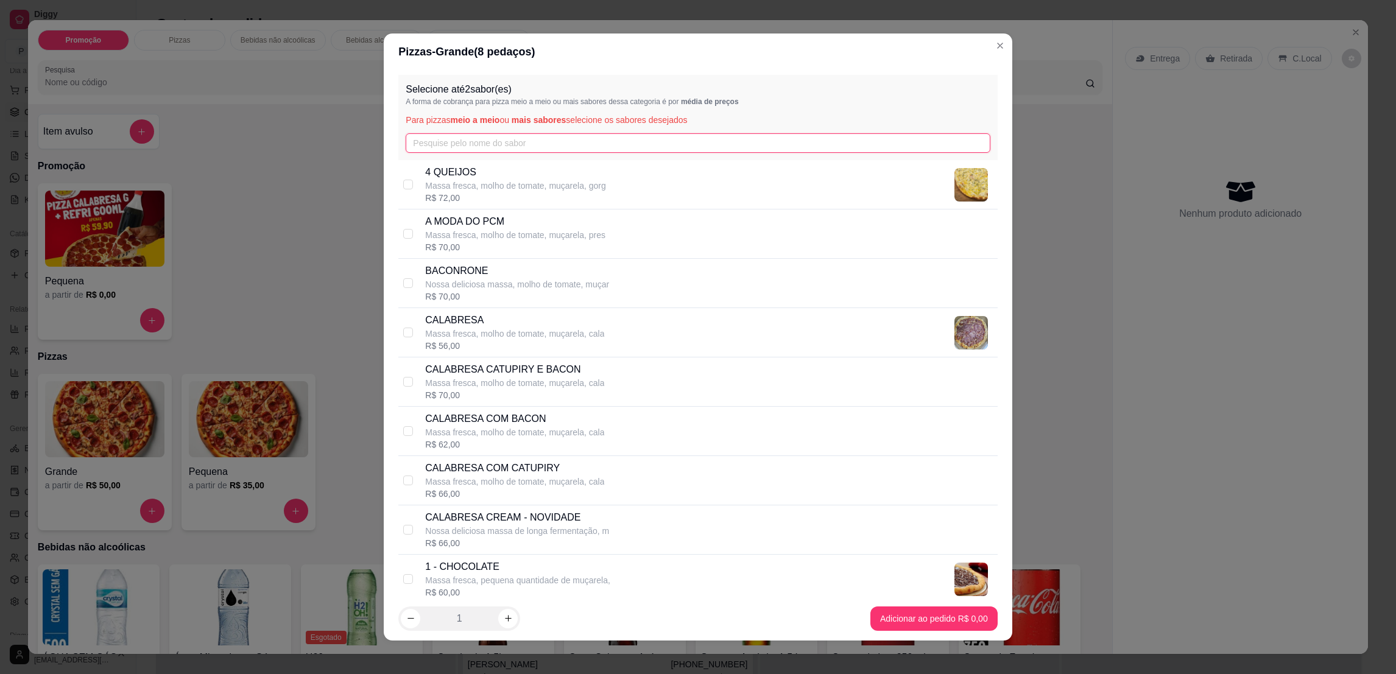
click at [532, 144] on input "text" at bounding box center [698, 142] width 584 height 19
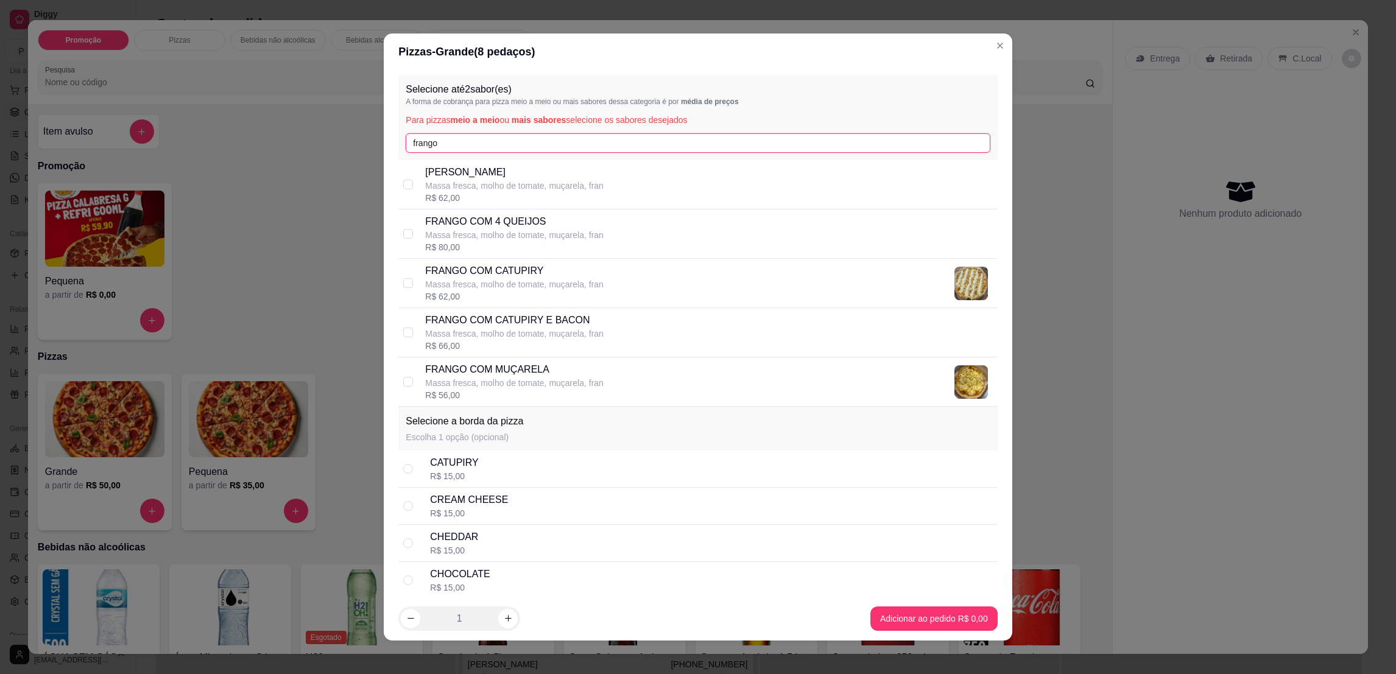
type input "frango"
click at [538, 327] on p "FRANGO COM CATUPIRY E BACON" at bounding box center [514, 320] width 178 height 15
checkbox input "true"
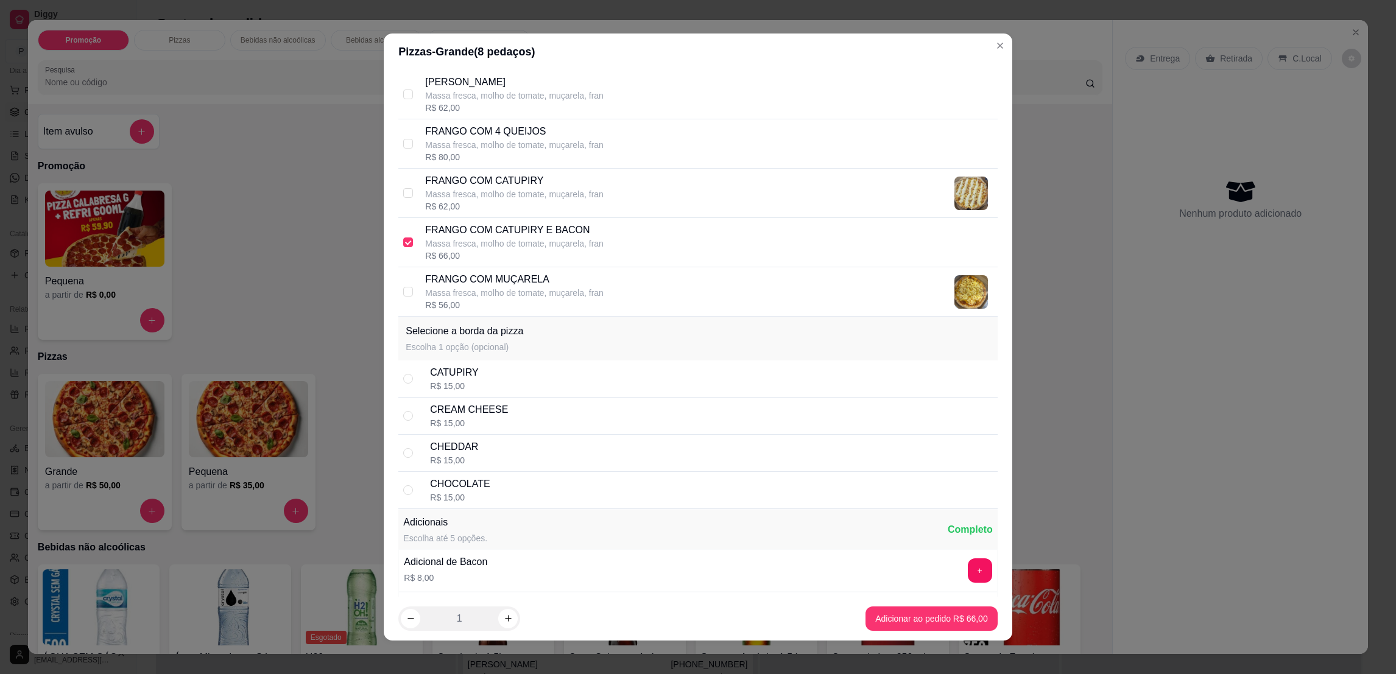
scroll to position [125, 0]
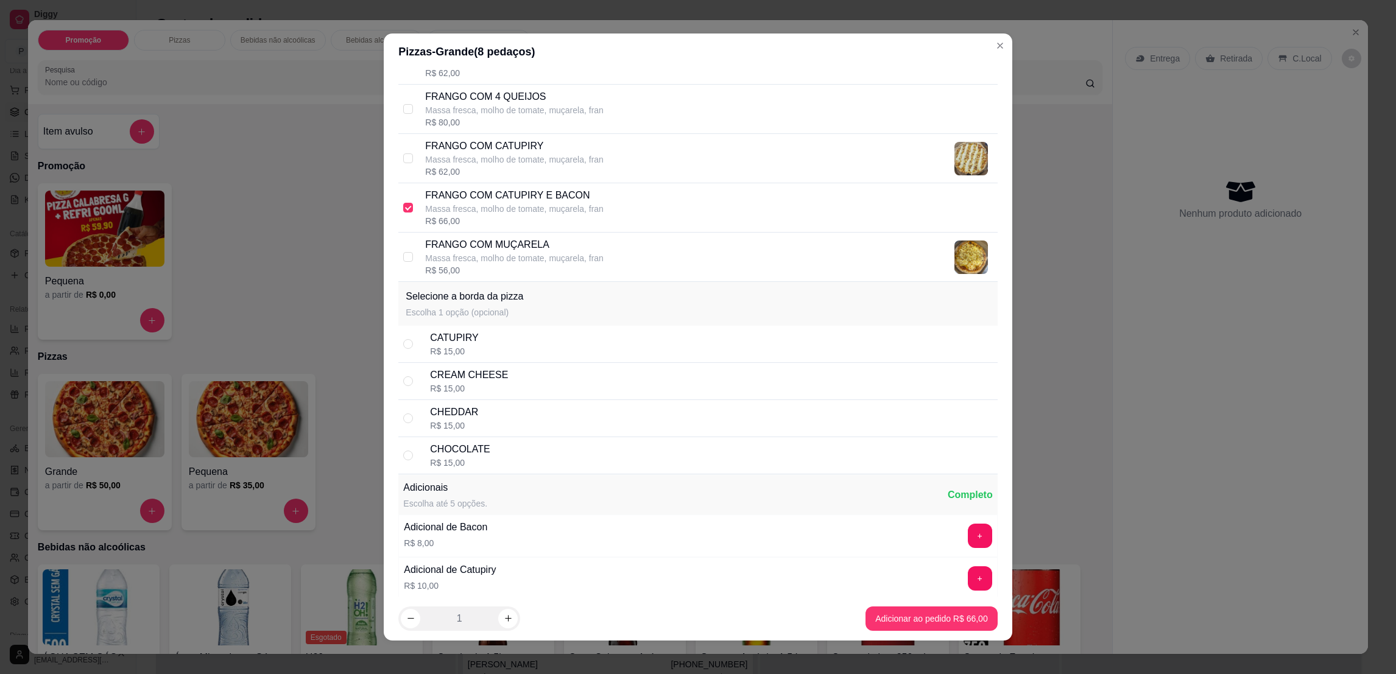
click at [718, 334] on div "CATUPIRY R$ 15,00" at bounding box center [711, 344] width 562 height 27
radio input "true"
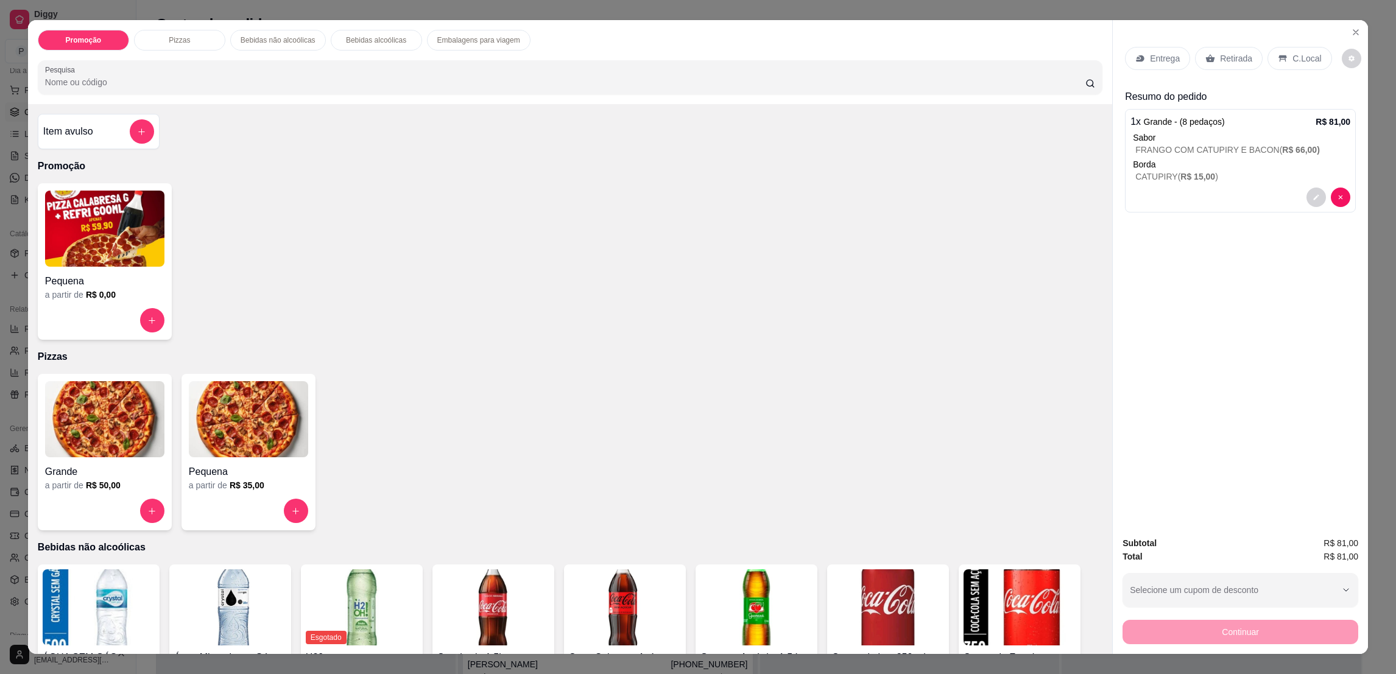
click at [1220, 47] on div "Retirada" at bounding box center [1229, 58] width 68 height 23
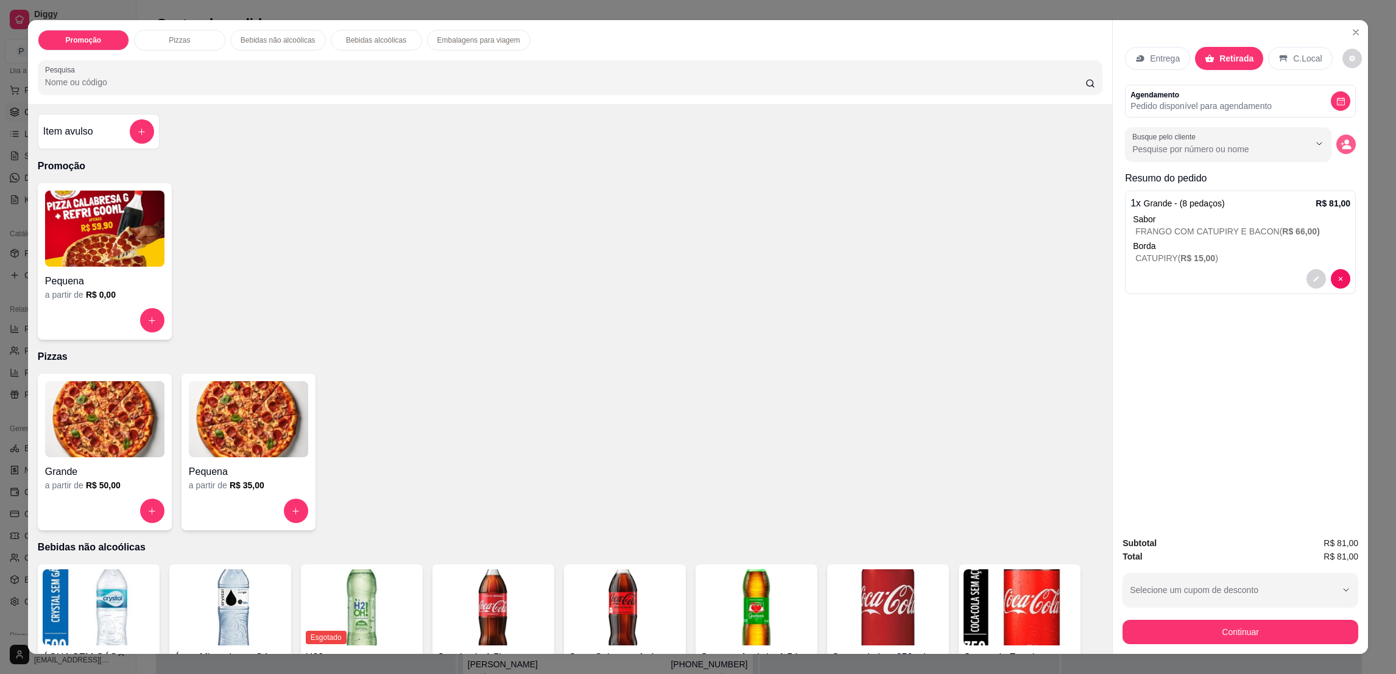
click at [1343, 149] on icon "decrease-product-quantity" at bounding box center [1347, 147] width 9 height 4
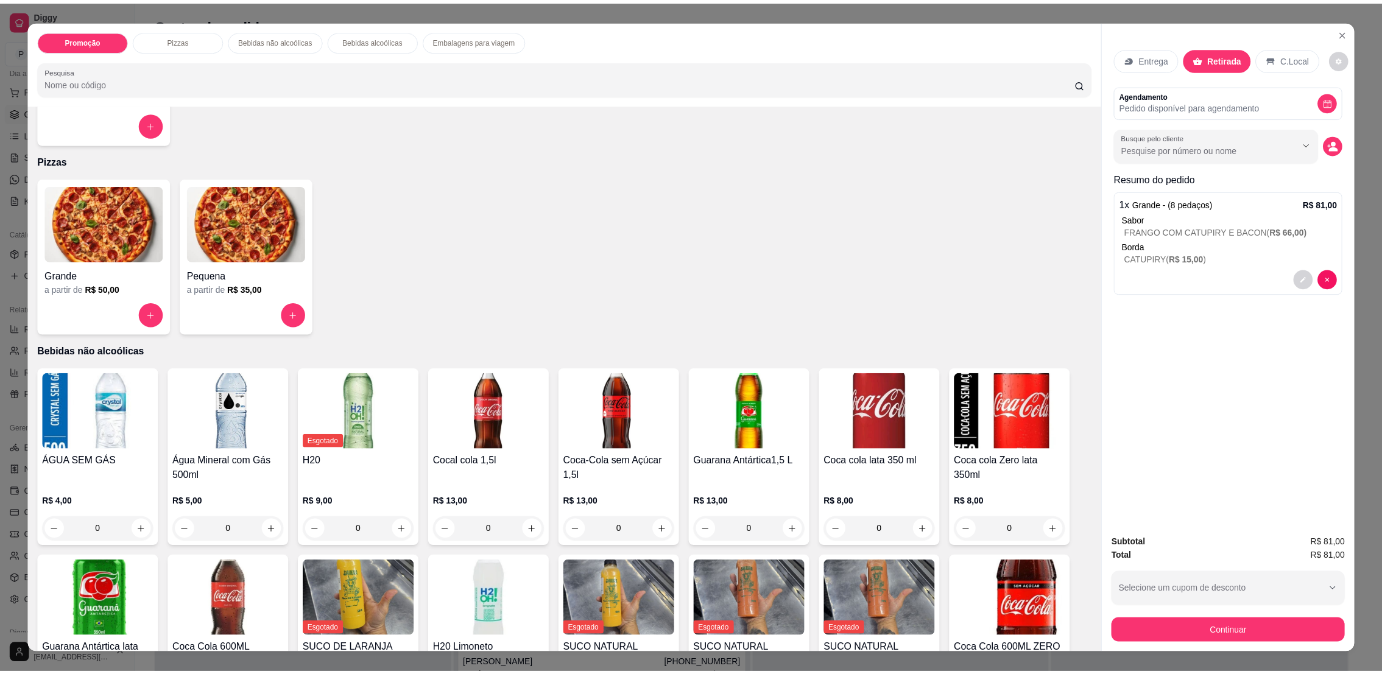
scroll to position [211, 0]
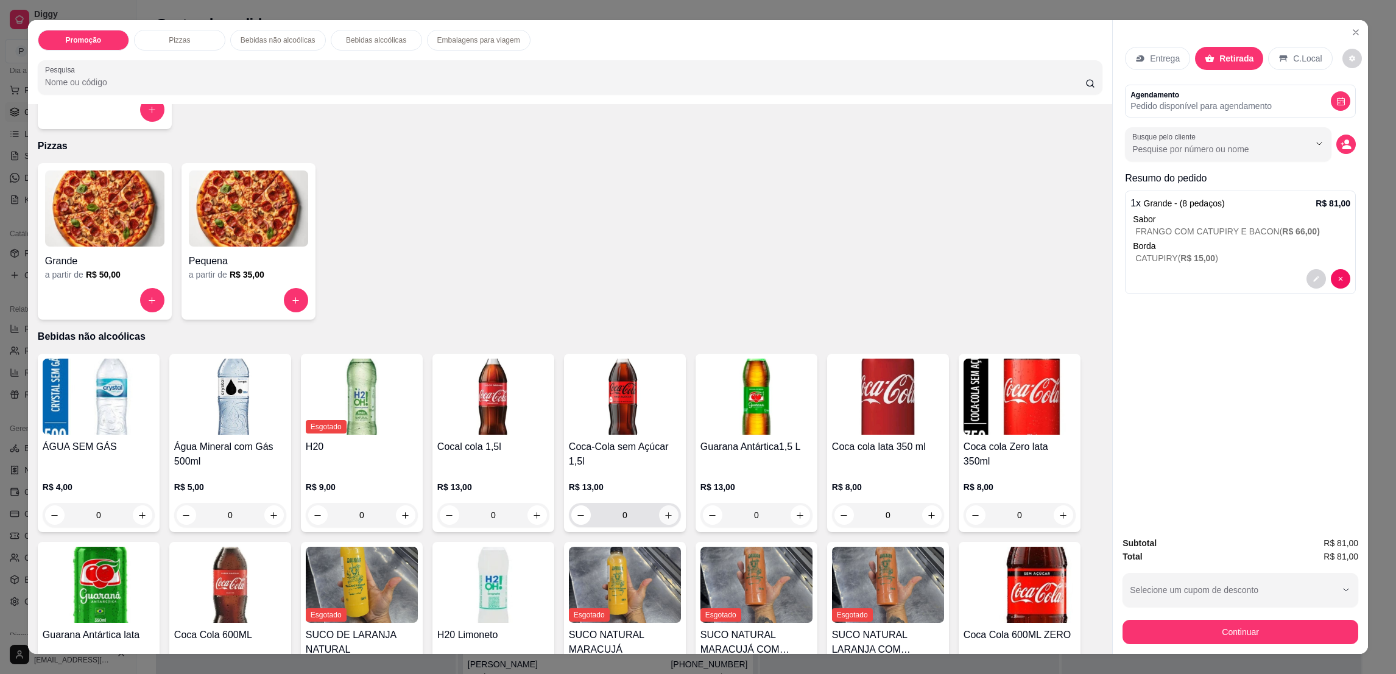
click at [666, 518] on icon "increase-product-quantity" at bounding box center [669, 515] width 7 height 7
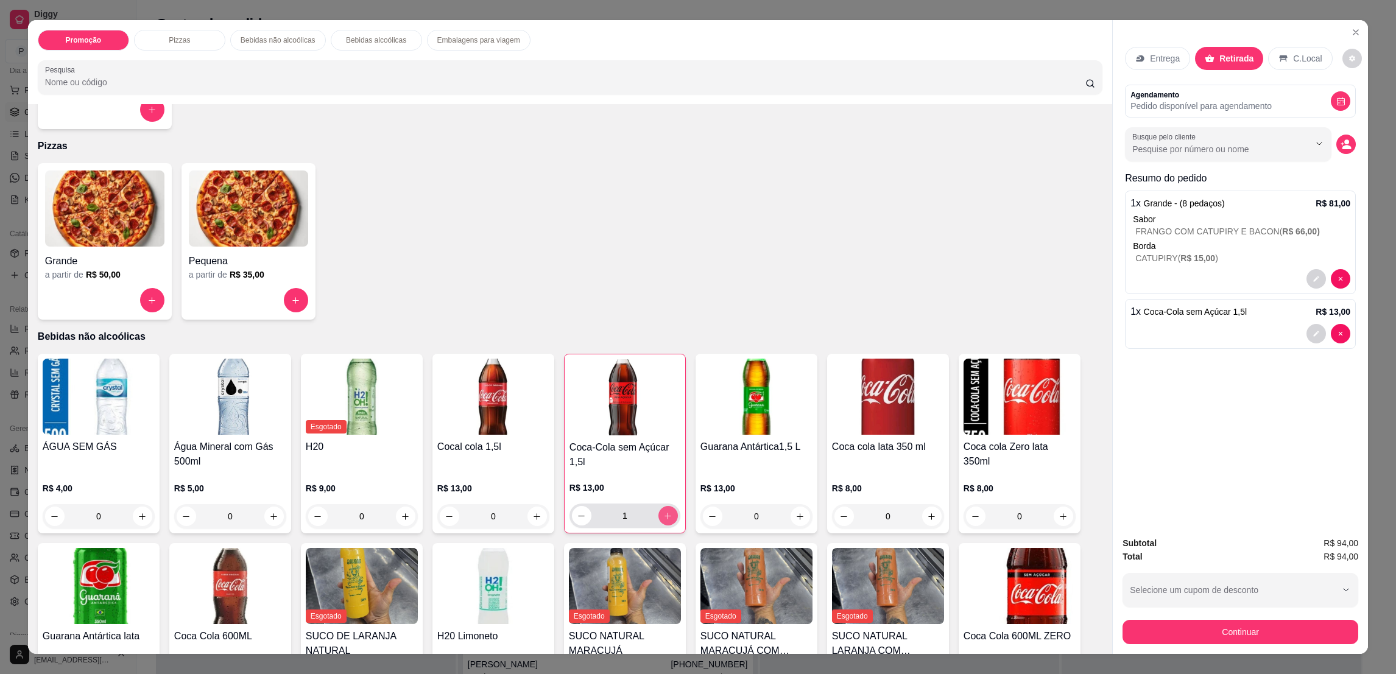
type input "1"
click at [1343, 147] on icon "decrease-product-quantity" at bounding box center [1347, 147] width 9 height 4
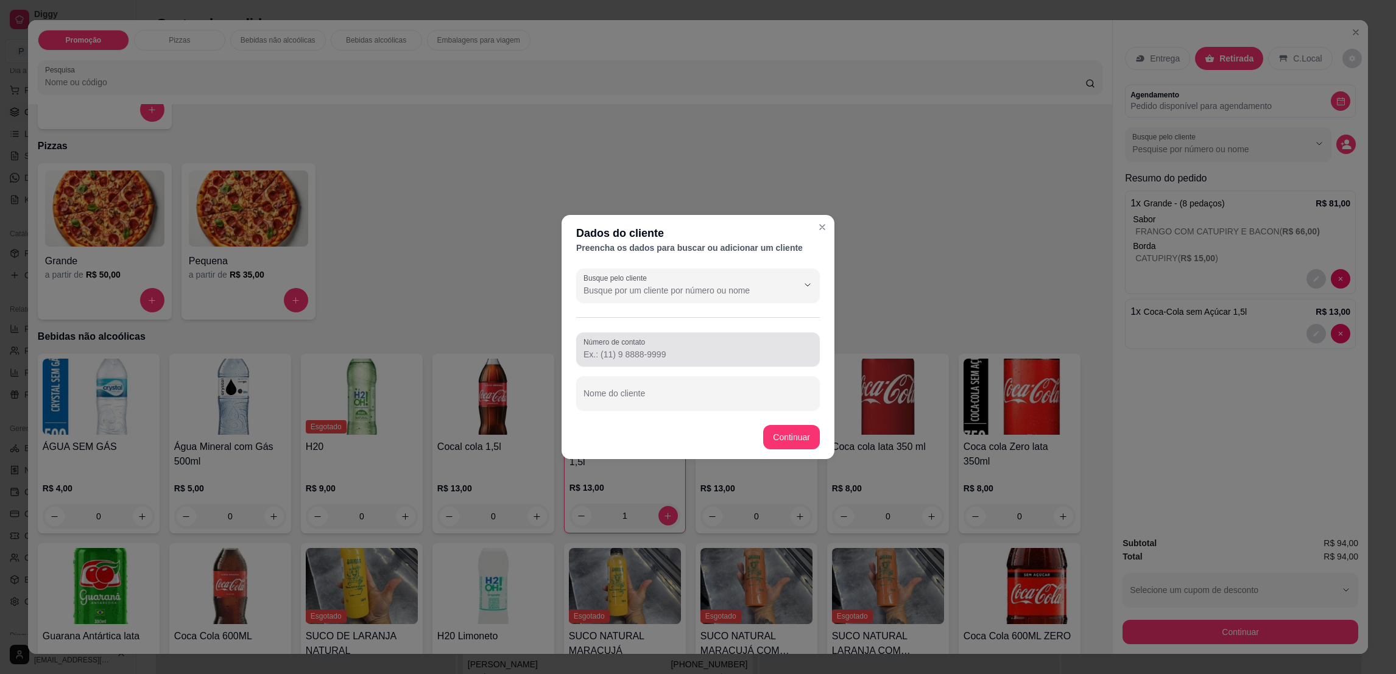
click at [659, 346] on div at bounding box center [698, 349] width 229 height 24
type input "[PHONE_NUMBER]"
type input "r"
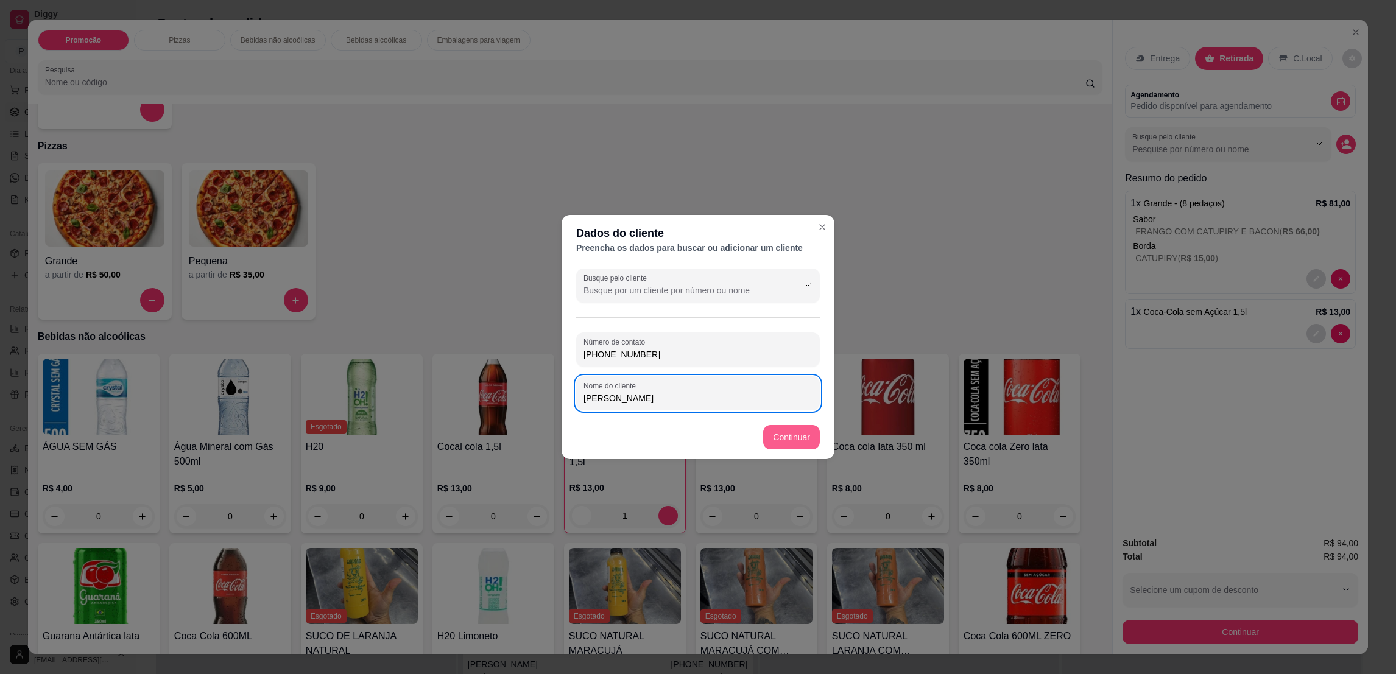
type input "[PERSON_NAME]"
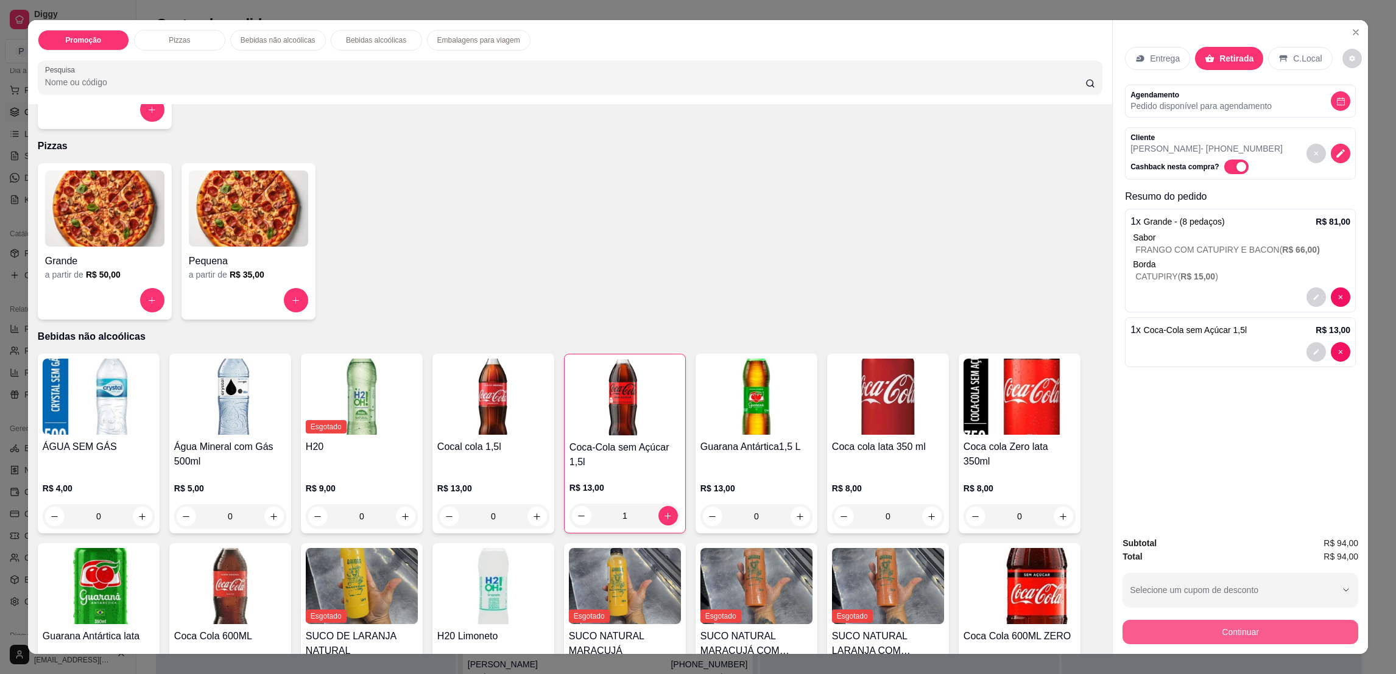
click at [1212, 629] on button "Continuar" at bounding box center [1241, 632] width 236 height 24
click at [1199, 621] on button "Continuar" at bounding box center [1241, 632] width 236 height 24
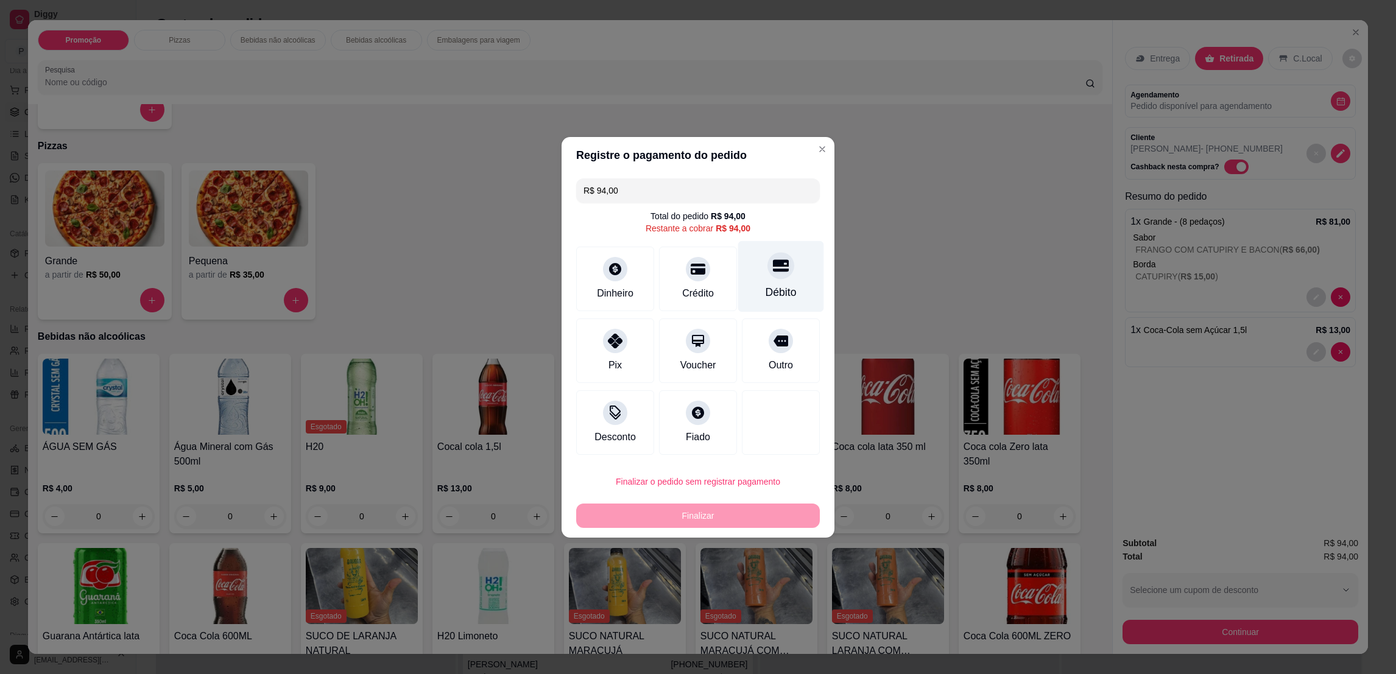
click at [761, 281] on div "Débito" at bounding box center [781, 276] width 86 height 71
type input "R$ 0,00"
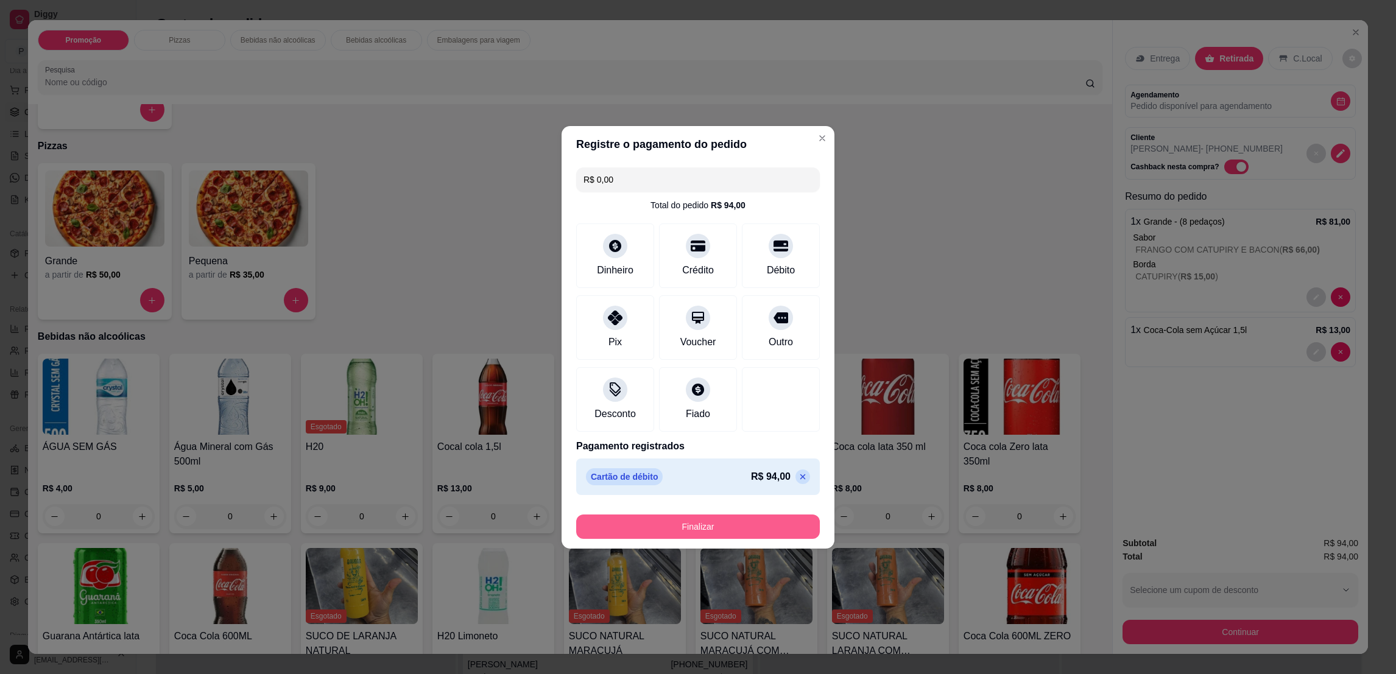
click at [671, 526] on button "Finalizar" at bounding box center [698, 527] width 244 height 24
type input "0"
type input "-R$ 94,00"
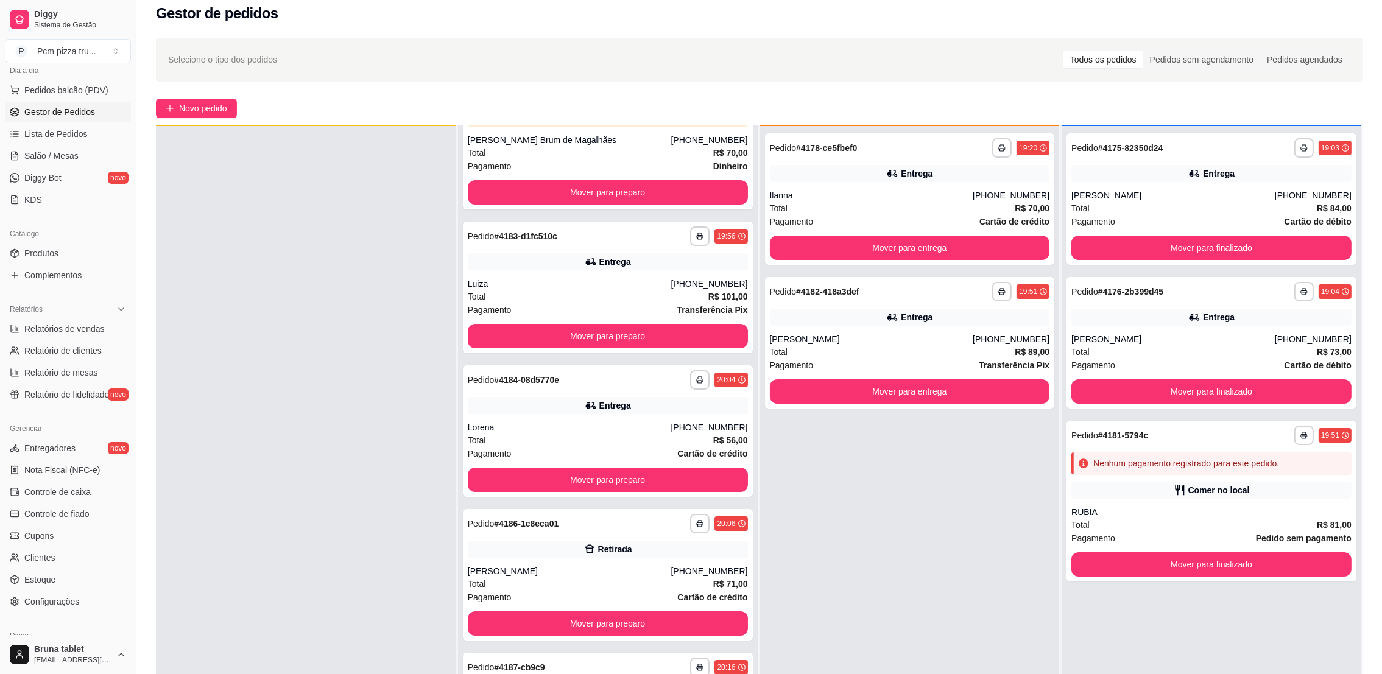
scroll to position [5, 0]
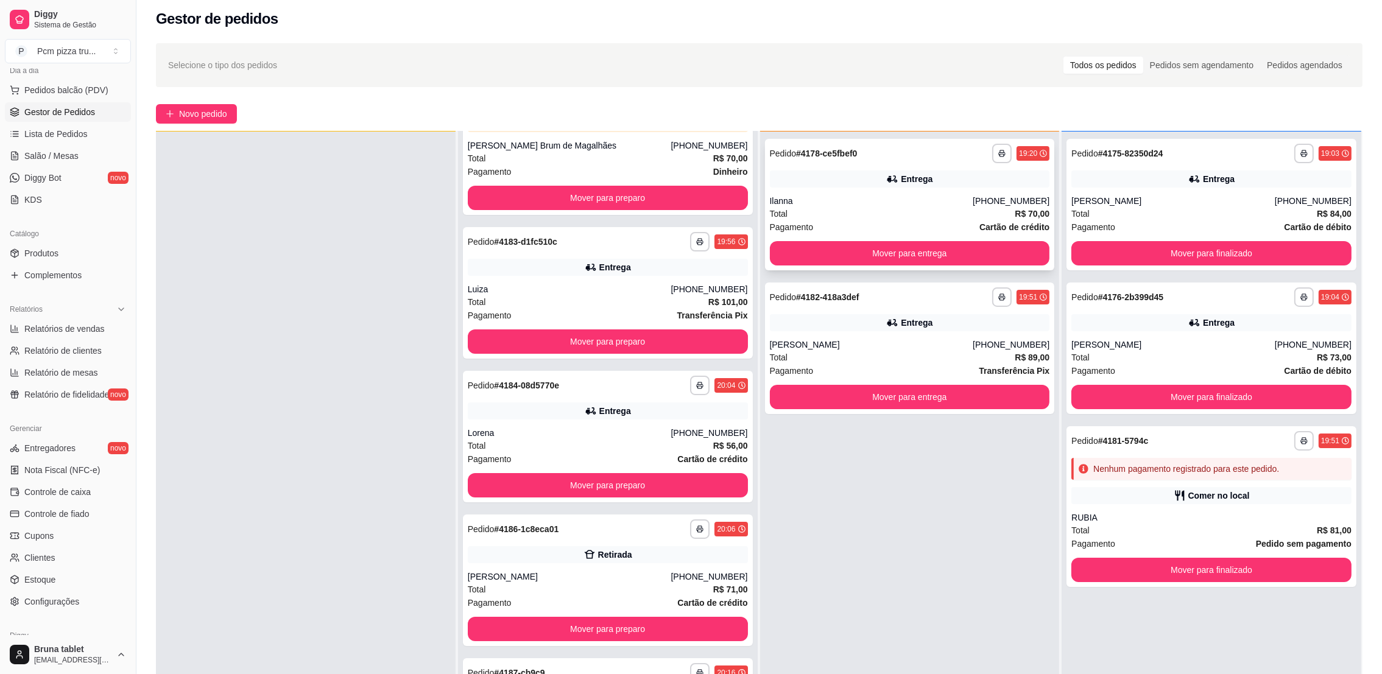
click at [928, 191] on div "**********" at bounding box center [910, 205] width 290 height 132
click at [999, 160] on button "button" at bounding box center [1002, 153] width 19 height 19
click at [968, 226] on button "IMPRESSORA" at bounding box center [959, 220] width 85 height 19
click at [1230, 246] on button "Mover para finalizado" at bounding box center [1212, 254] width 272 height 24
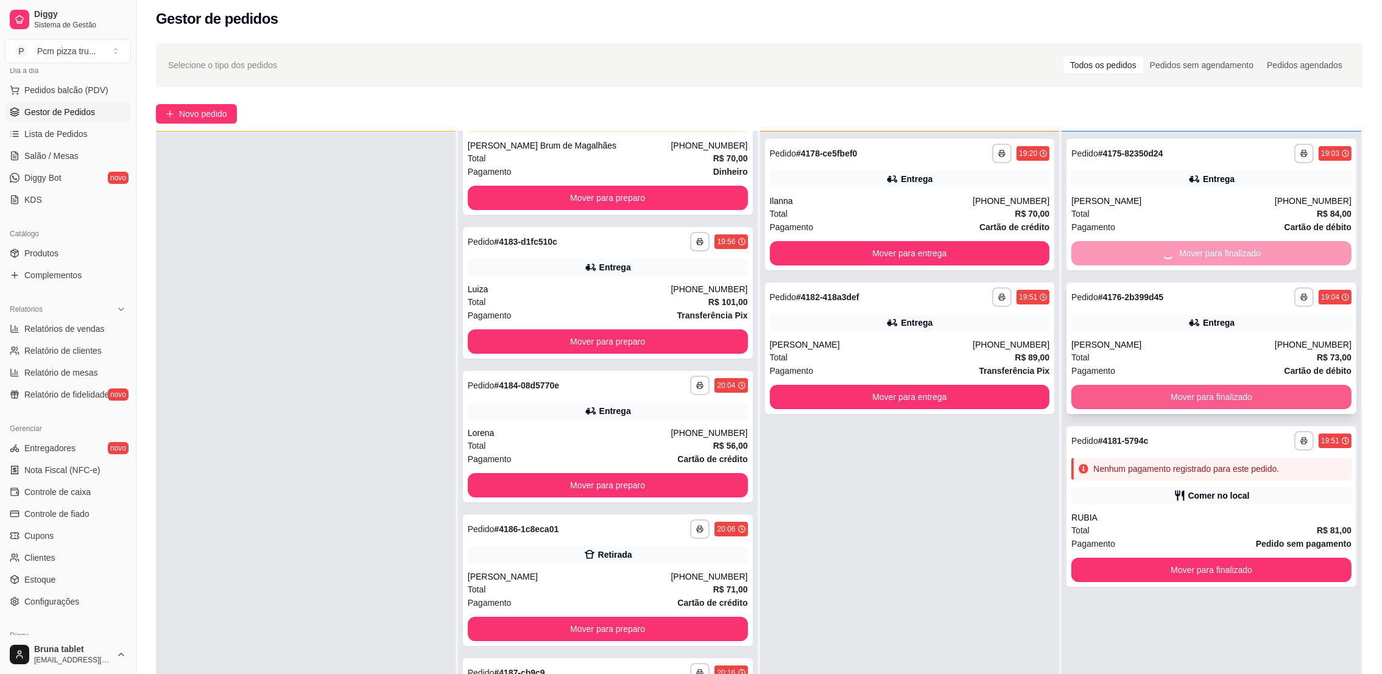
click at [1201, 401] on button "Mover para finalizado" at bounding box center [1212, 397] width 280 height 24
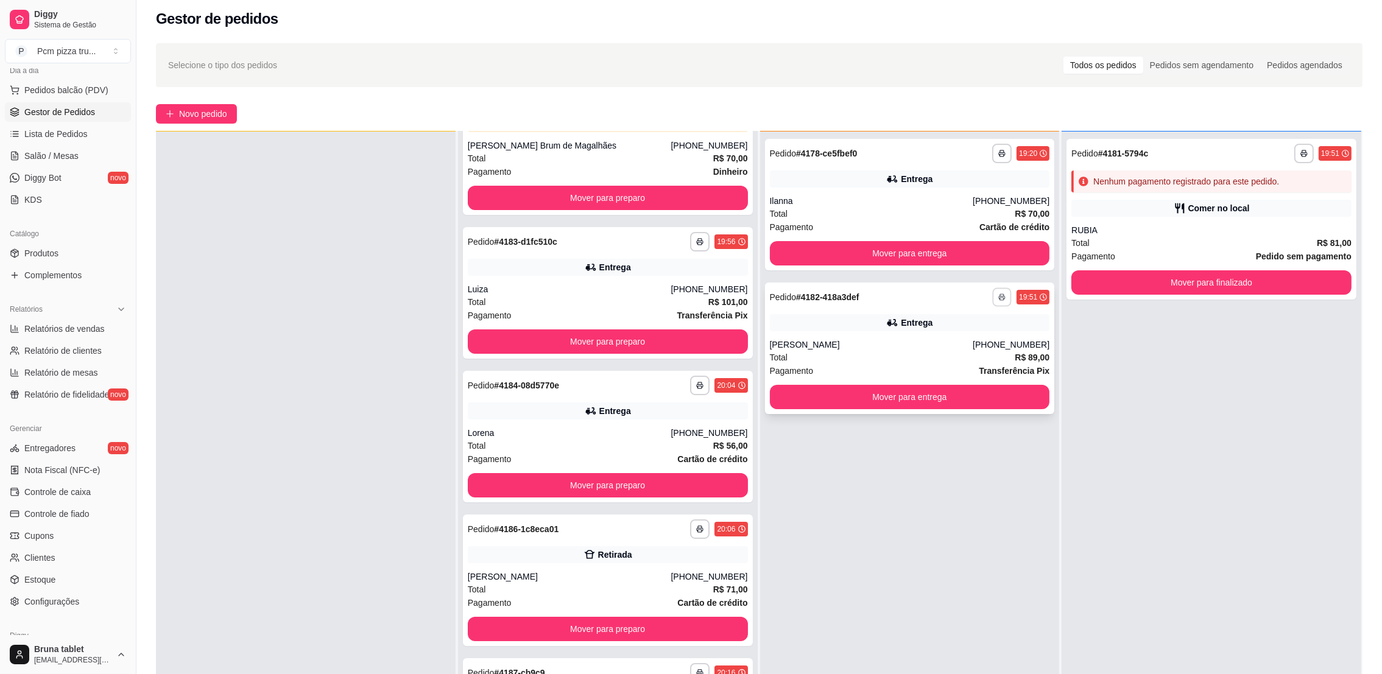
click at [993, 303] on button "button" at bounding box center [1002, 297] width 19 height 19
click at [981, 362] on button "IMPRESSORA" at bounding box center [959, 364] width 85 height 19
click at [802, 255] on button "Mover para entrega" at bounding box center [910, 254] width 272 height 24
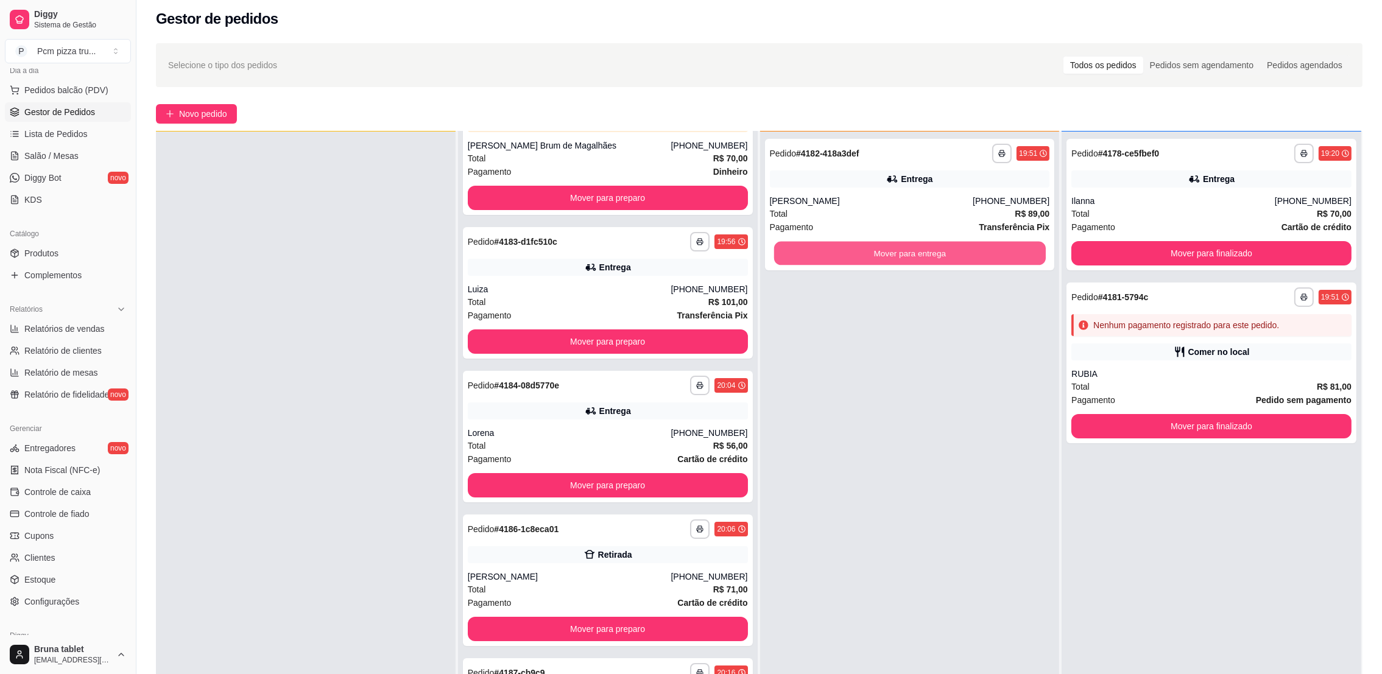
click at [802, 255] on button "Mover para entrega" at bounding box center [910, 254] width 272 height 24
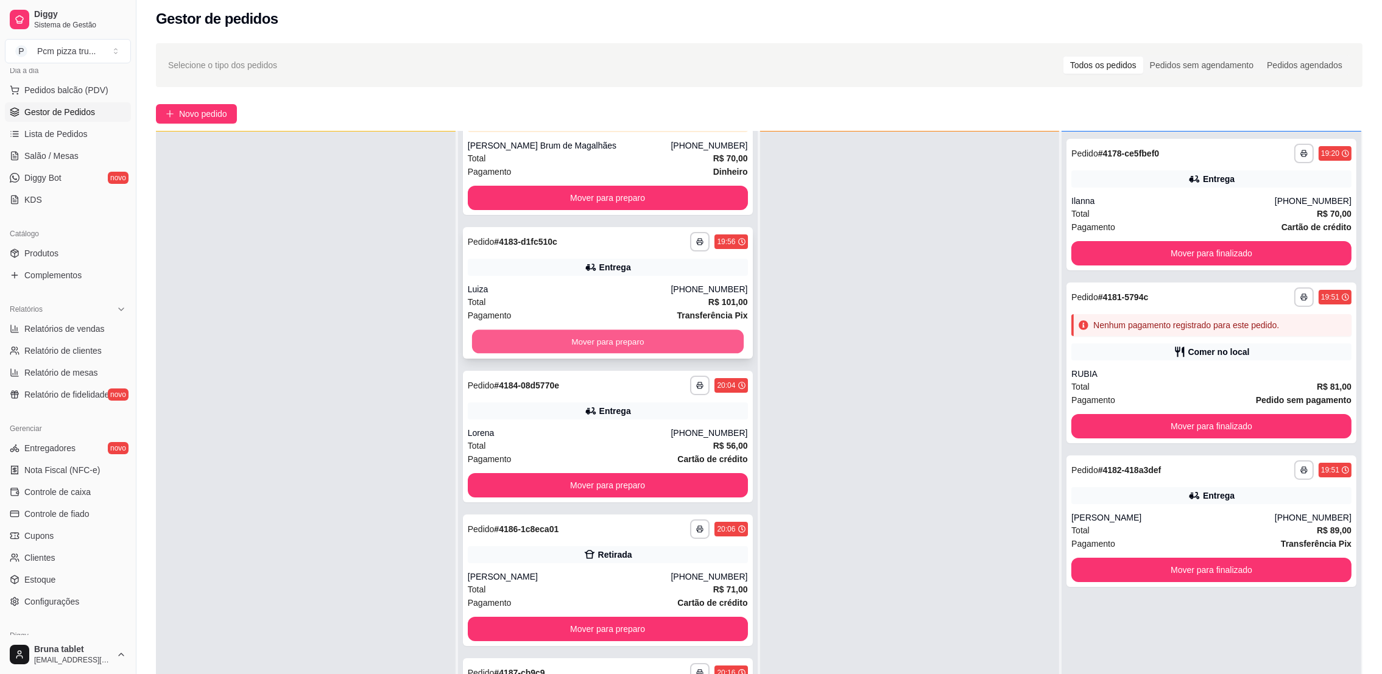
click at [657, 342] on button "Mover para preparo" at bounding box center [608, 342] width 272 height 24
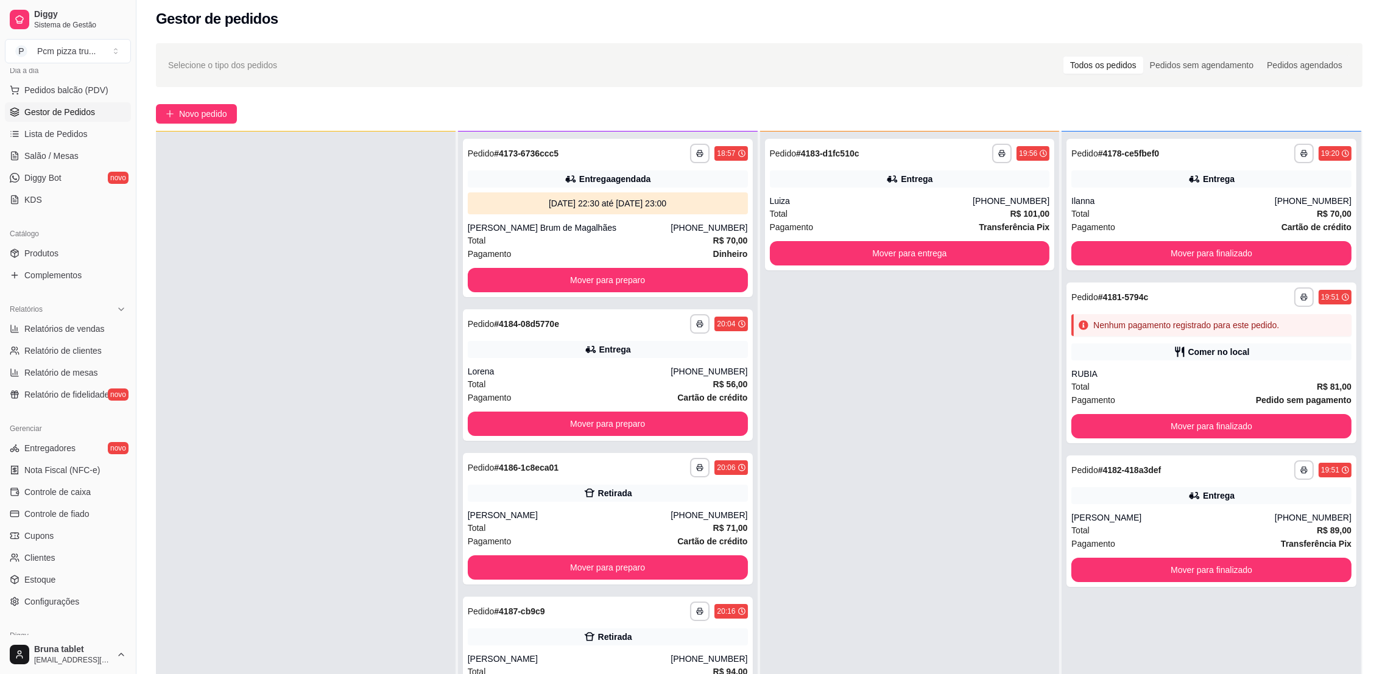
scroll to position [0, 0]
click at [666, 388] on div "Total R$ 56,00" at bounding box center [608, 384] width 280 height 13
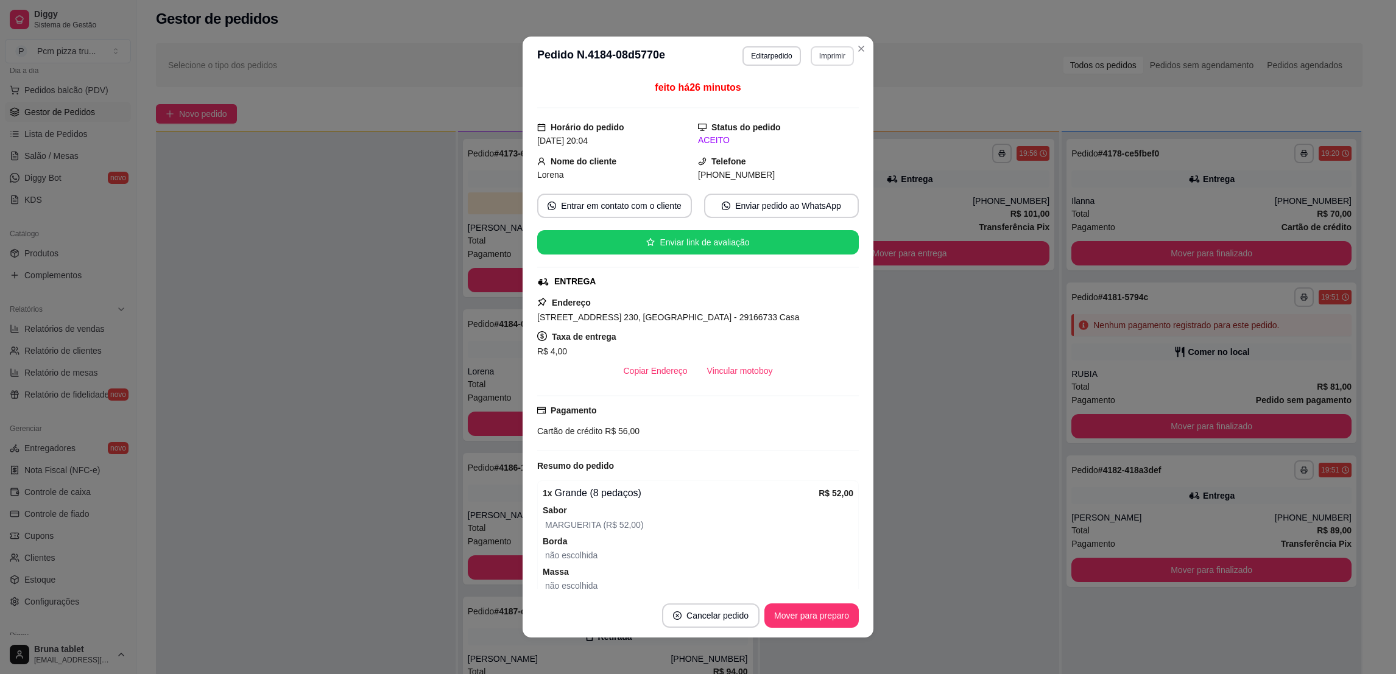
click at [817, 57] on button "Imprimir" at bounding box center [832, 55] width 43 height 19
click at [810, 125] on button "IMPRESSORA" at bounding box center [803, 123] width 85 height 19
click at [840, 616] on button "Mover para preparo" at bounding box center [811, 616] width 91 height 24
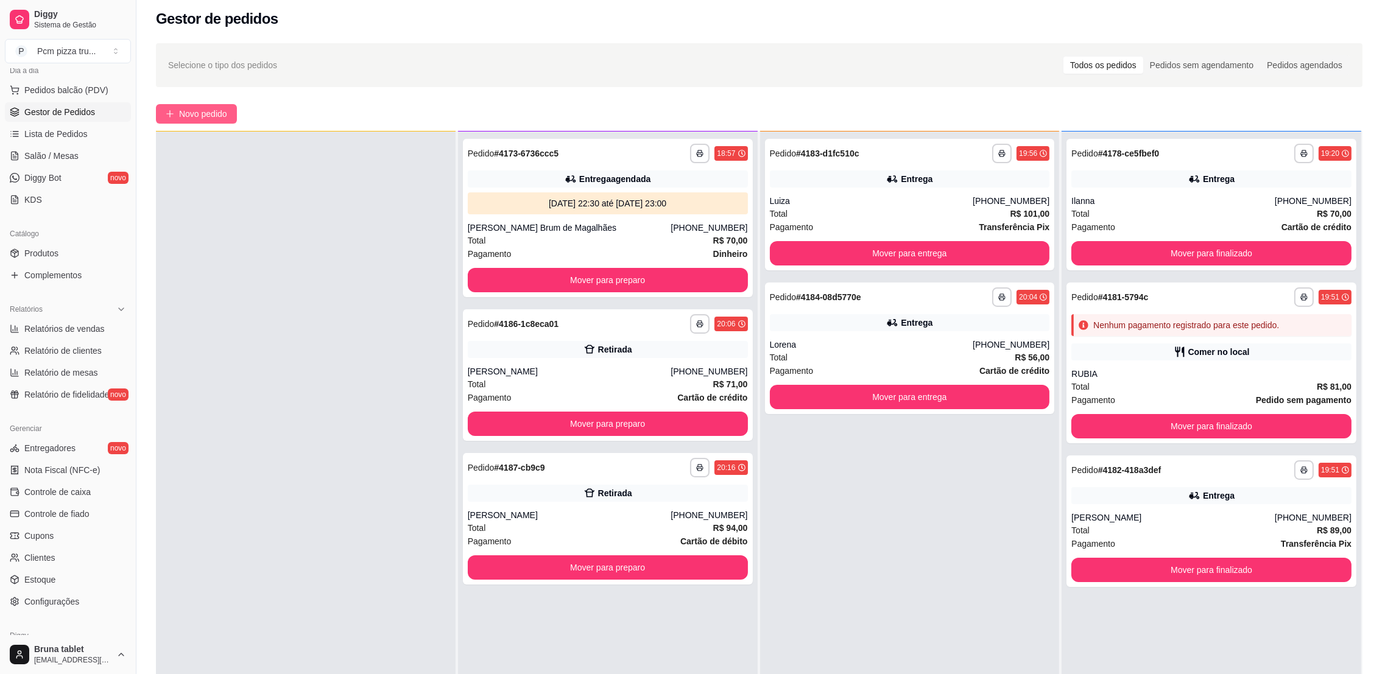
click at [192, 113] on span "Novo pedido" at bounding box center [203, 113] width 48 height 13
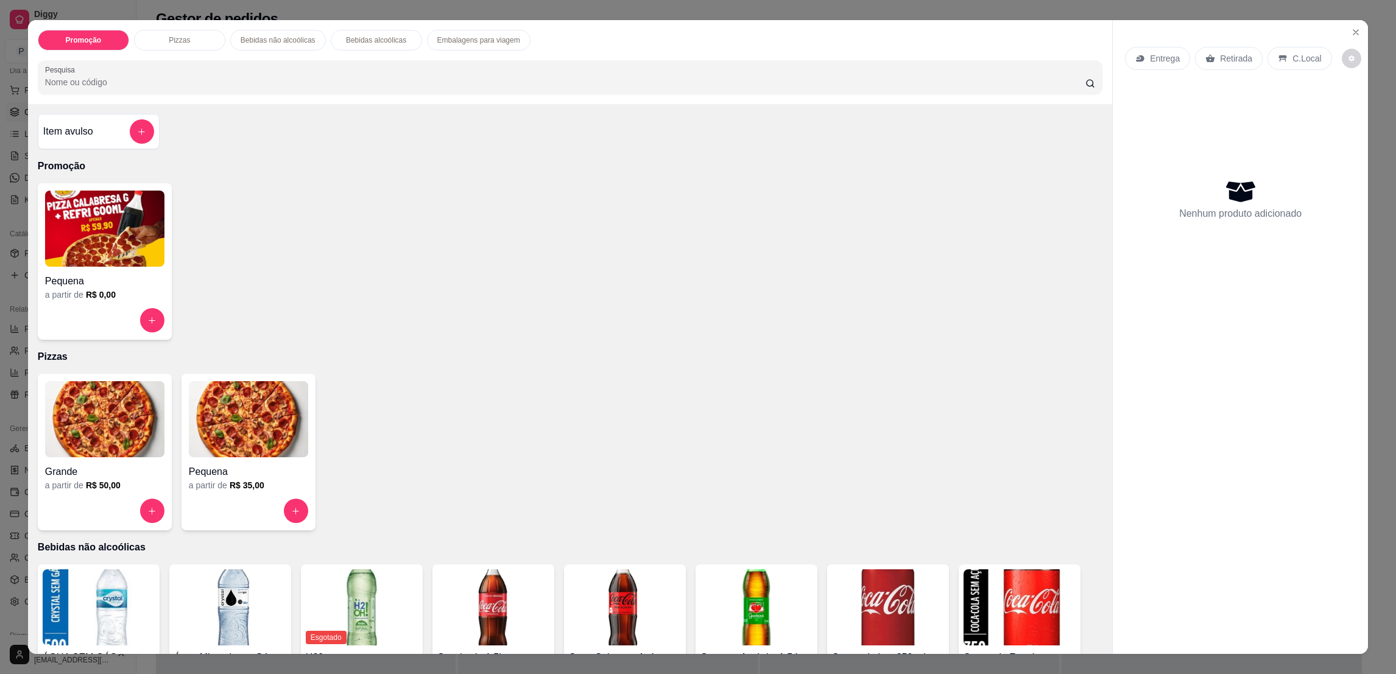
click at [222, 453] on img at bounding box center [248, 419] width 119 height 76
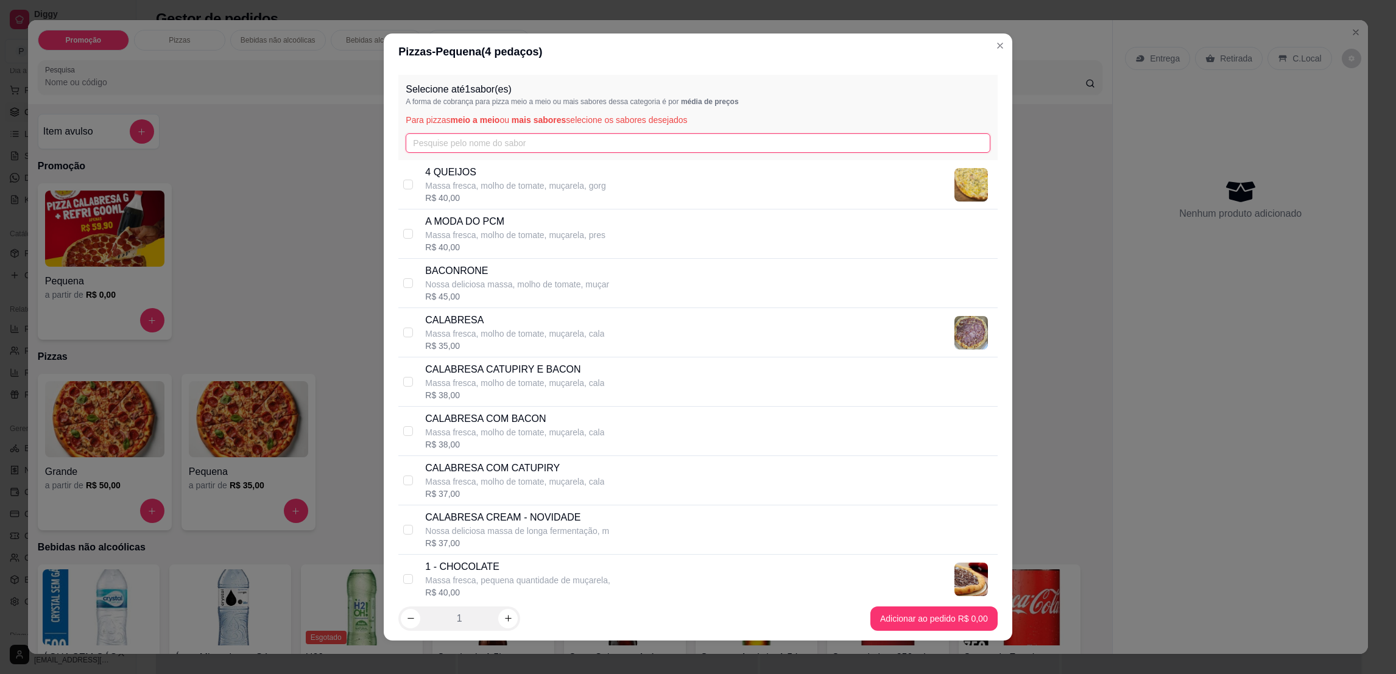
click at [462, 150] on input "text" at bounding box center [698, 142] width 584 height 19
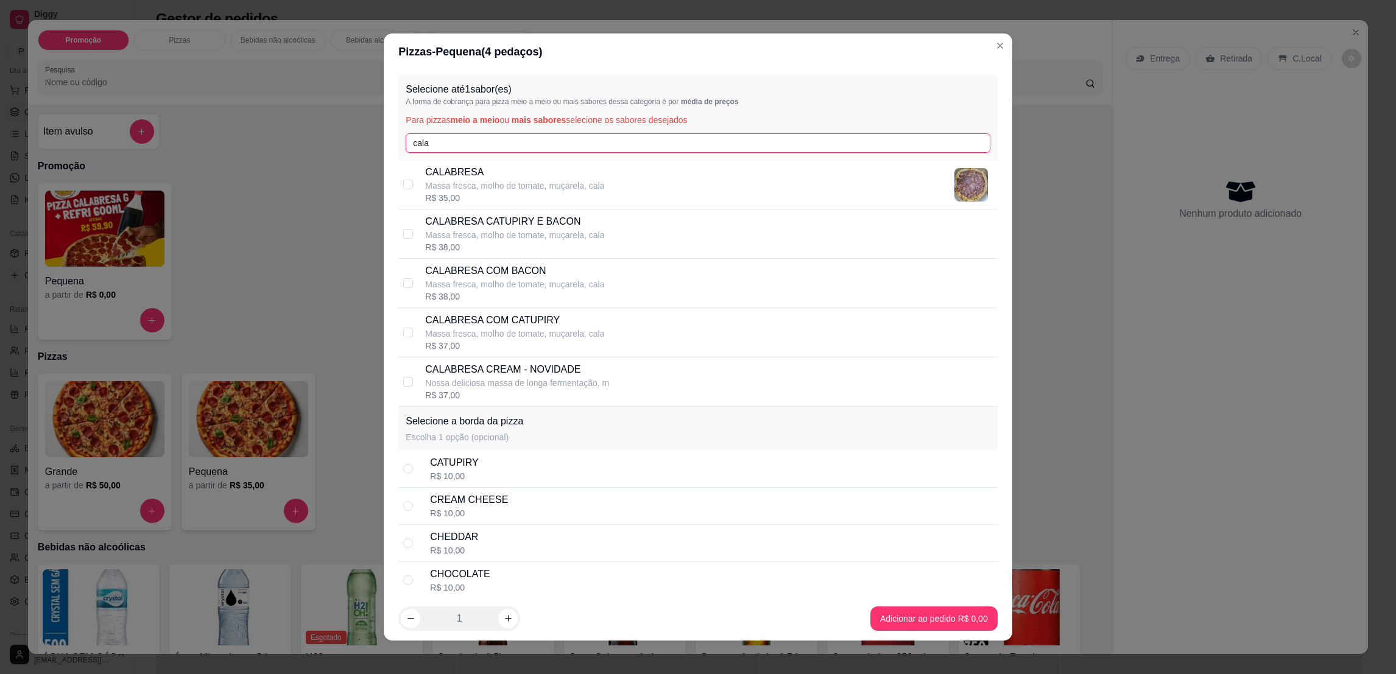
type input "cala"
click at [570, 295] on div "R$ 38,00" at bounding box center [514, 297] width 179 height 12
checkbox input "true"
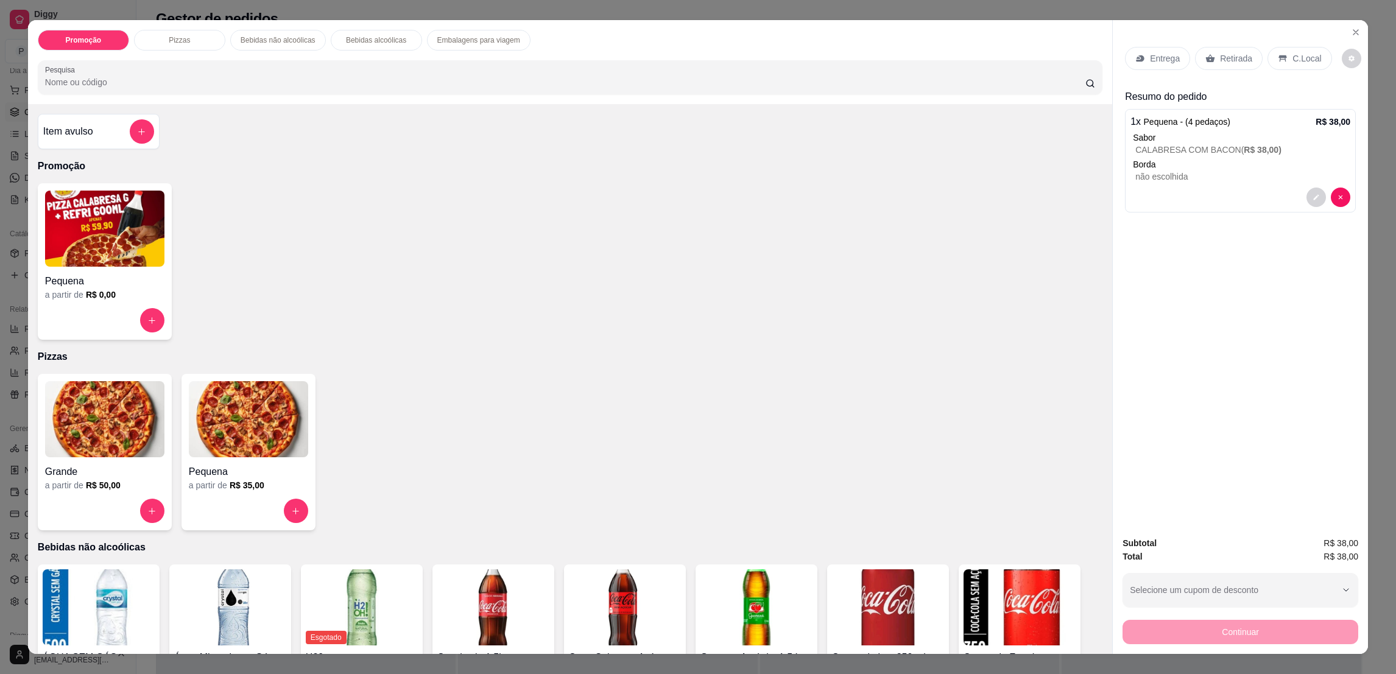
click at [1292, 50] on div "C.Local" at bounding box center [1300, 58] width 64 height 23
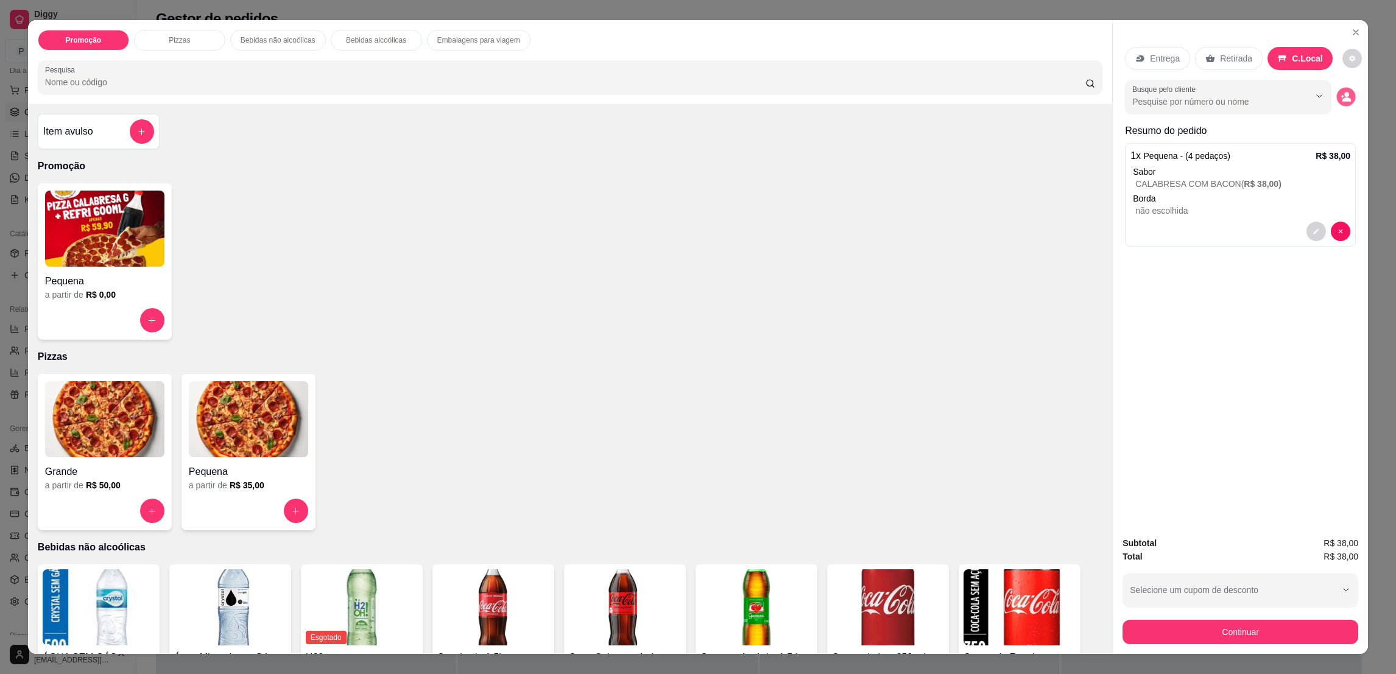
click at [1342, 96] on icon "decrease-product-quantity" at bounding box center [1346, 96] width 10 height 10
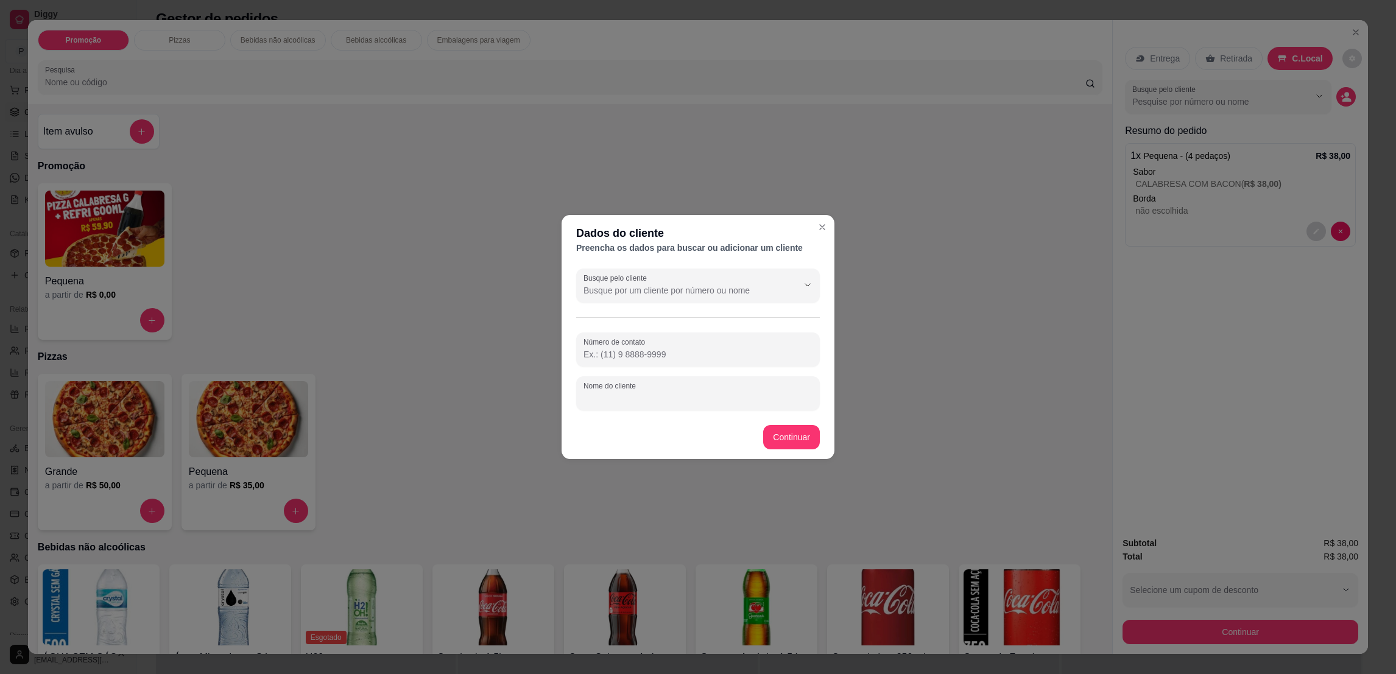
click at [692, 392] on input "Nome do cliente" at bounding box center [698, 398] width 229 height 12
type input "VINICIUS"
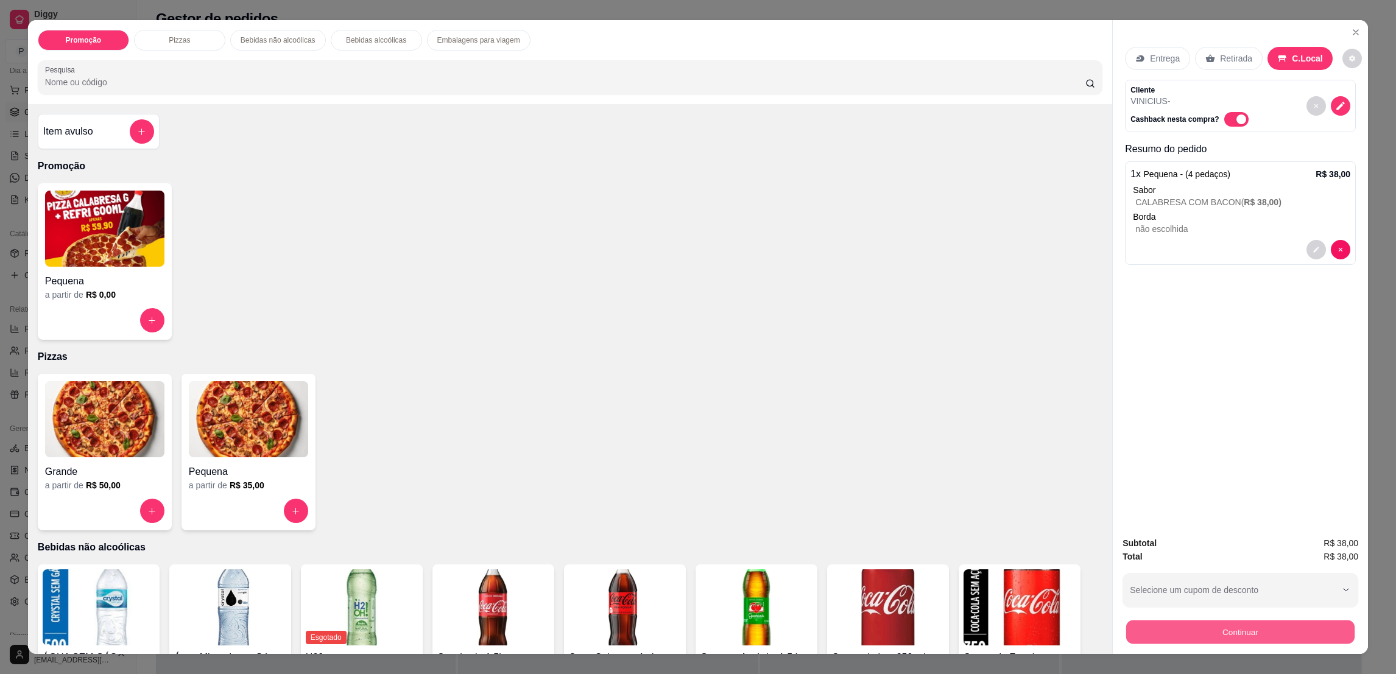
click at [1186, 642] on button "Continuar" at bounding box center [1240, 632] width 228 height 24
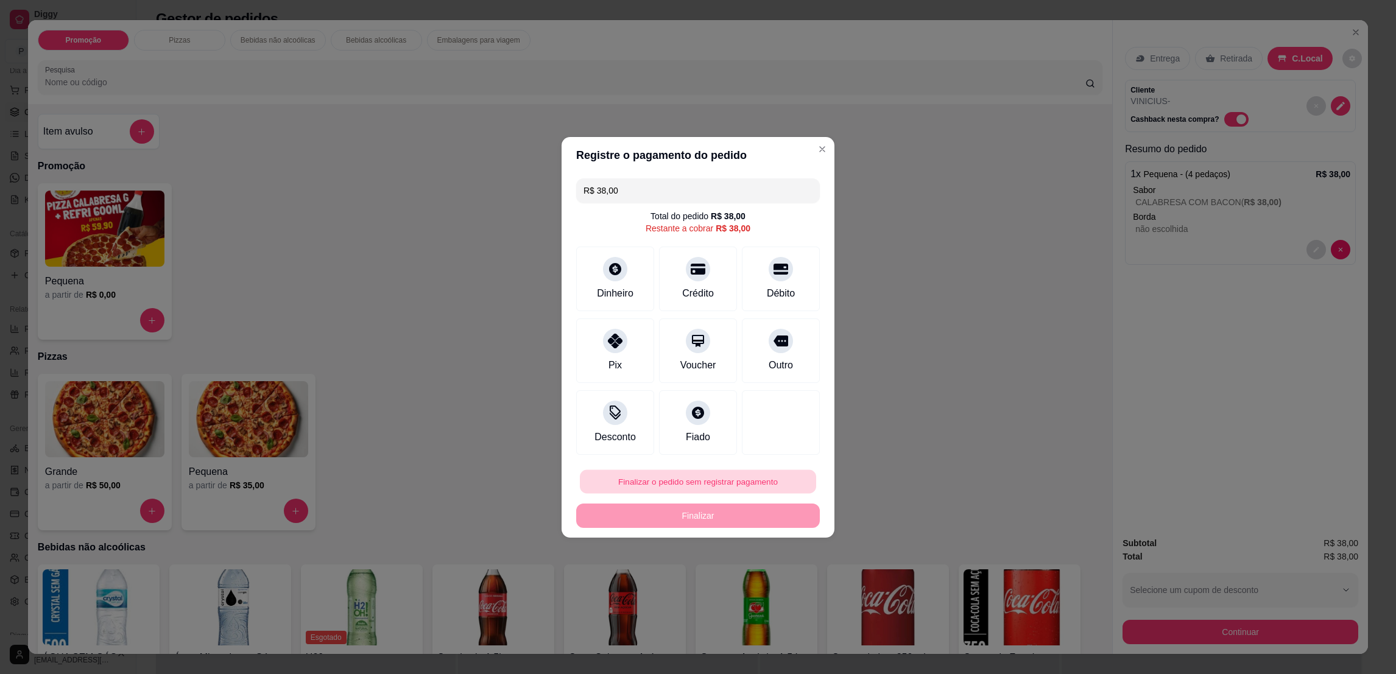
click at [769, 476] on button "Finalizar o pedido sem registrar pagamento" at bounding box center [698, 482] width 236 height 24
click at [768, 581] on button "Confirmar" at bounding box center [770, 582] width 43 height 18
type input "R$ 0,00"
